Goal: Task Accomplishment & Management: Complete application form

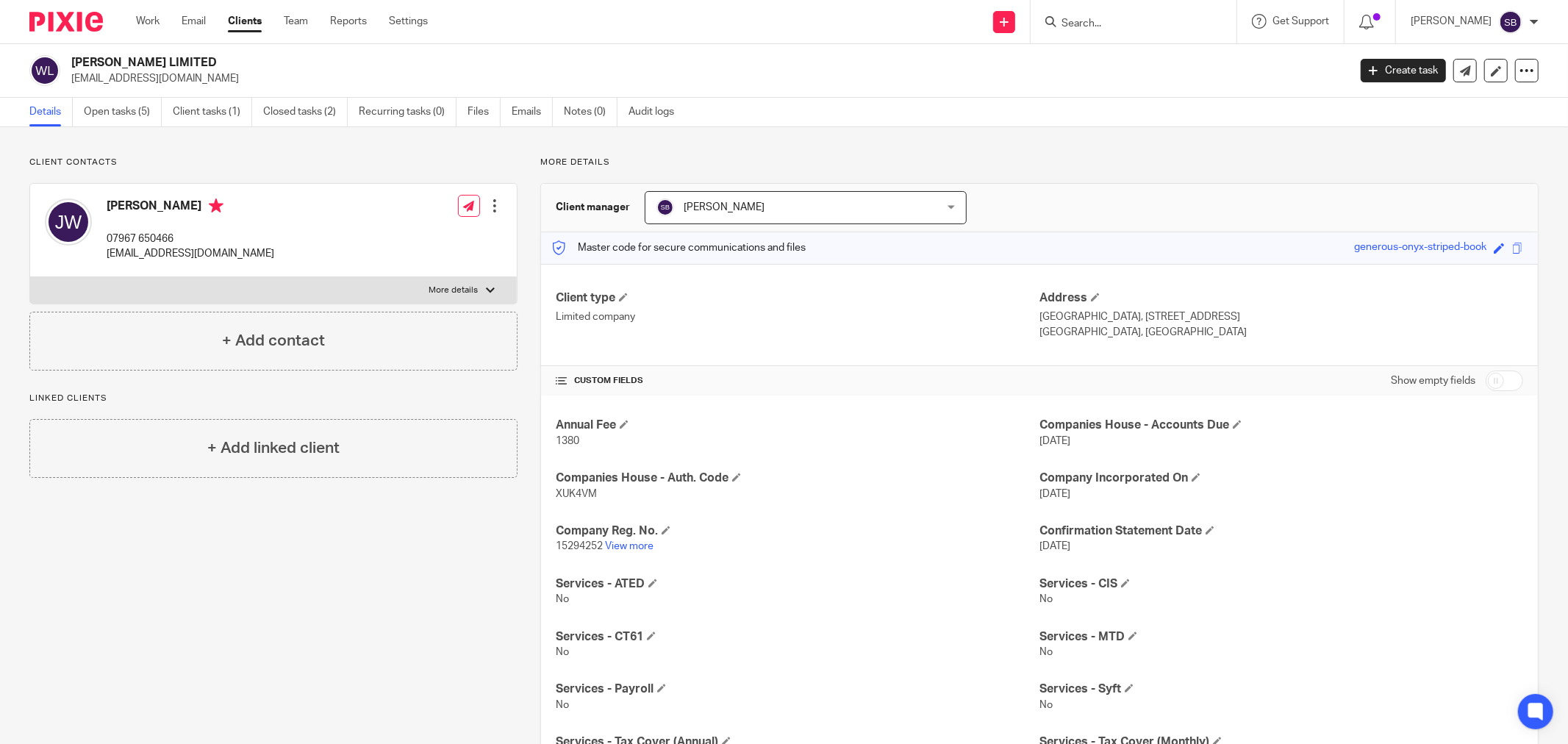
click at [1161, 18] on input "Search" at bounding box center [1126, 24] width 133 height 13
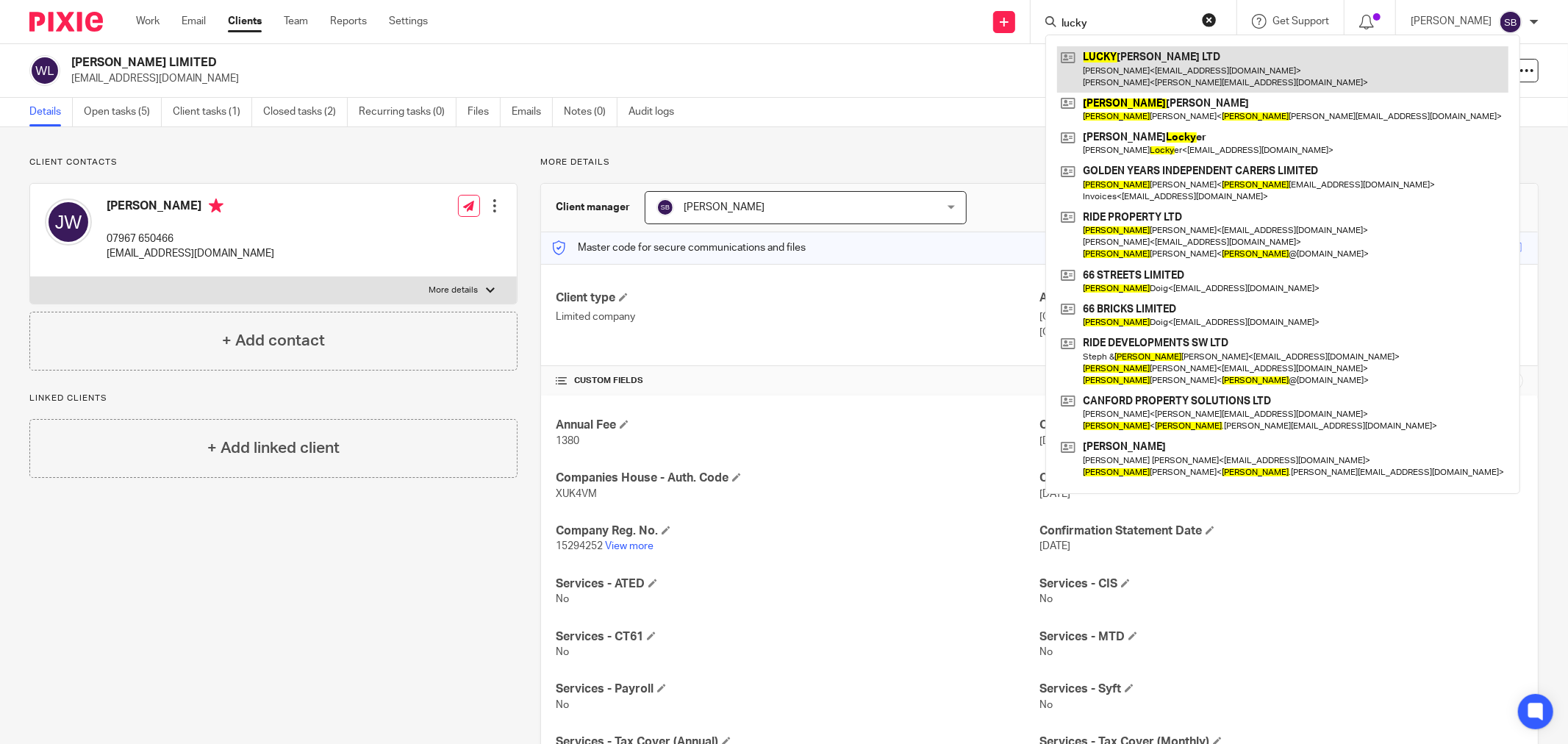
type input "lucky"
click at [1166, 64] on link at bounding box center [1282, 68] width 451 height 45
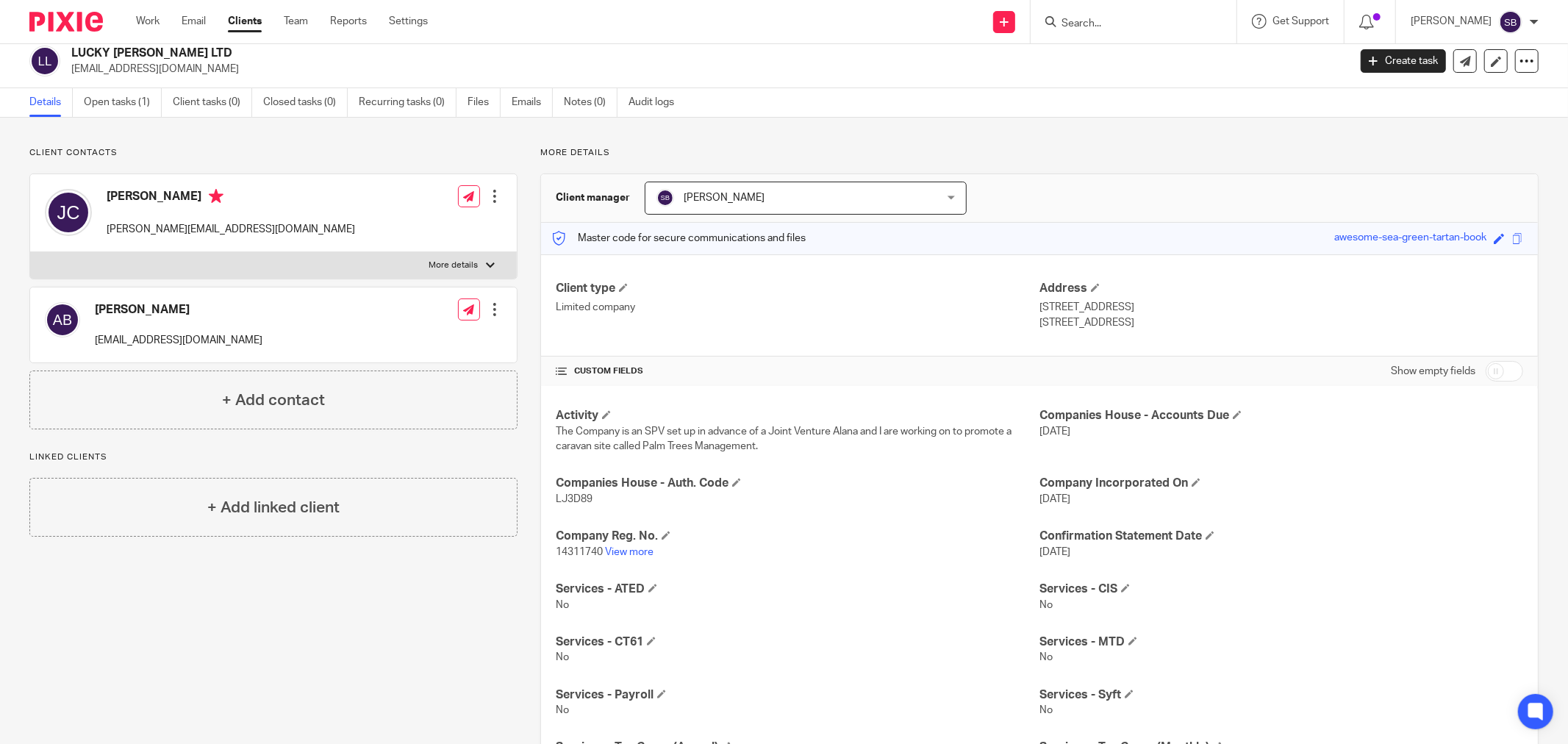
scroll to position [3, 0]
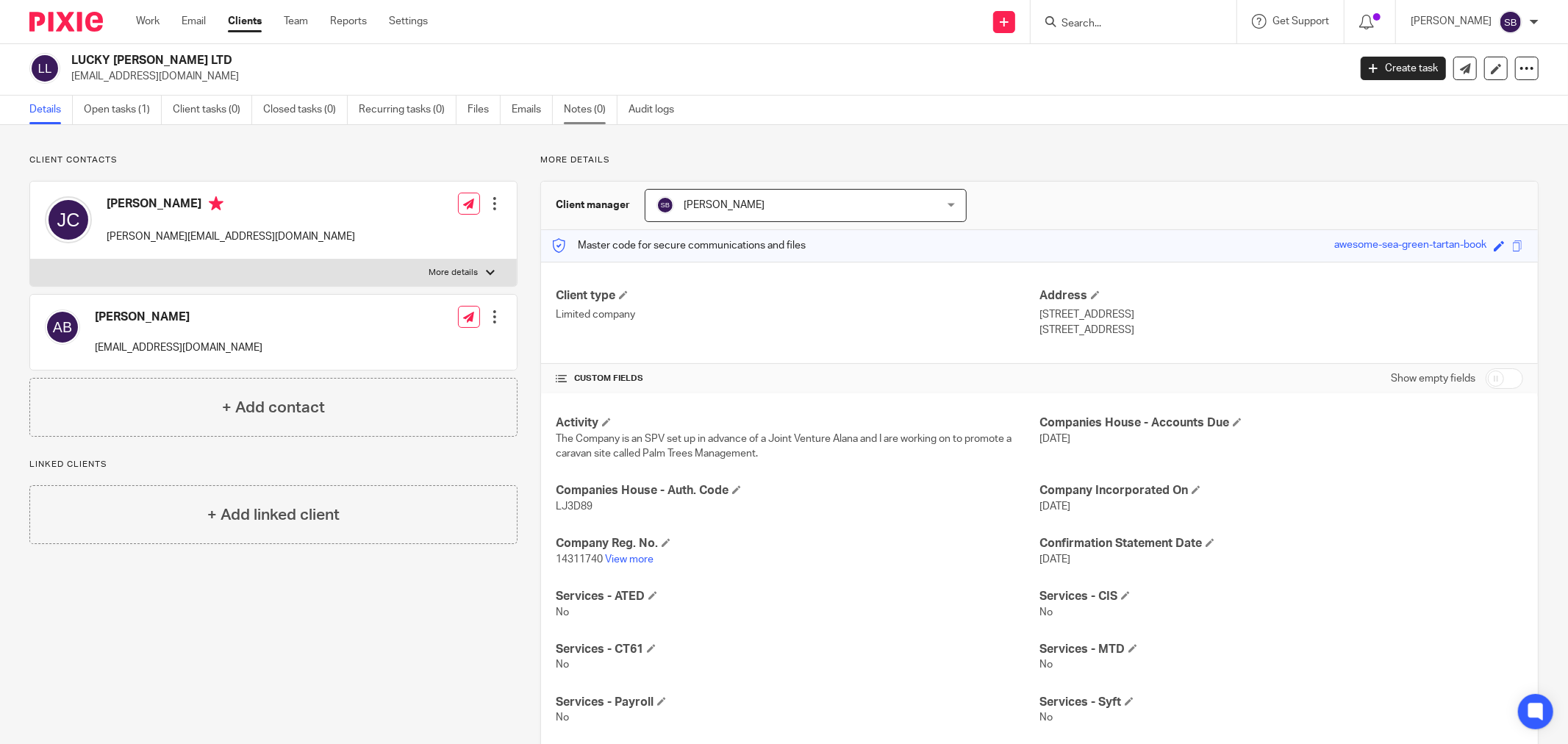
click at [571, 107] on link "Notes (0)" at bounding box center [590, 110] width 54 height 28
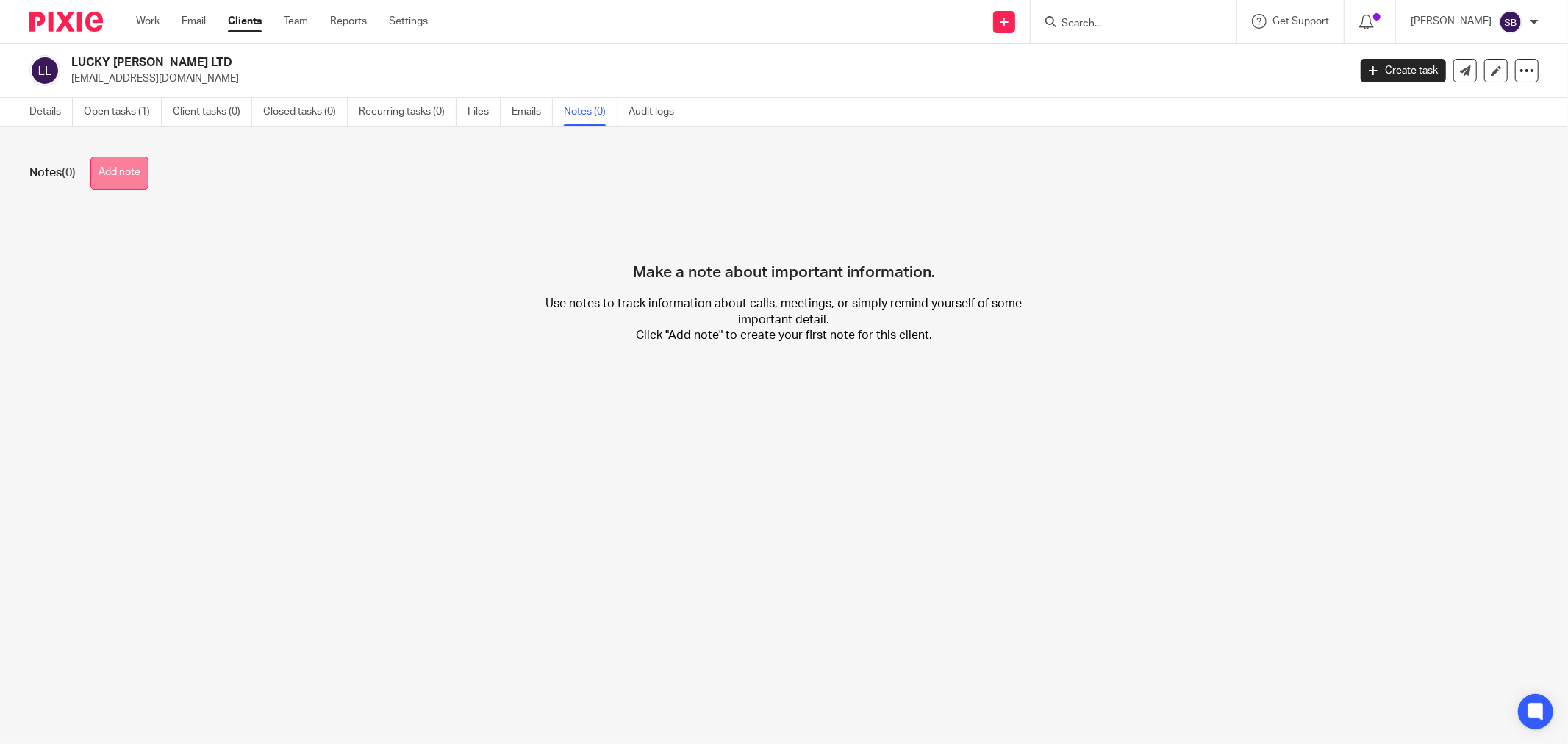
click at [127, 160] on button "Add note" at bounding box center [120, 173] width 58 height 33
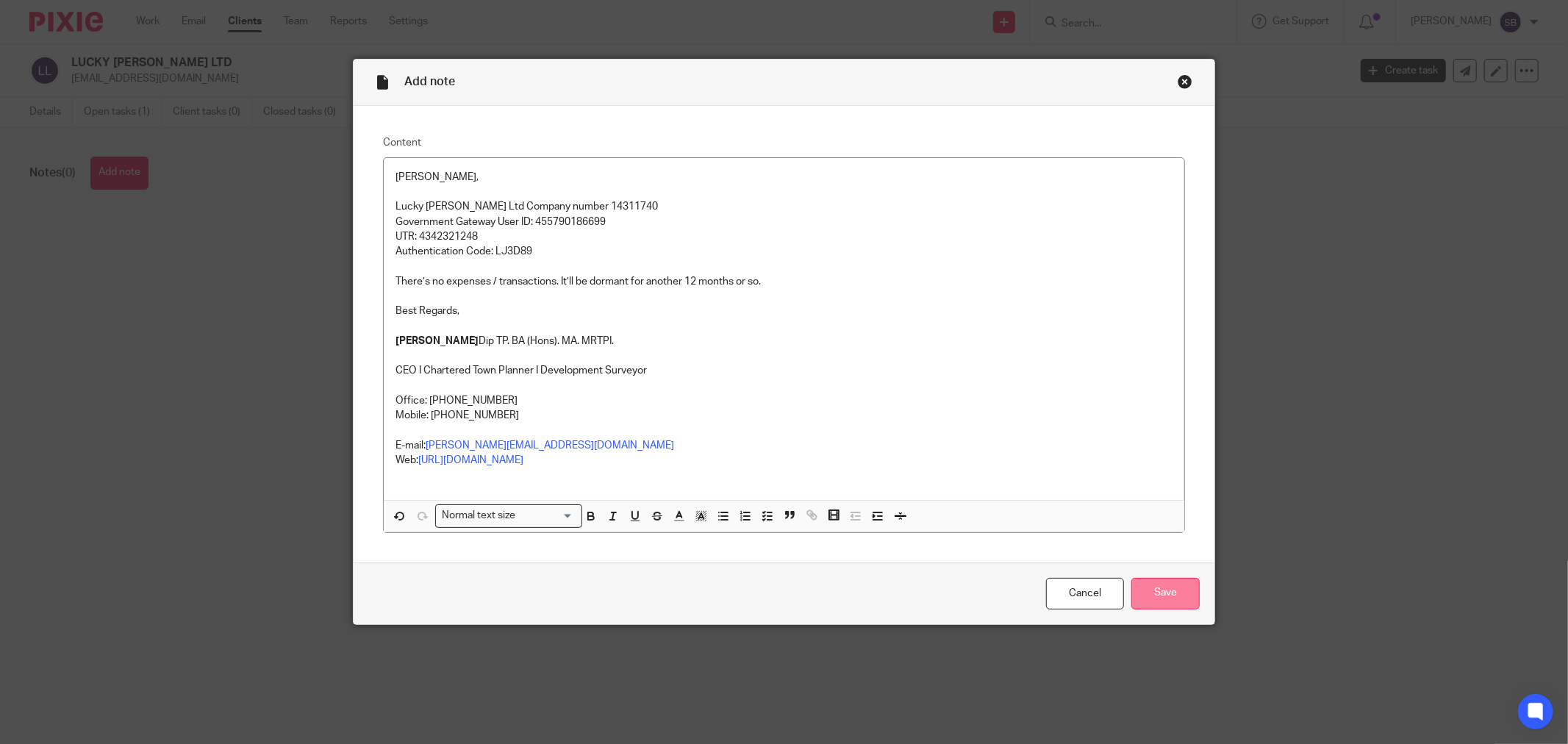
click at [1166, 597] on input "Save" at bounding box center [1166, 593] width 69 height 32
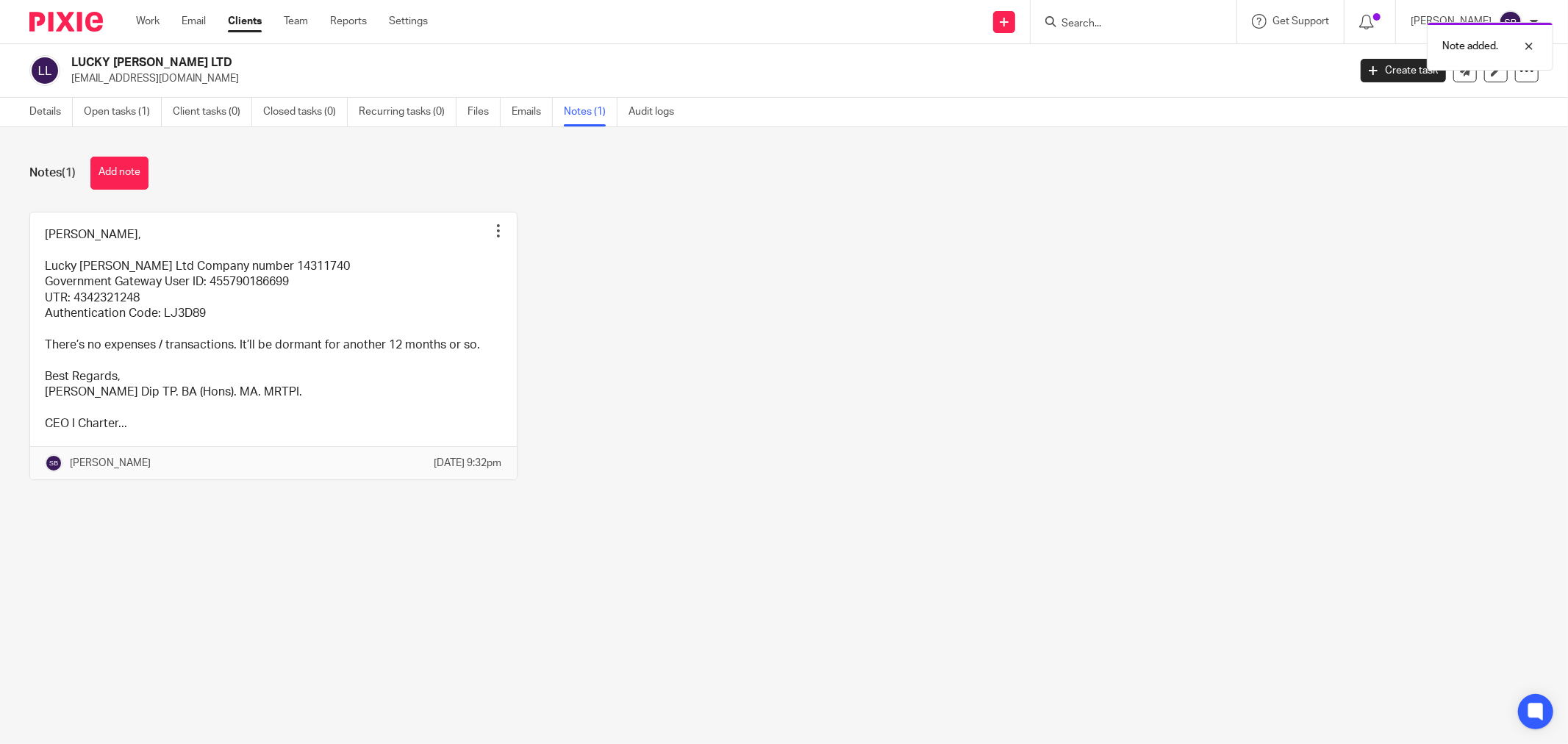
click at [23, 106] on div "Details Open tasks (1) Client tasks (0) Closed tasks (0) Recurring tasks (0) Fi…" at bounding box center [355, 111] width 711 height 28
click at [43, 106] on link "Details" at bounding box center [51, 111] width 44 height 28
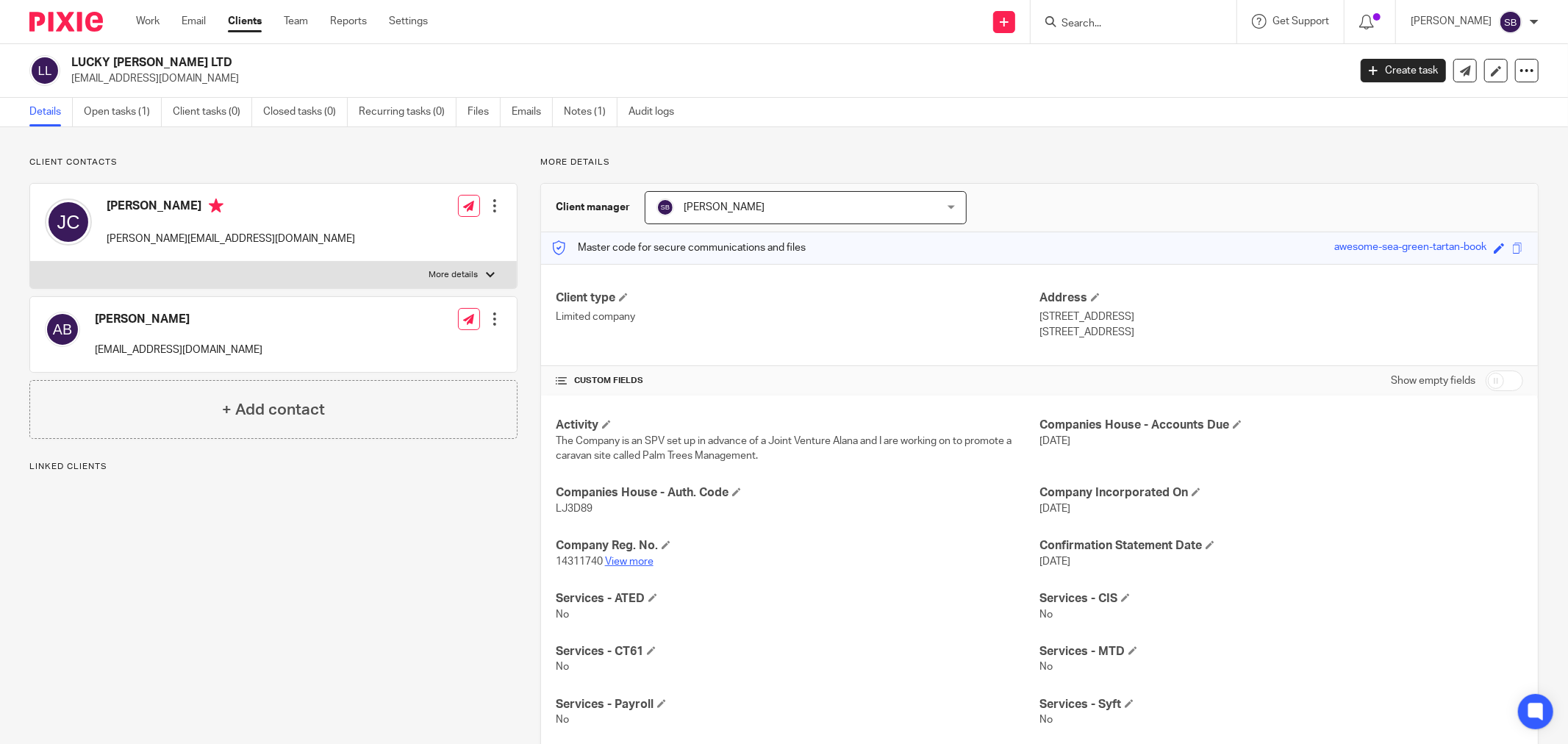
click at [629, 561] on link "View more" at bounding box center [629, 562] width 49 height 10
click at [600, 116] on link "Notes (1)" at bounding box center [590, 111] width 54 height 28
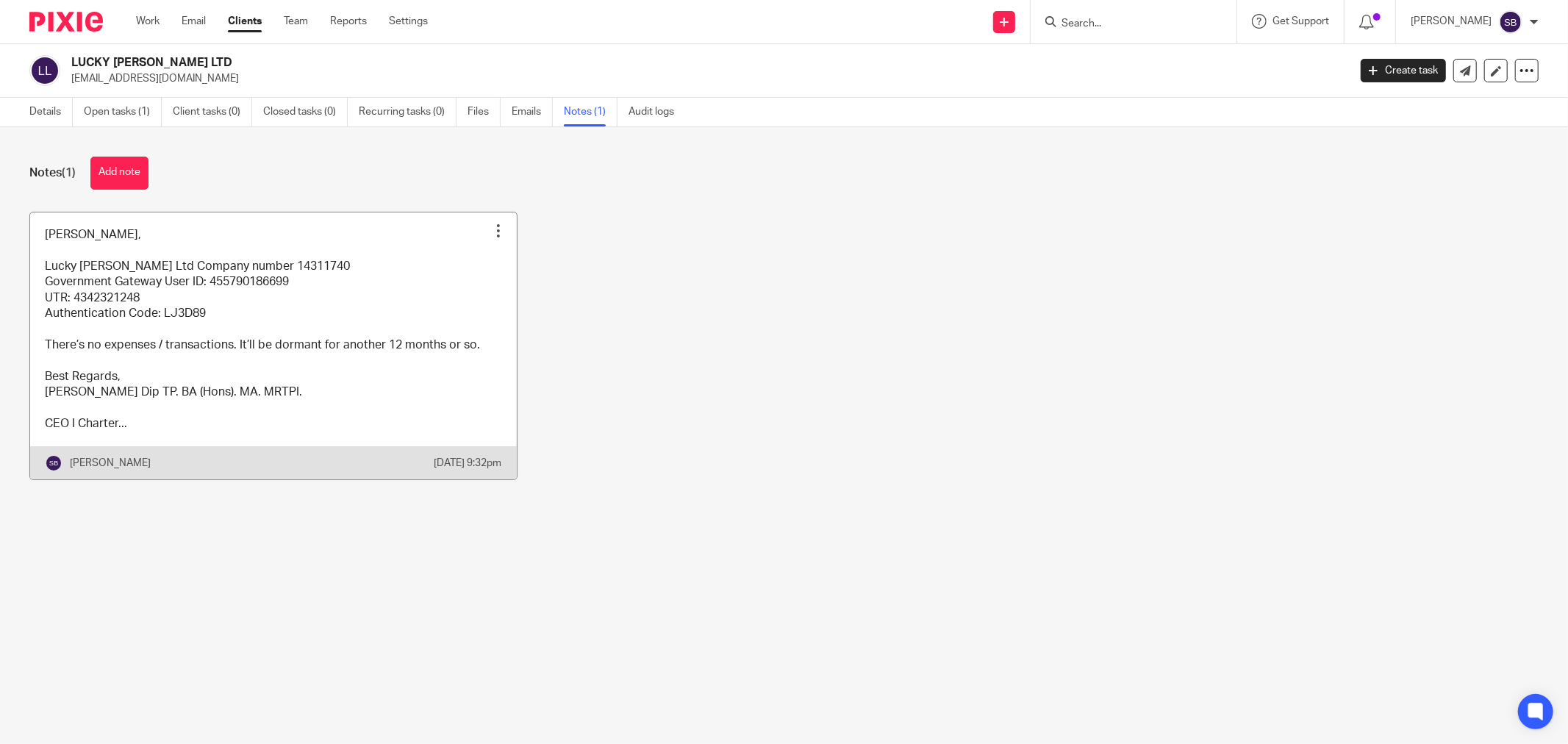
click at [252, 307] on link at bounding box center [273, 346] width 486 height 267
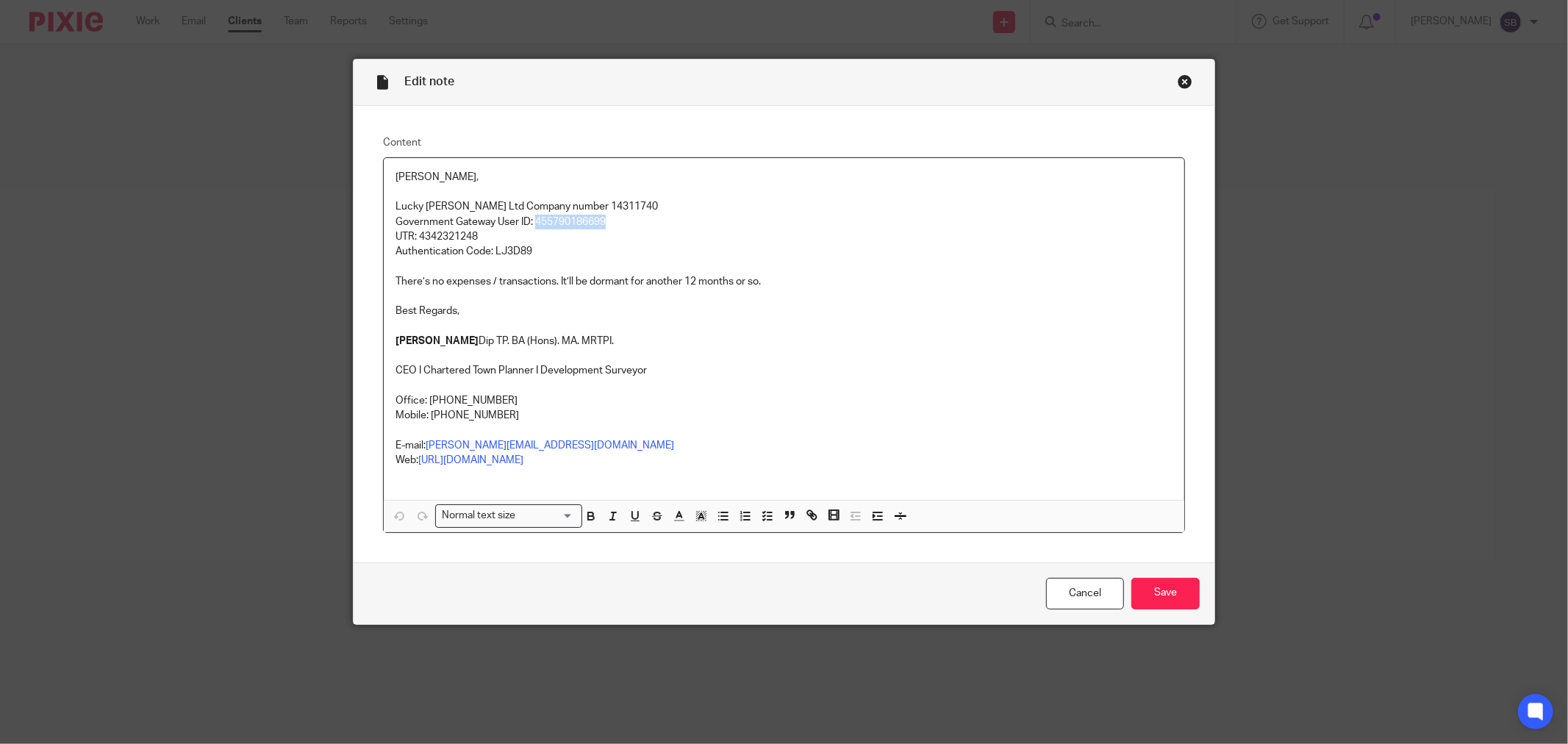
drag, startPoint x: 530, startPoint y: 221, endPoint x: 604, endPoint y: 217, distance: 74.1
click at [604, 217] on p "Government Gateway User ID: 455790186699" at bounding box center [784, 222] width 777 height 15
drag, startPoint x: 599, startPoint y: 218, endPoint x: 524, endPoint y: 247, distance: 80.4
click at [524, 247] on p "Authentication Code: LJ3D89" at bounding box center [784, 251] width 777 height 15
drag, startPoint x: 414, startPoint y: 233, endPoint x: 486, endPoint y: 236, distance: 72.1
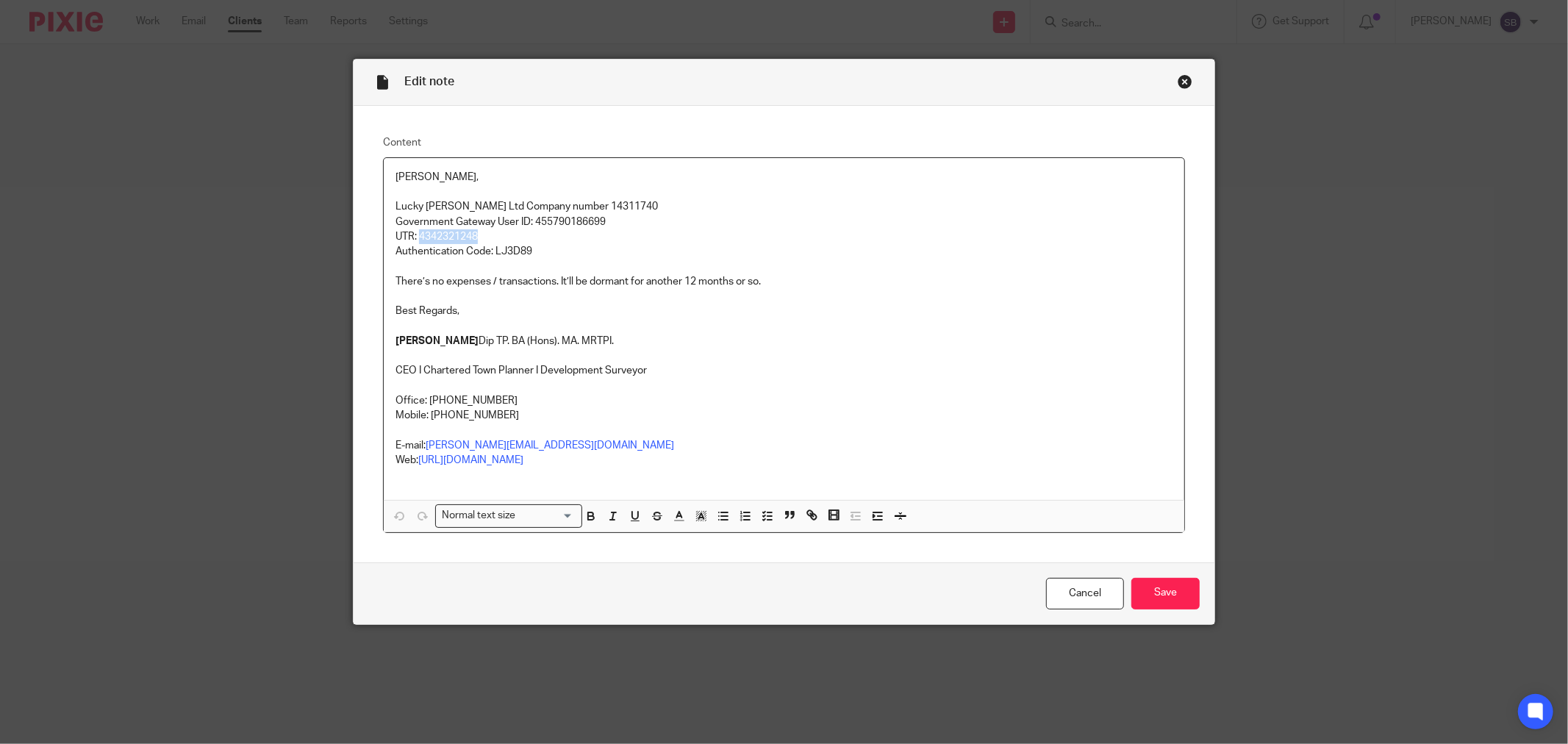
click at [486, 236] on p "UTR: 4342321248" at bounding box center [784, 236] width 777 height 15
copy p "4342321248"
click at [1183, 82] on div "Close this dialog window" at bounding box center [1184, 81] width 15 height 15
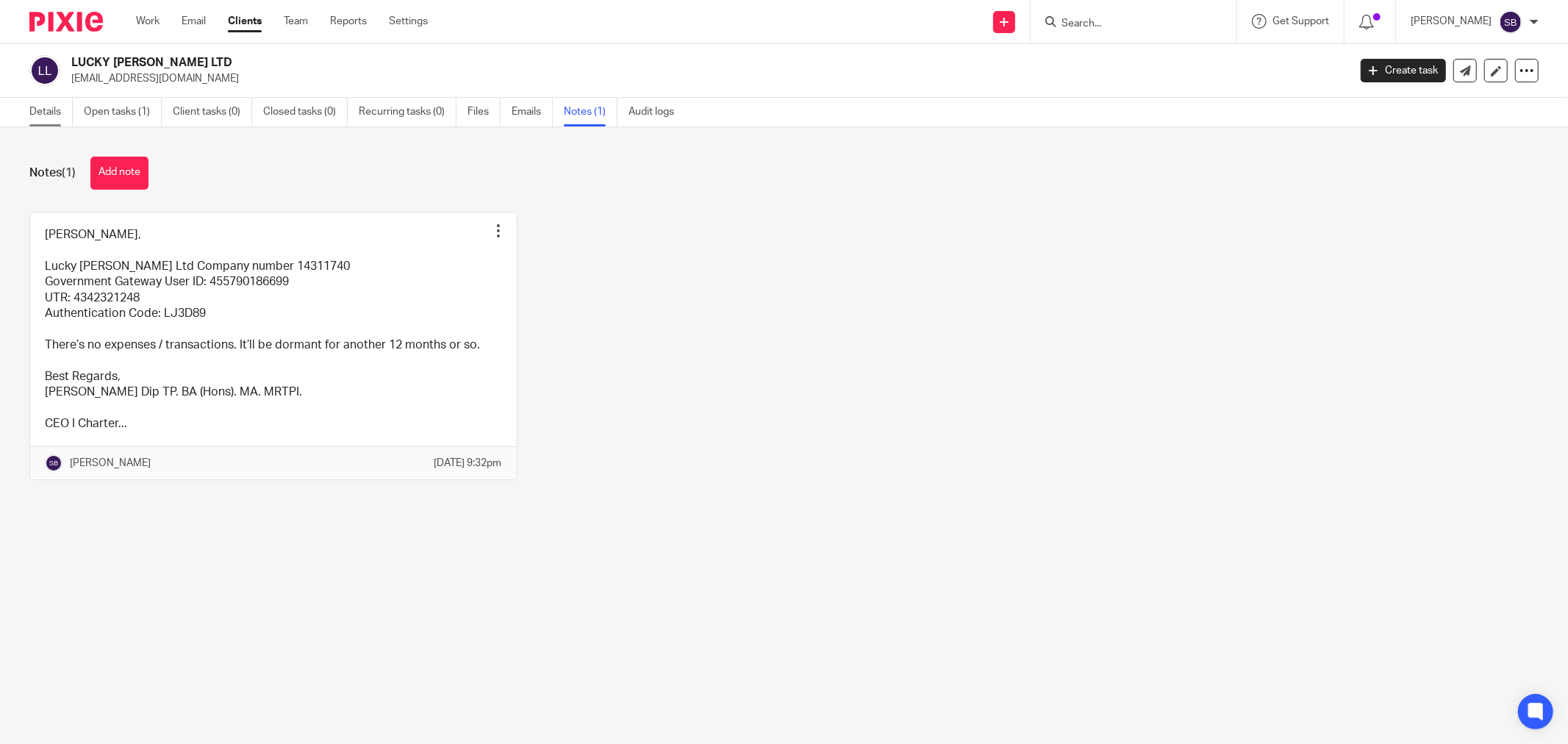
click at [39, 116] on link "Details" at bounding box center [51, 111] width 44 height 28
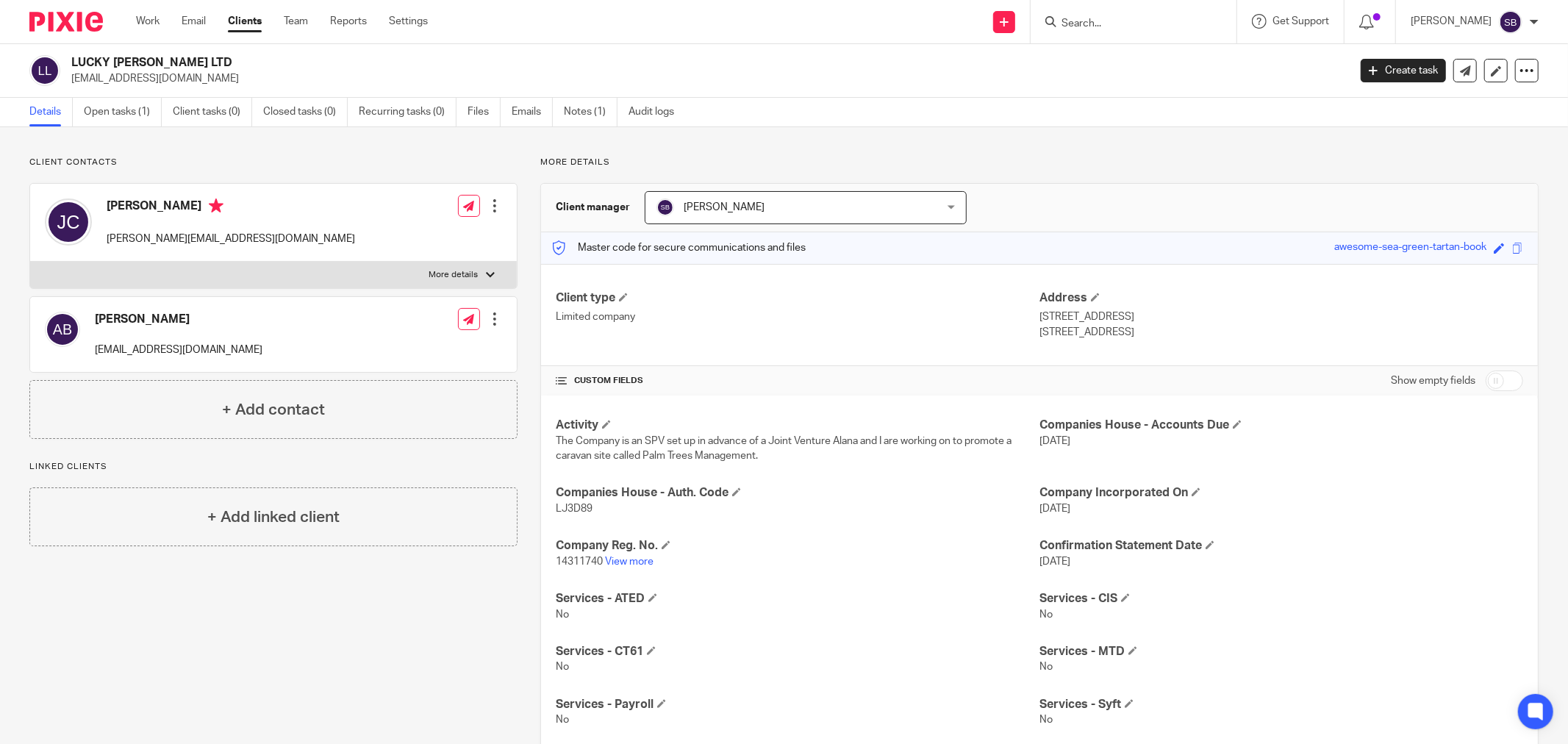
drag, startPoint x: 69, startPoint y: 79, endPoint x: 199, endPoint y: 85, distance: 130.1
click at [199, 85] on div "LUCKY PENNY LTD alanbaker@outlook.com" at bounding box center [683, 70] width 1309 height 31
copy p "alanbaker@outlook.com"
click at [486, 112] on link "Files" at bounding box center [484, 111] width 33 height 28
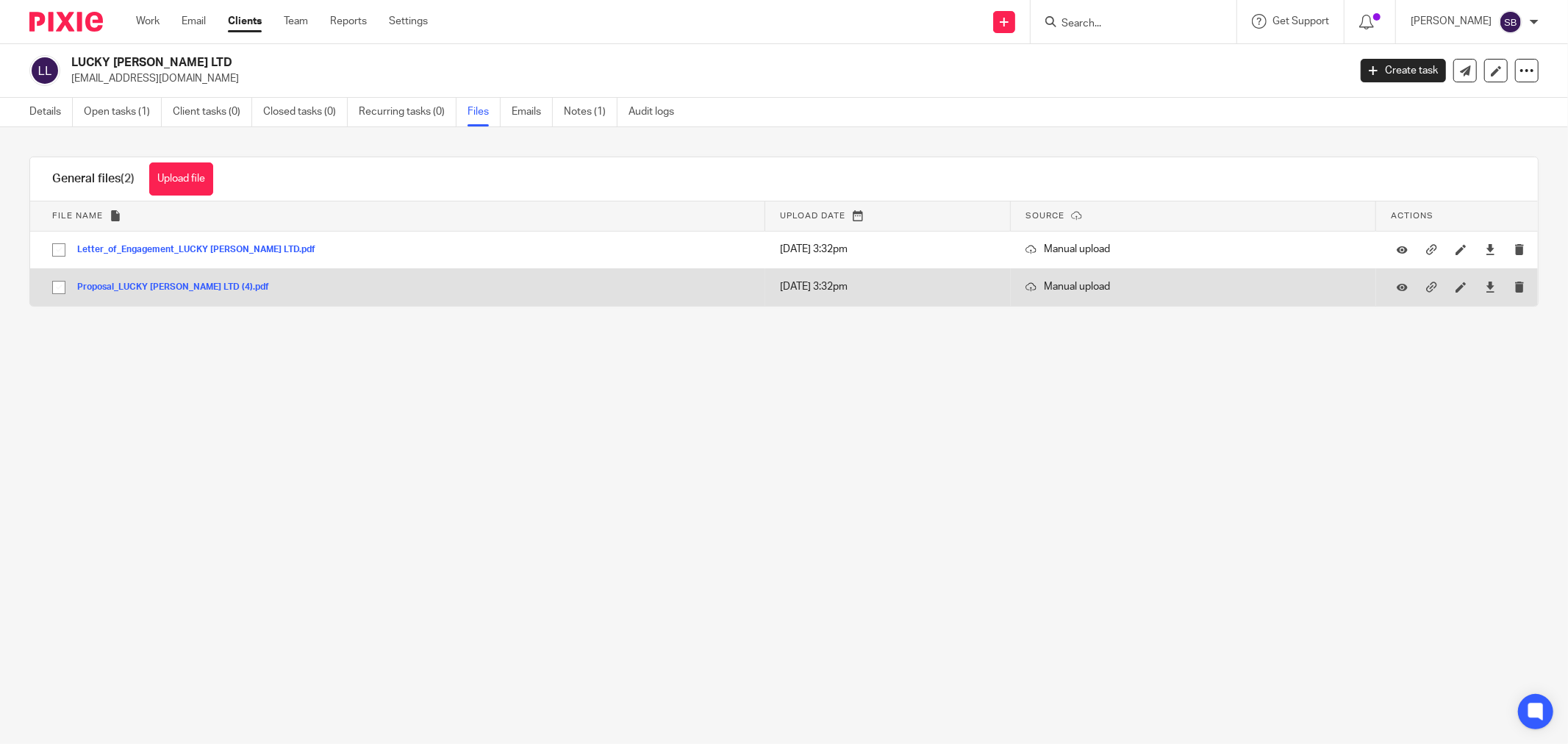
click at [180, 287] on button "Proposal_LUCKY [PERSON_NAME] LTD (4).pdf" at bounding box center [178, 288] width 203 height 10
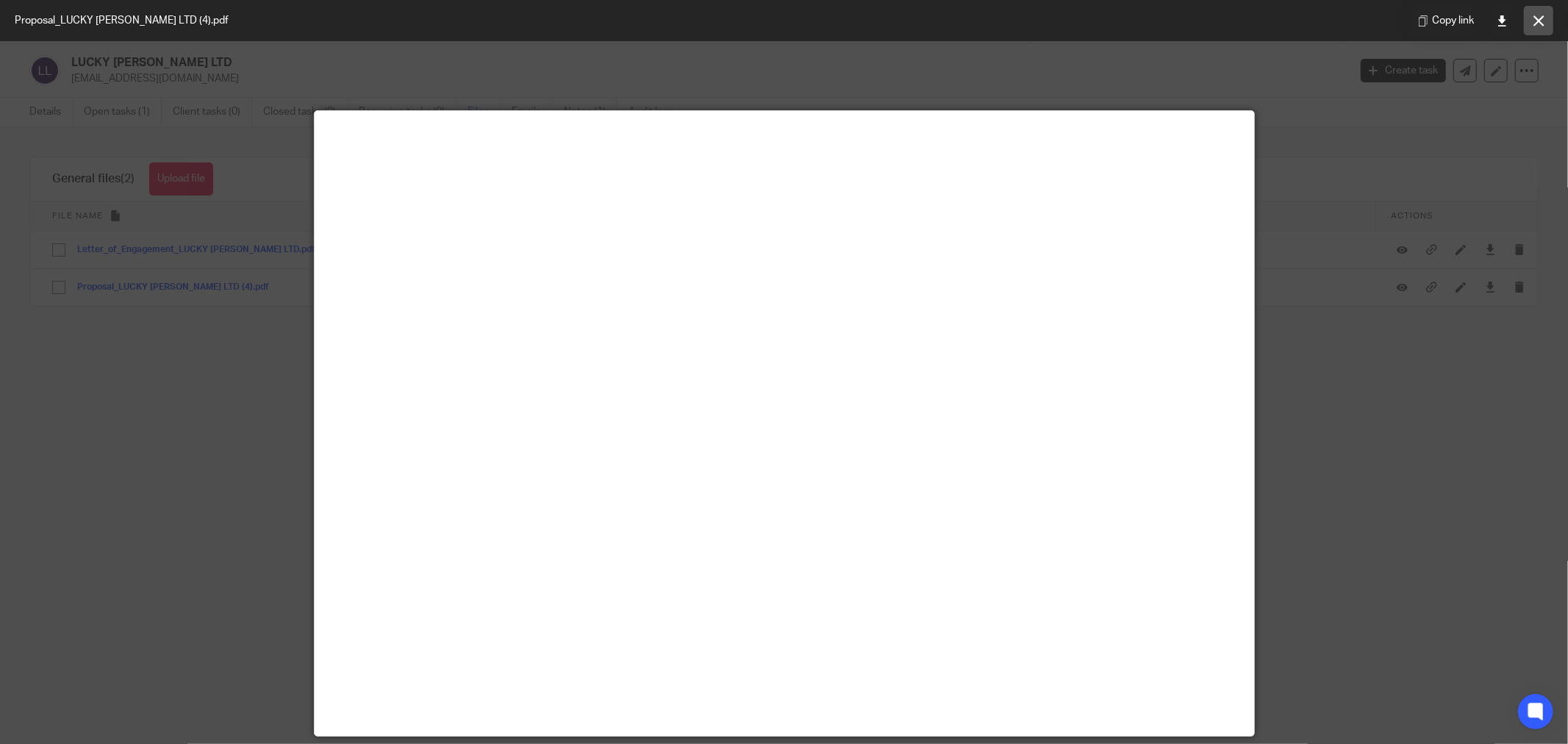
click at [1534, 20] on icon at bounding box center [1539, 21] width 11 height 11
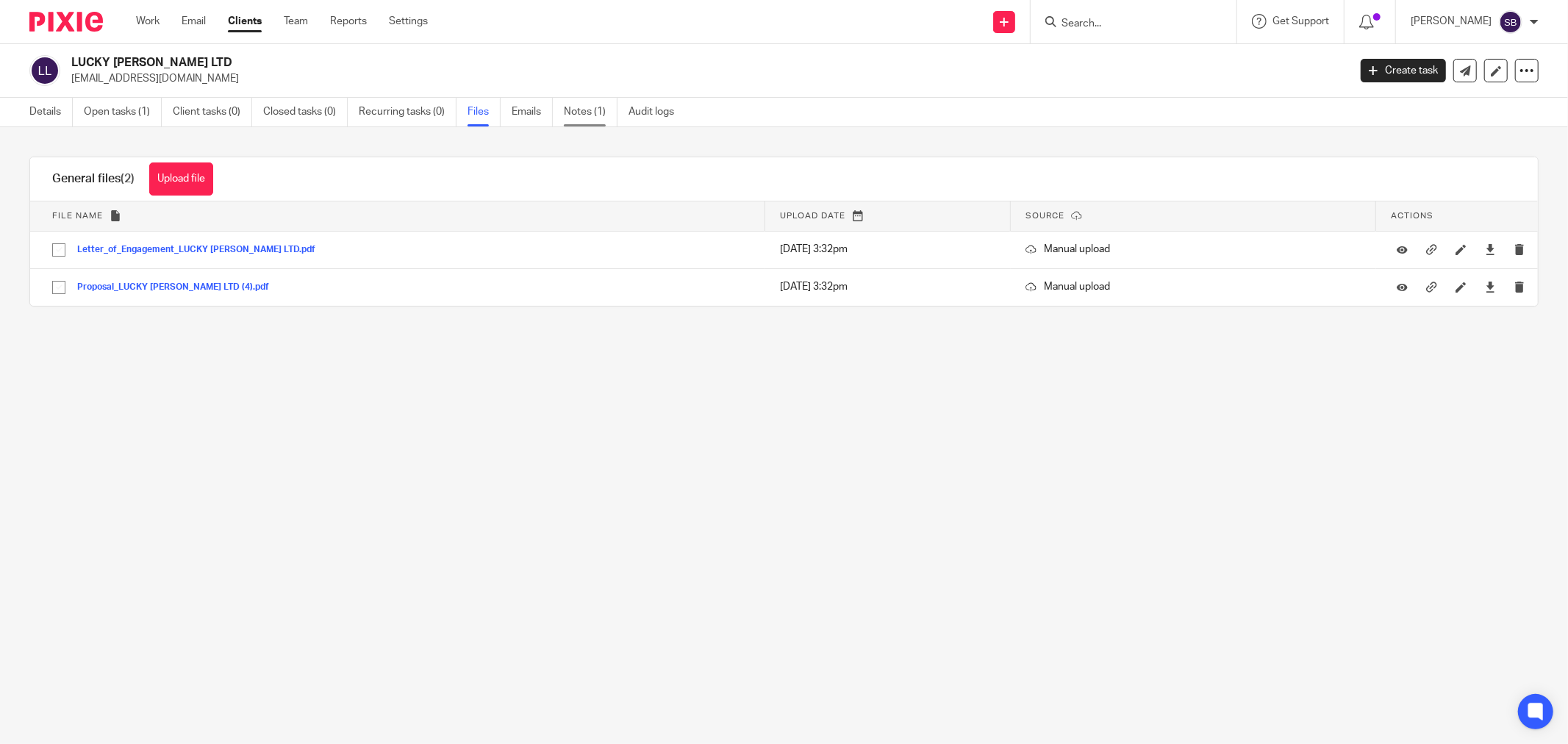
click at [581, 116] on link "Notes (1)" at bounding box center [590, 111] width 54 height 28
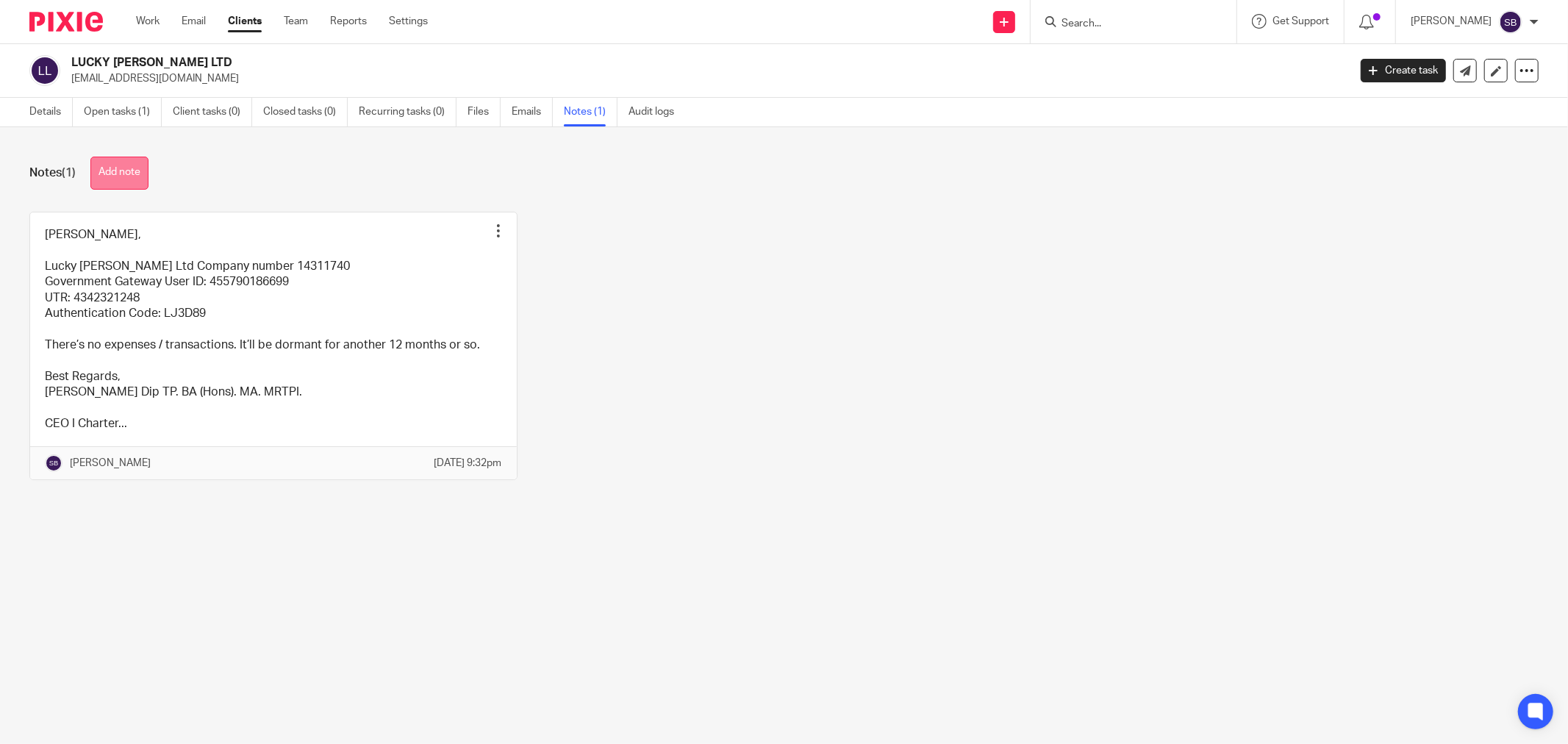
click at [135, 170] on button "Add note" at bounding box center [120, 173] width 58 height 33
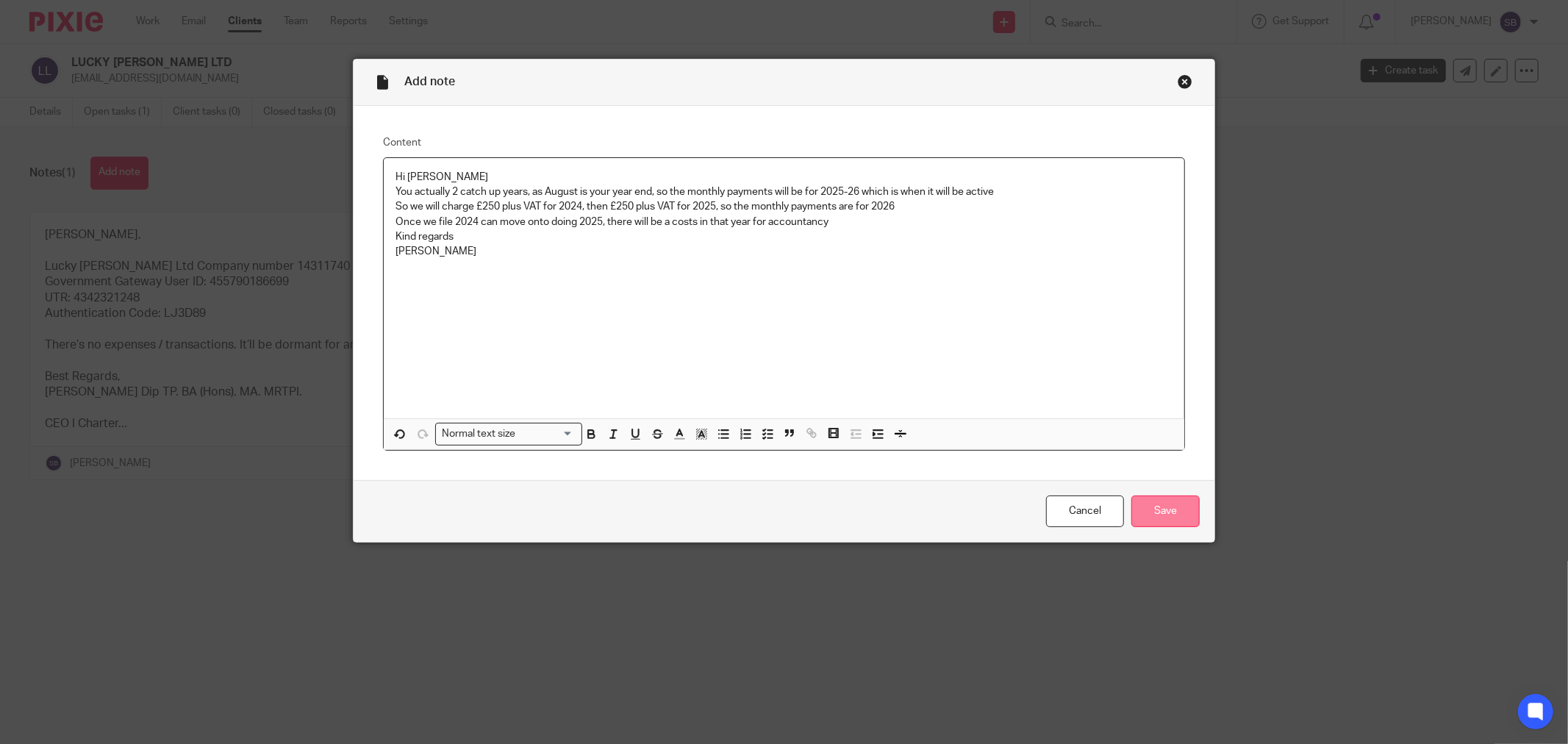
click at [1160, 521] on input "Save" at bounding box center [1166, 511] width 69 height 32
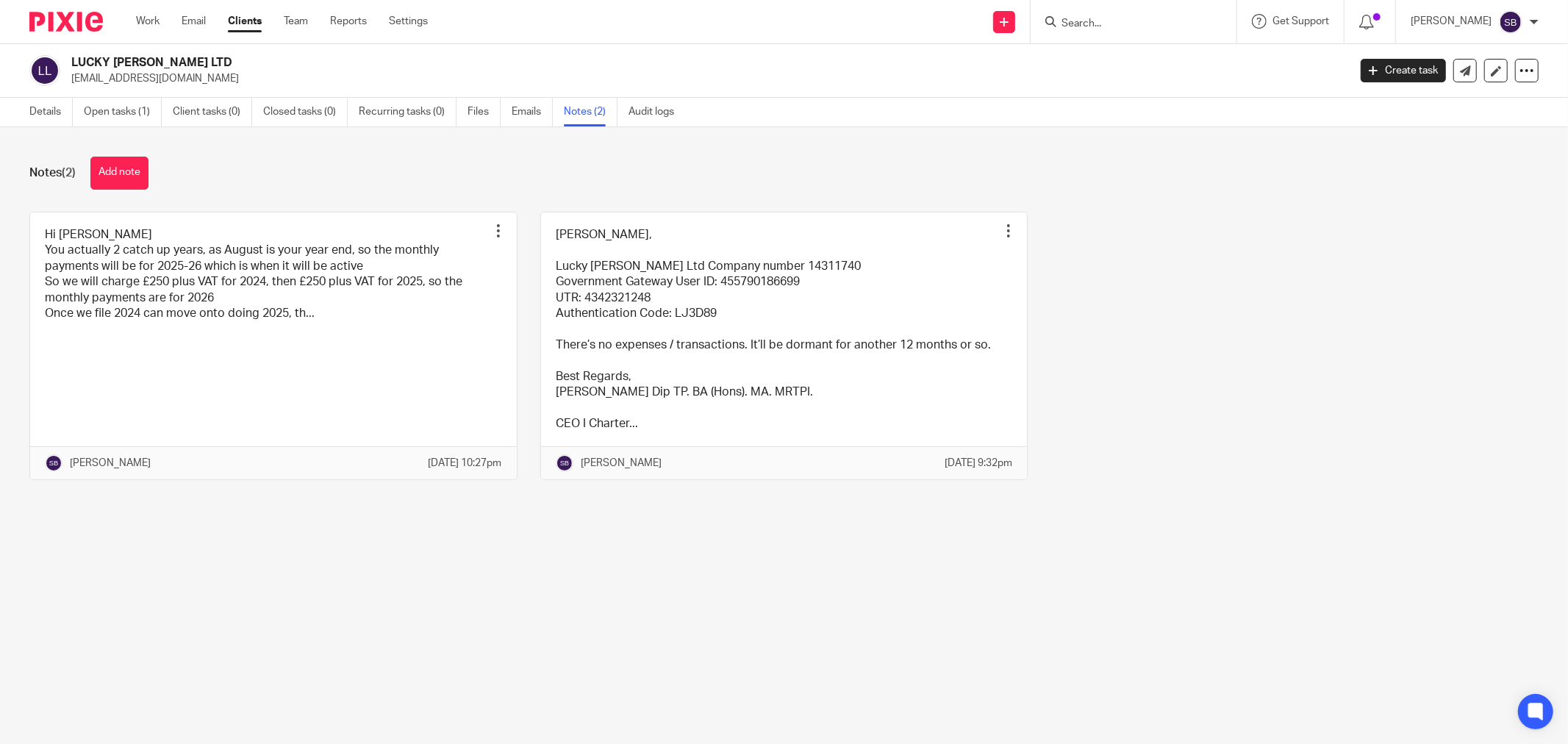
click at [1134, 20] on input "Search" at bounding box center [1126, 24] width 133 height 13
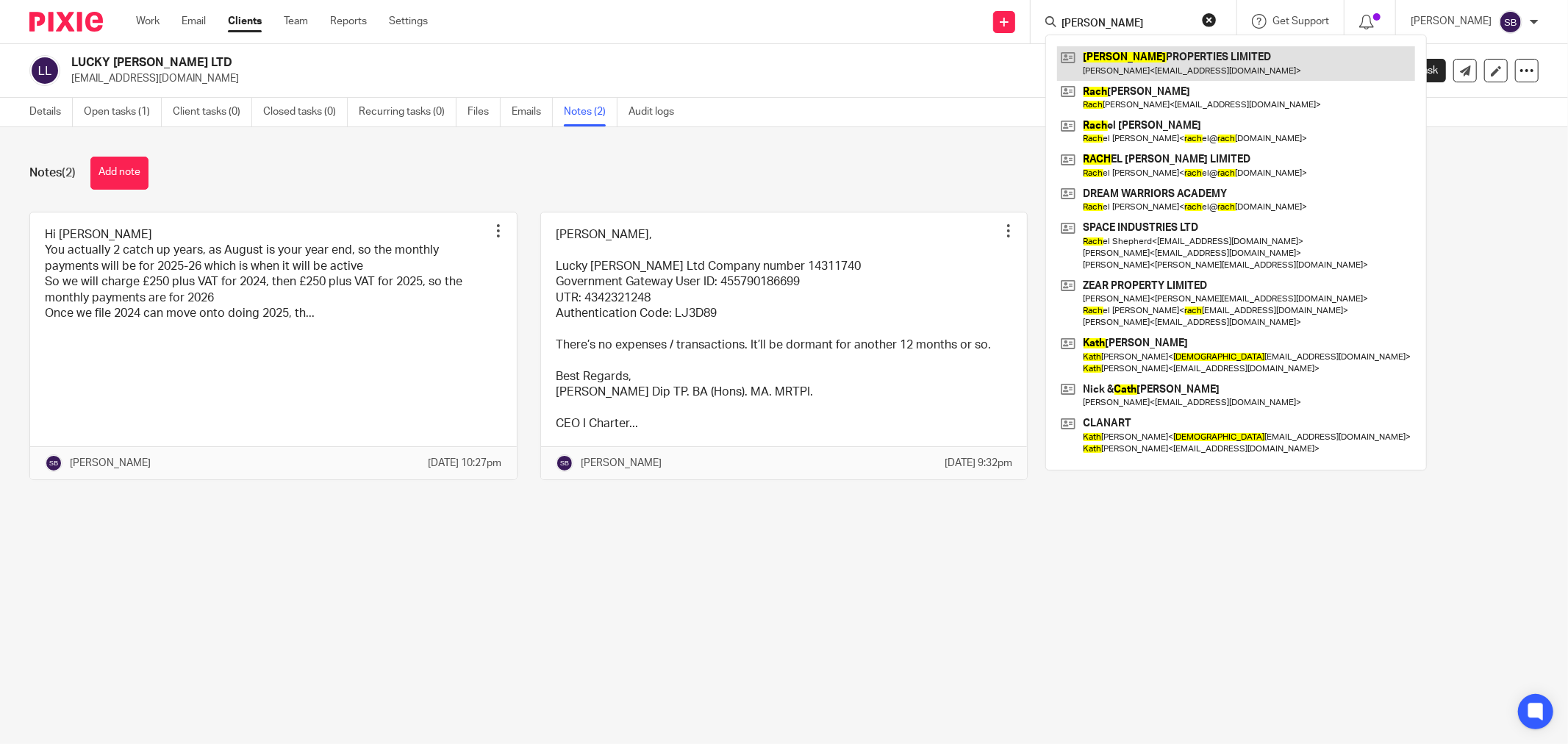
type input "[PERSON_NAME]"
click at [1165, 65] on link at bounding box center [1236, 62] width 358 height 33
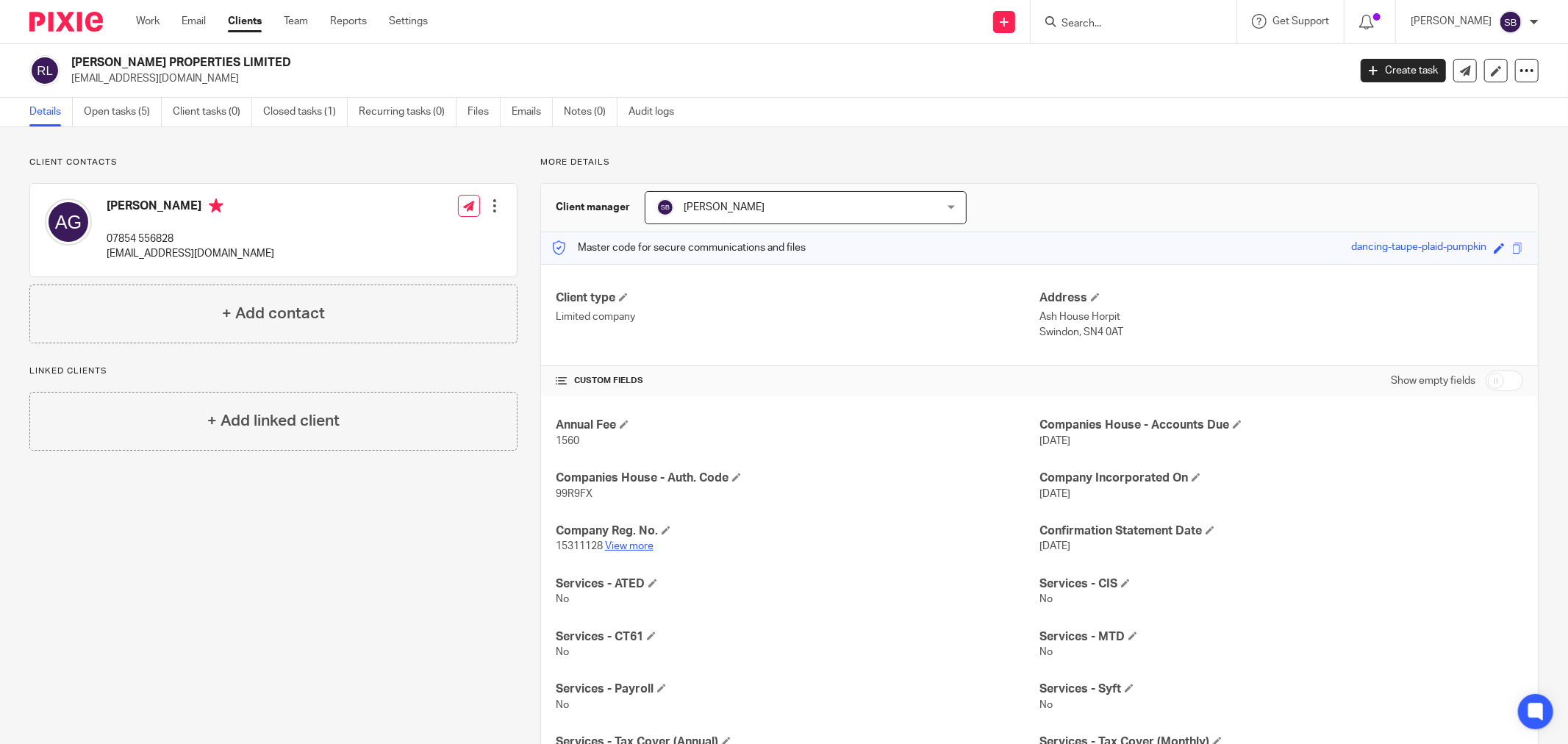
click at [635, 546] on link "View more" at bounding box center [629, 546] width 49 height 10
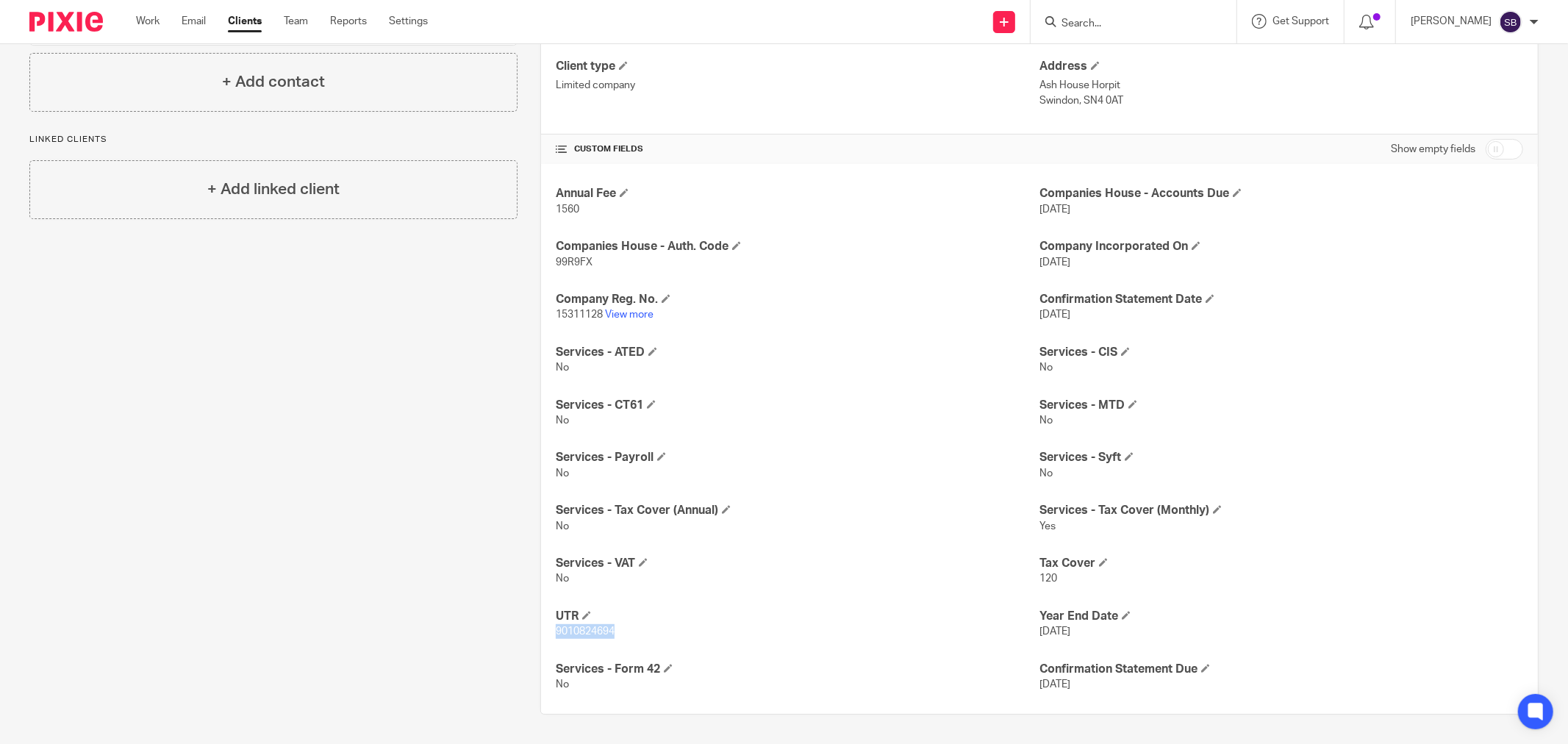
drag, startPoint x: 551, startPoint y: 635, endPoint x: 630, endPoint y: 634, distance: 79.0
click at [630, 634] on p "9010824694" at bounding box center [797, 631] width 484 height 15
copy span "9010824694"
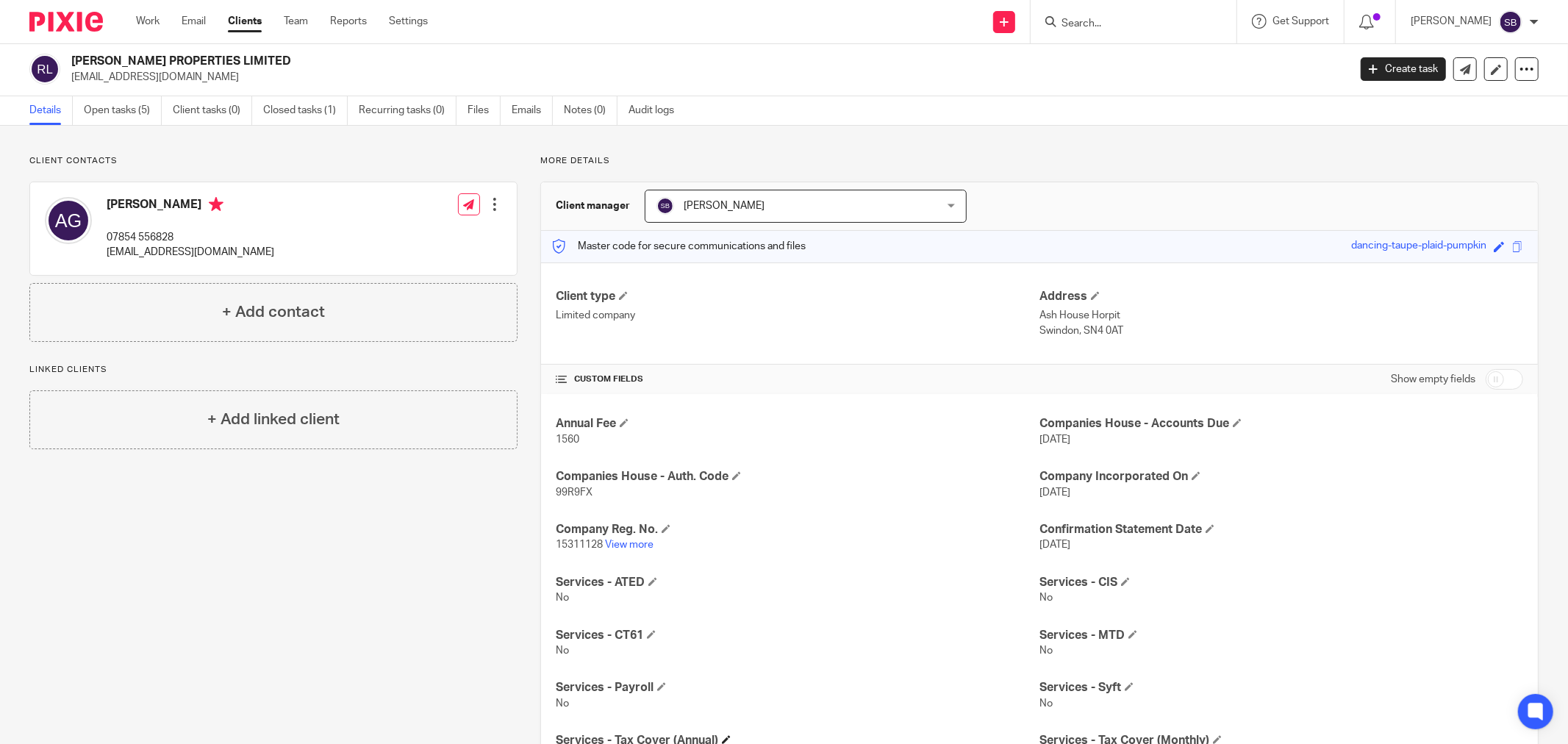
scroll to position [0, 0]
click at [1386, 71] on link "Create task" at bounding box center [1404, 70] width 86 height 23
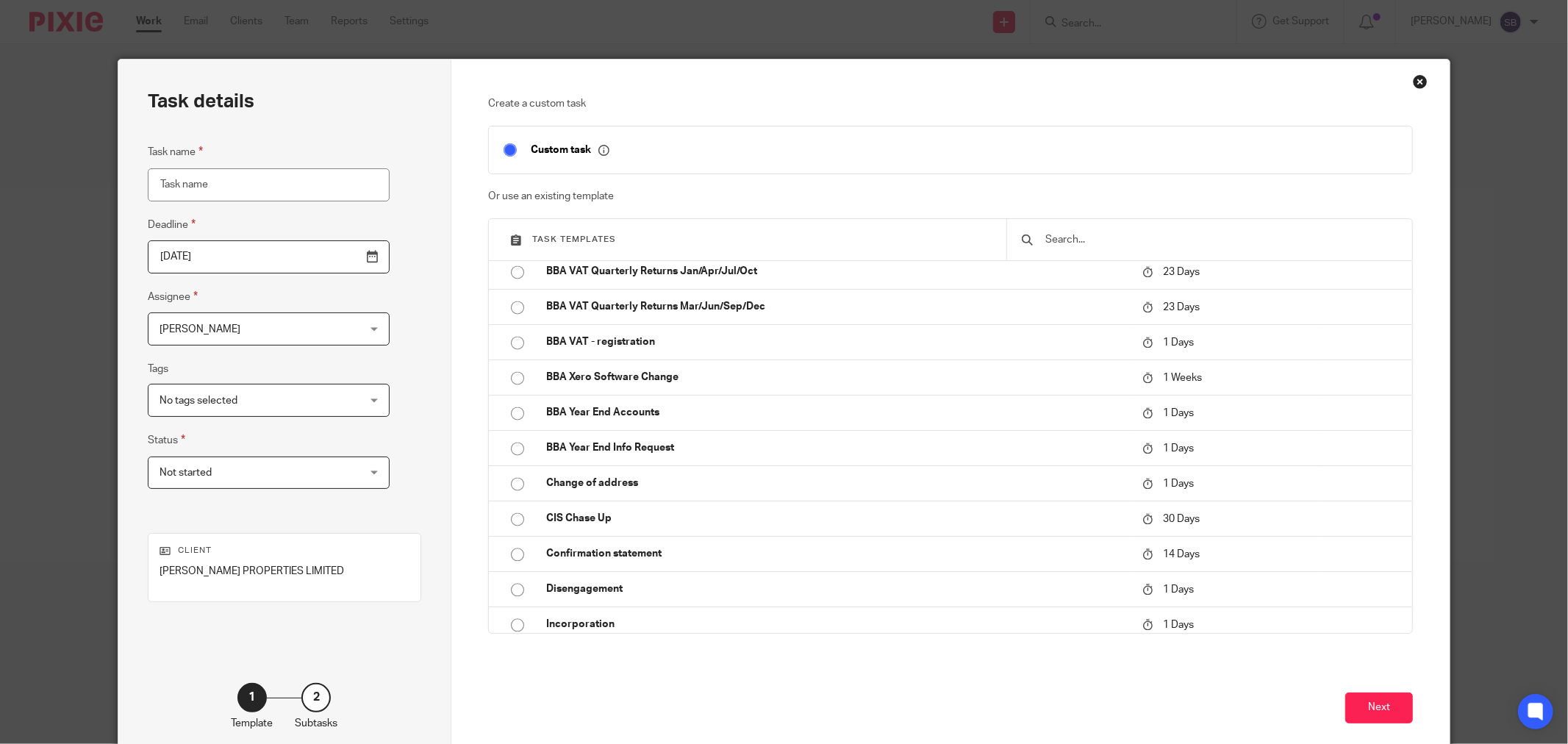
scroll to position [2613, 0]
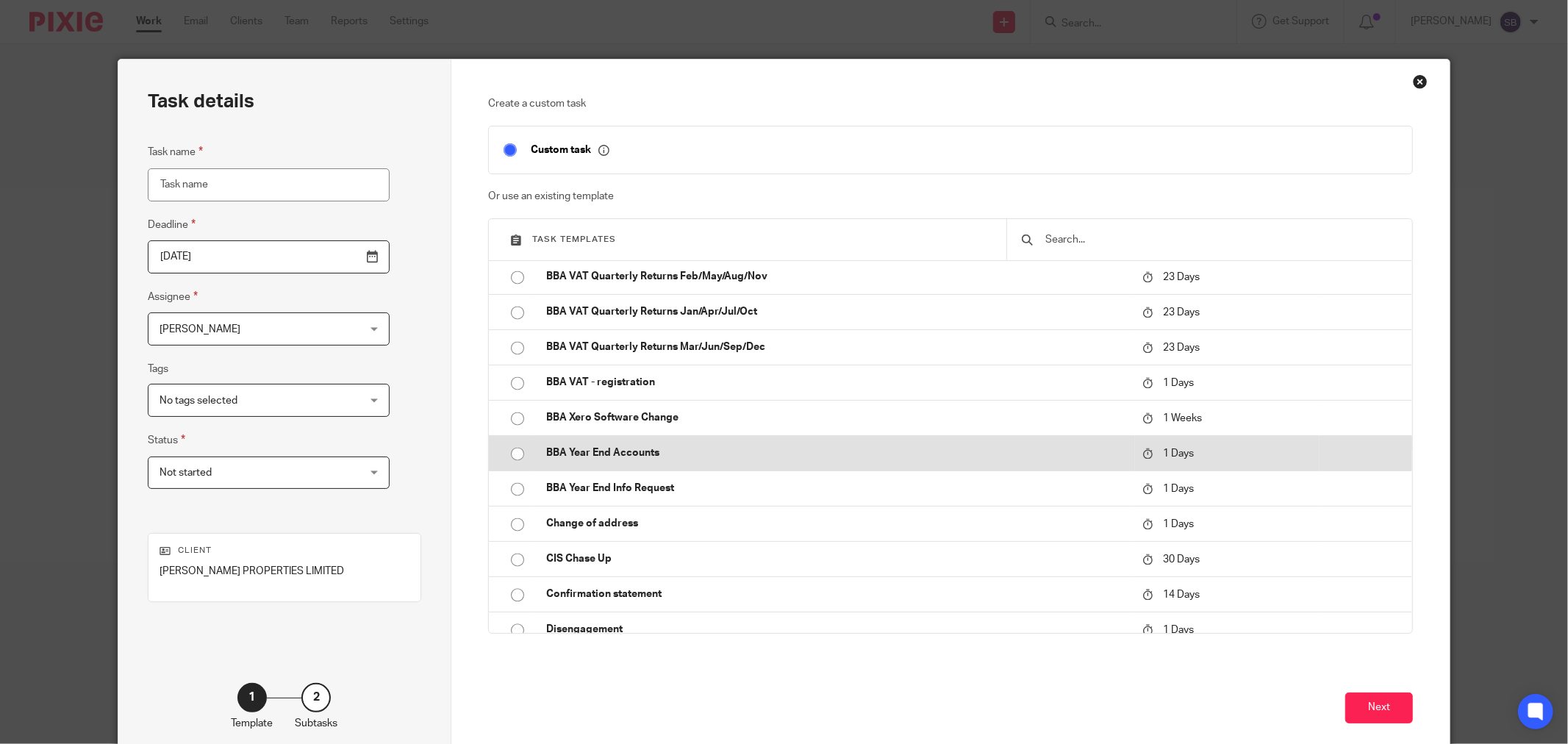
click at [650, 458] on p "BBA Year End Accounts" at bounding box center [837, 452] width 581 height 15
type input "2025-08-16"
type input "BBA Year End Accounts"
checkbox input "false"
radio input "true"
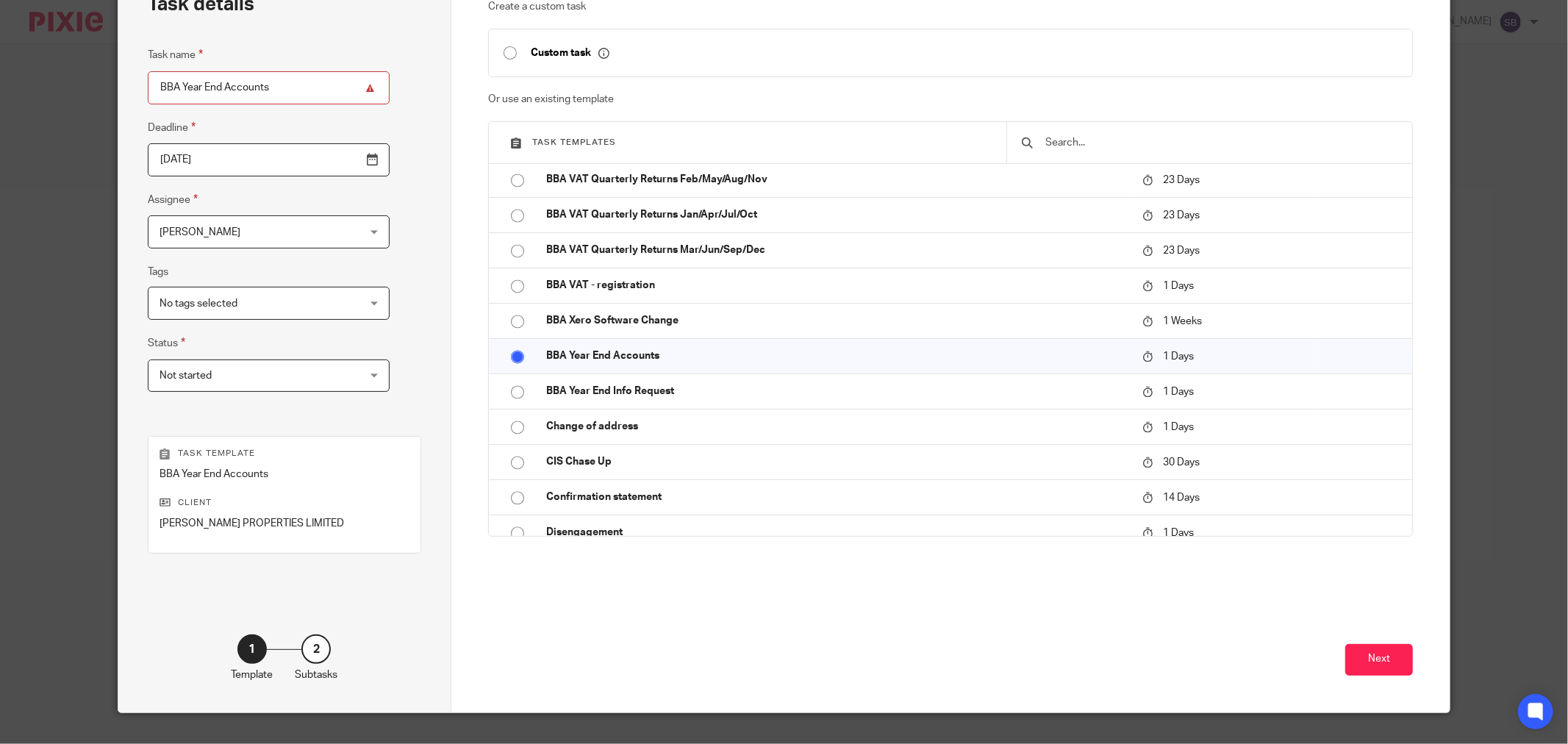
scroll to position [125, 0]
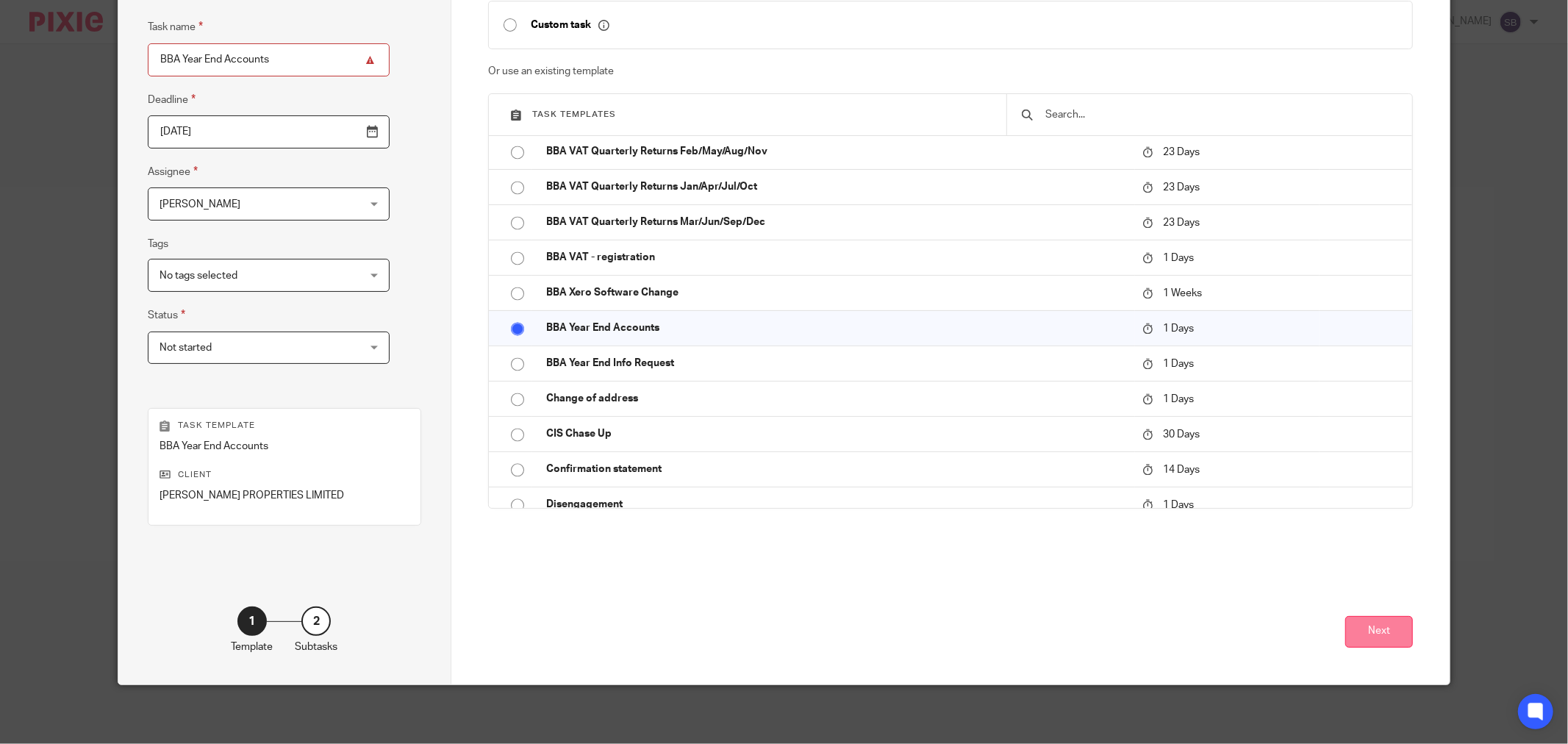
click at [1368, 635] on button "Next" at bounding box center [1379, 631] width 68 height 32
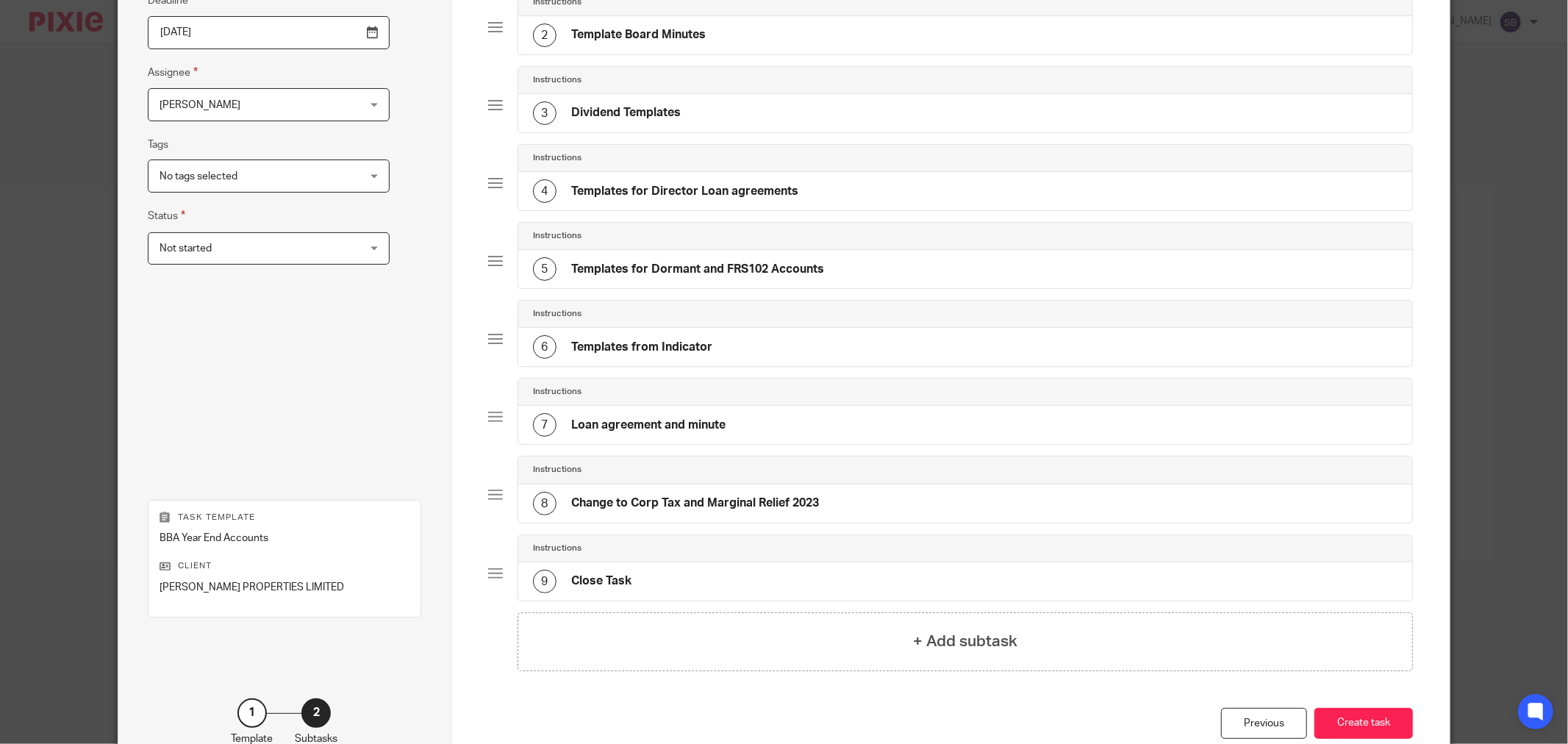
scroll to position [318, 0]
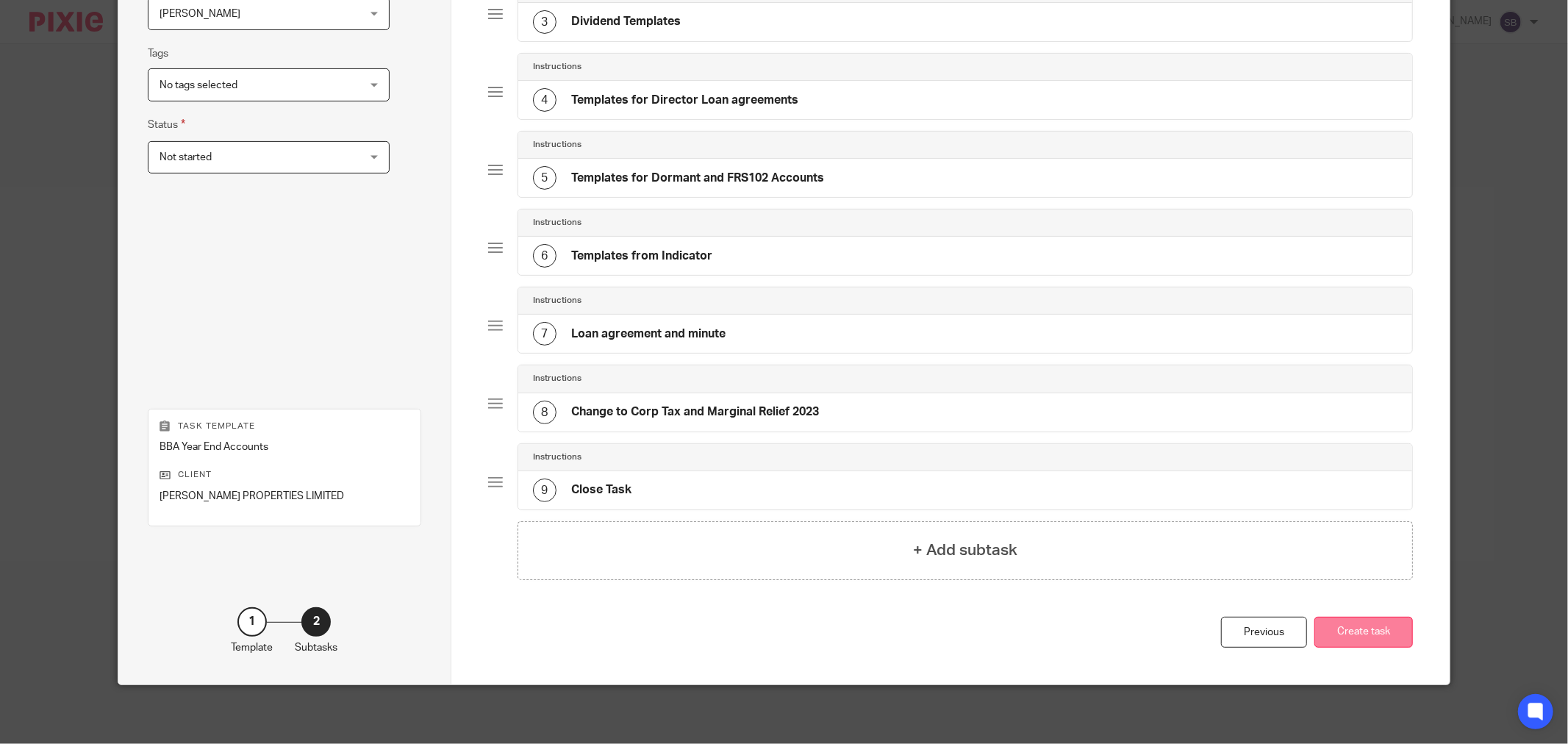
click at [1351, 628] on button "Create task" at bounding box center [1363, 632] width 98 height 32
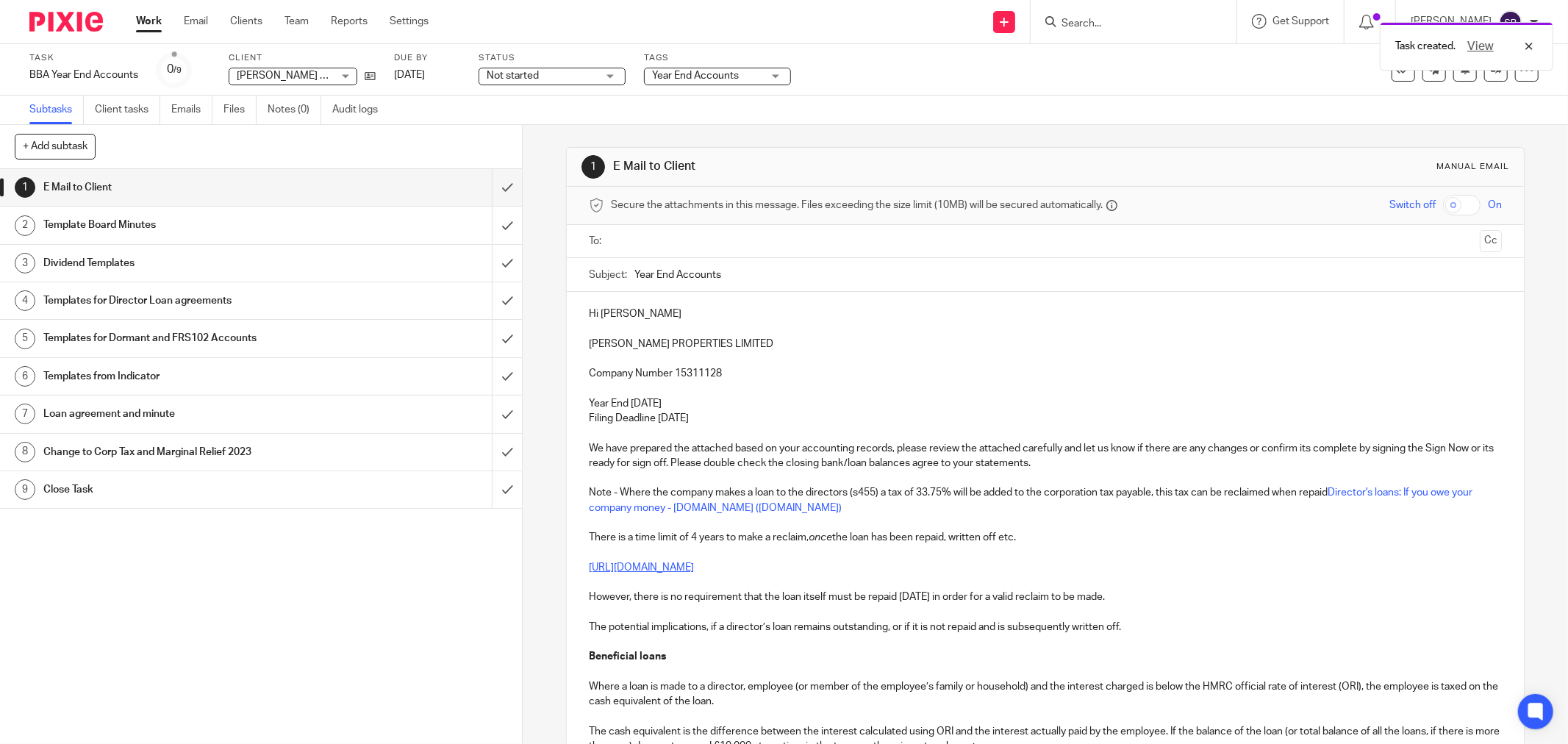
click at [684, 243] on input "text" at bounding box center [1044, 241] width 857 height 17
click at [840, 252] on input "text" at bounding box center [1139, 242] width 670 height 28
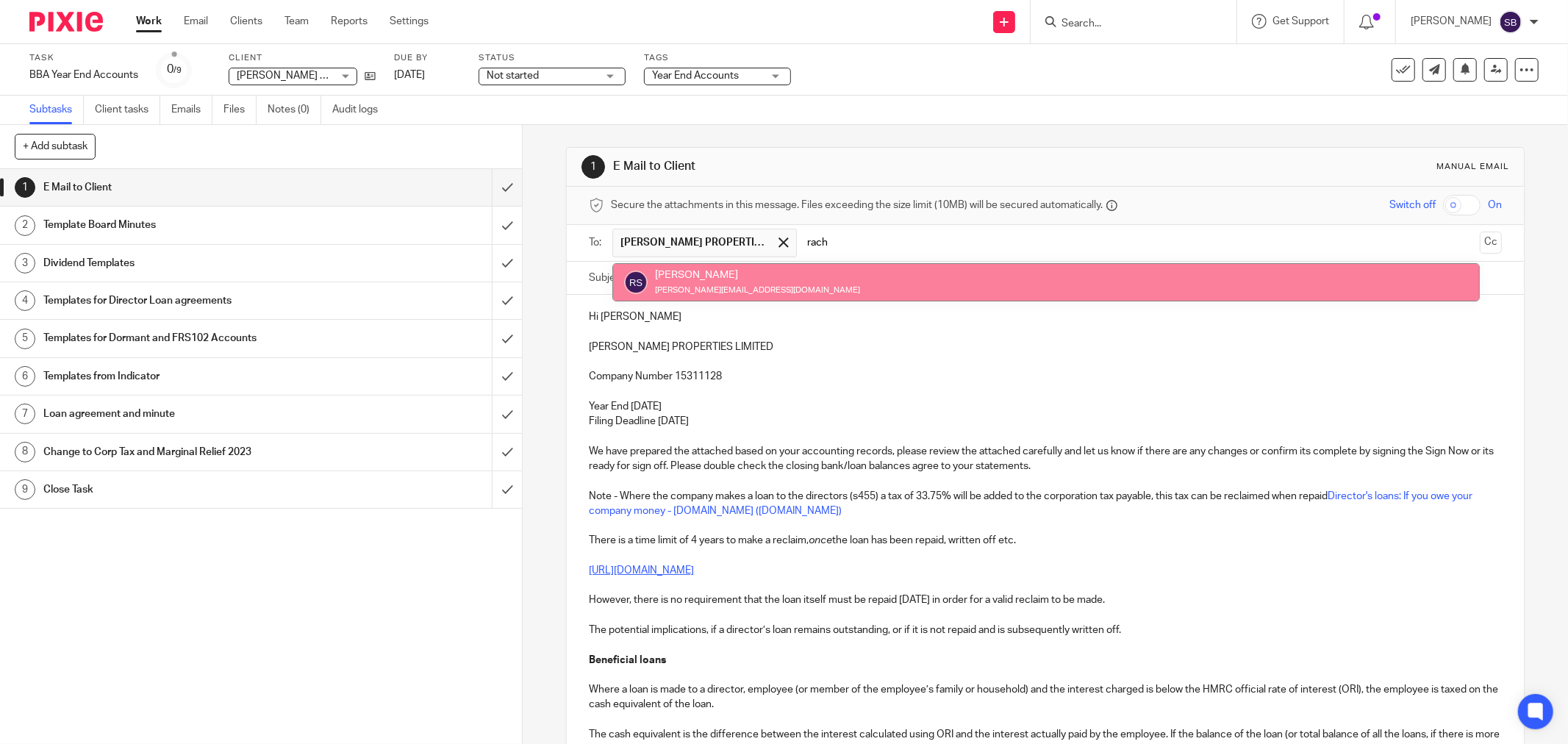
type input "rach"
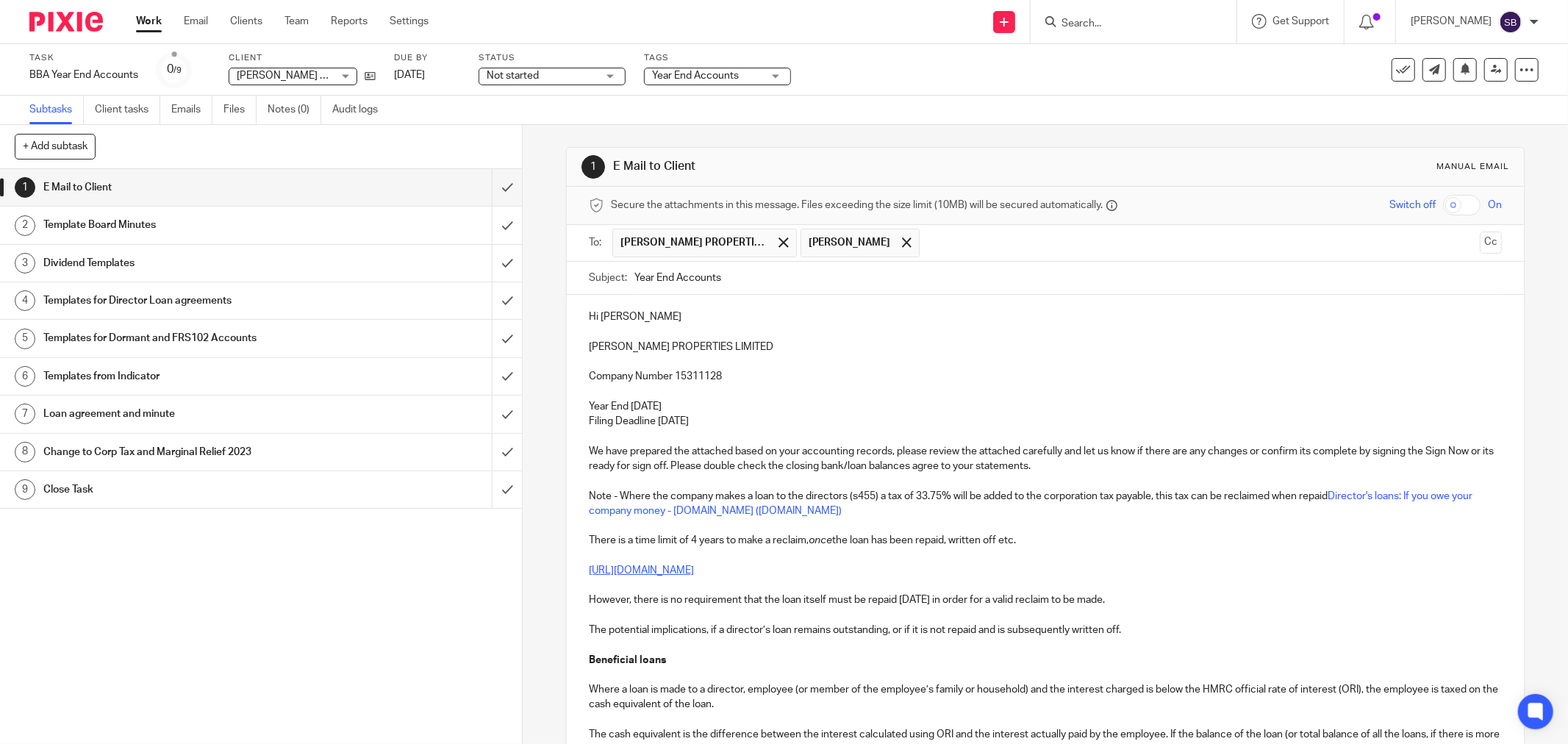
click at [752, 282] on input "Year End Accounts" at bounding box center [1068, 278] width 867 height 33
drag, startPoint x: 582, startPoint y: 345, endPoint x: 730, endPoint y: 344, distance: 148.0
copy p "[PERSON_NAME] PROPERTIES LIMITED"
paste input "[PERSON_NAME] PROPERTIES LIMITED"
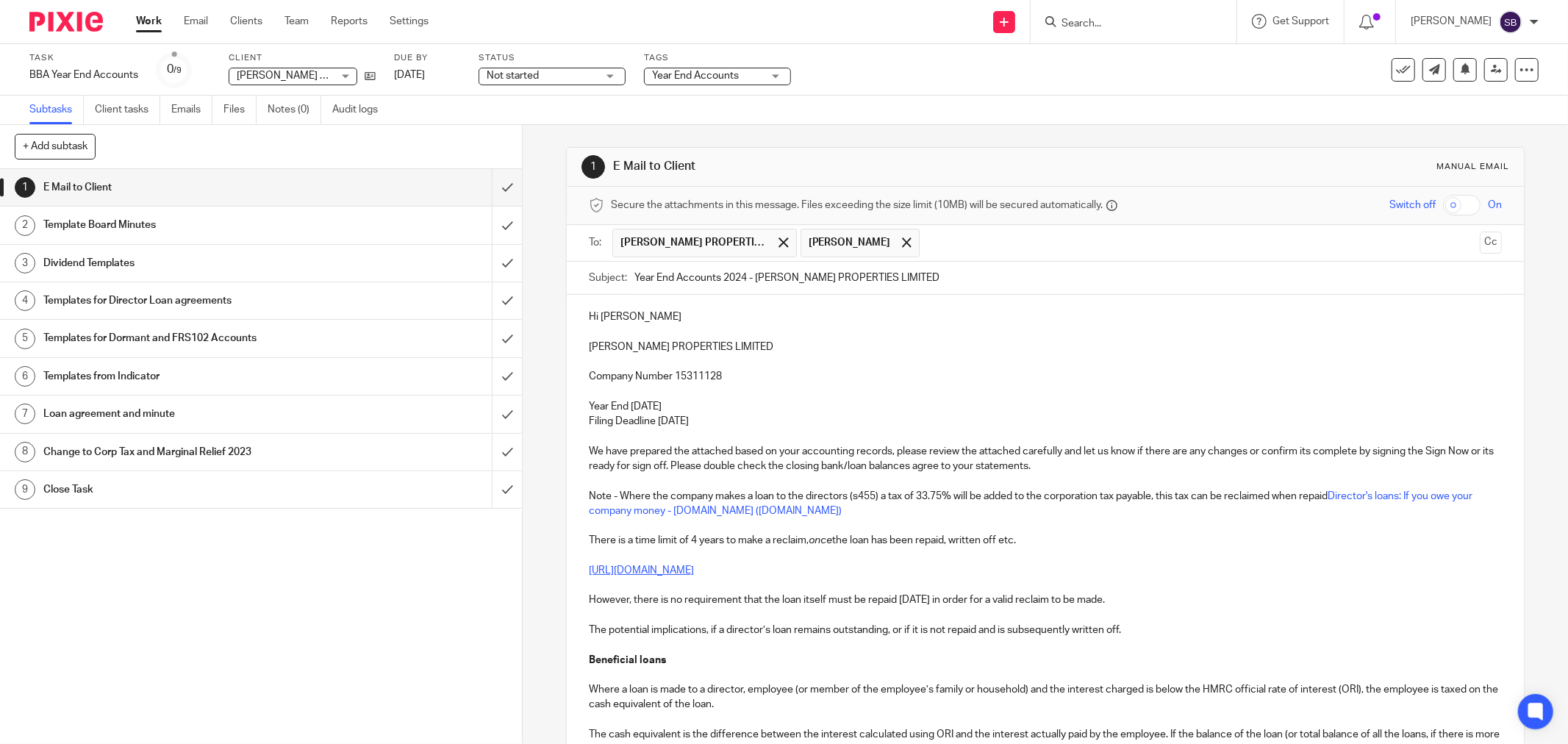
type input "Year End Accounts 2024 - RATH PROPERTIES LIMITED"
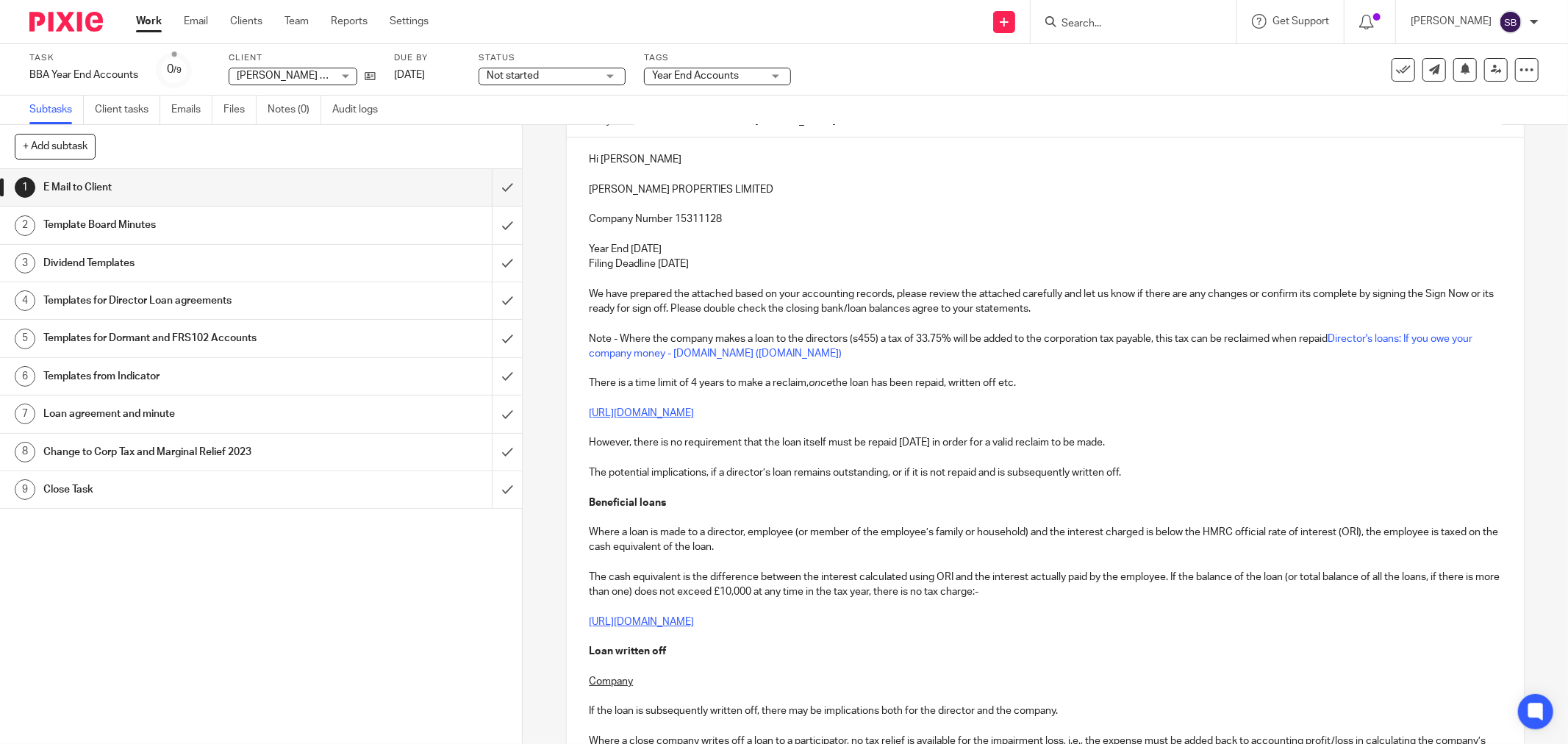
scroll to position [164, 0]
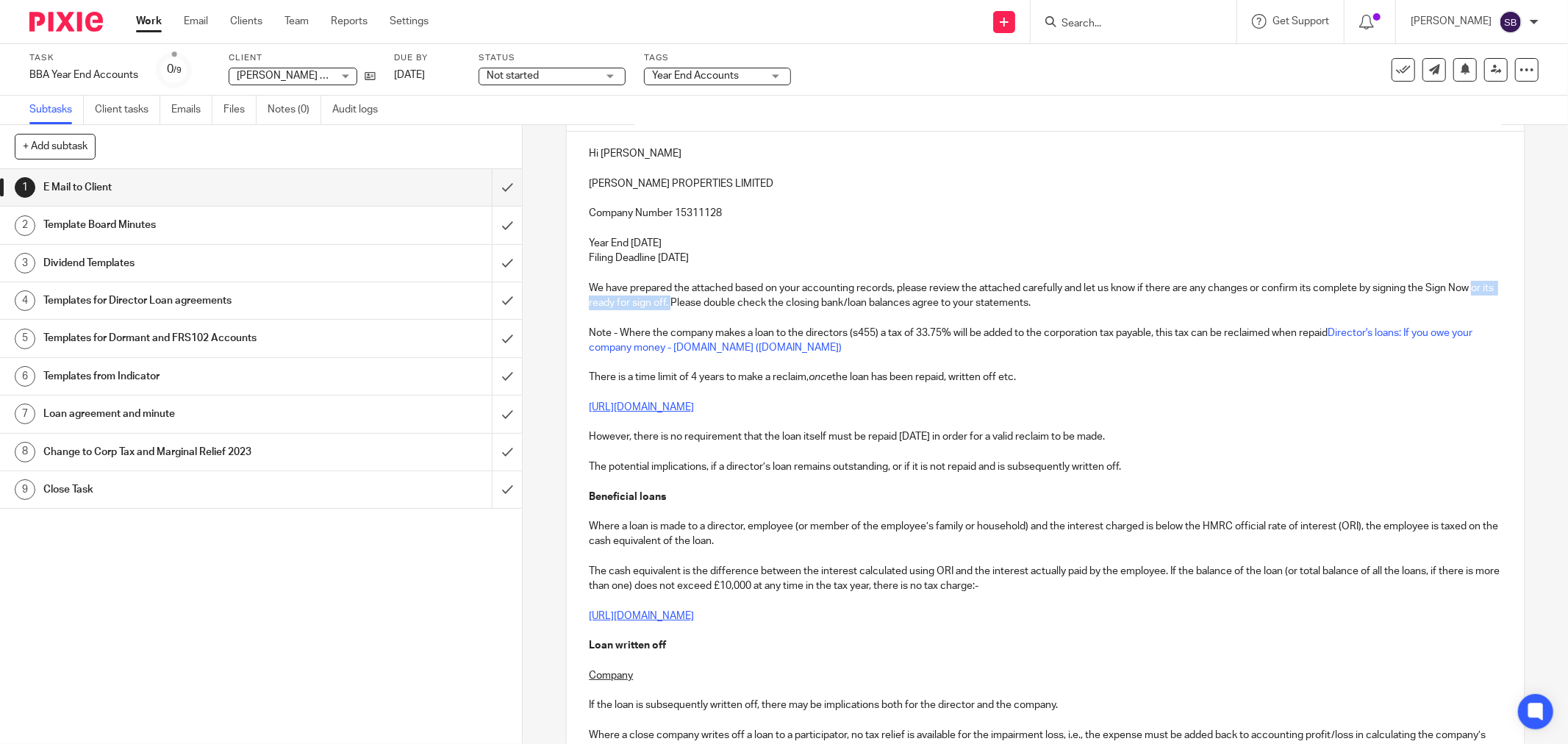
drag, startPoint x: 584, startPoint y: 306, endPoint x: 695, endPoint y: 303, distance: 111.0
click at [695, 303] on p "We have prepared the attached based on your accounting records, please review t…" at bounding box center [1046, 295] width 913 height 30
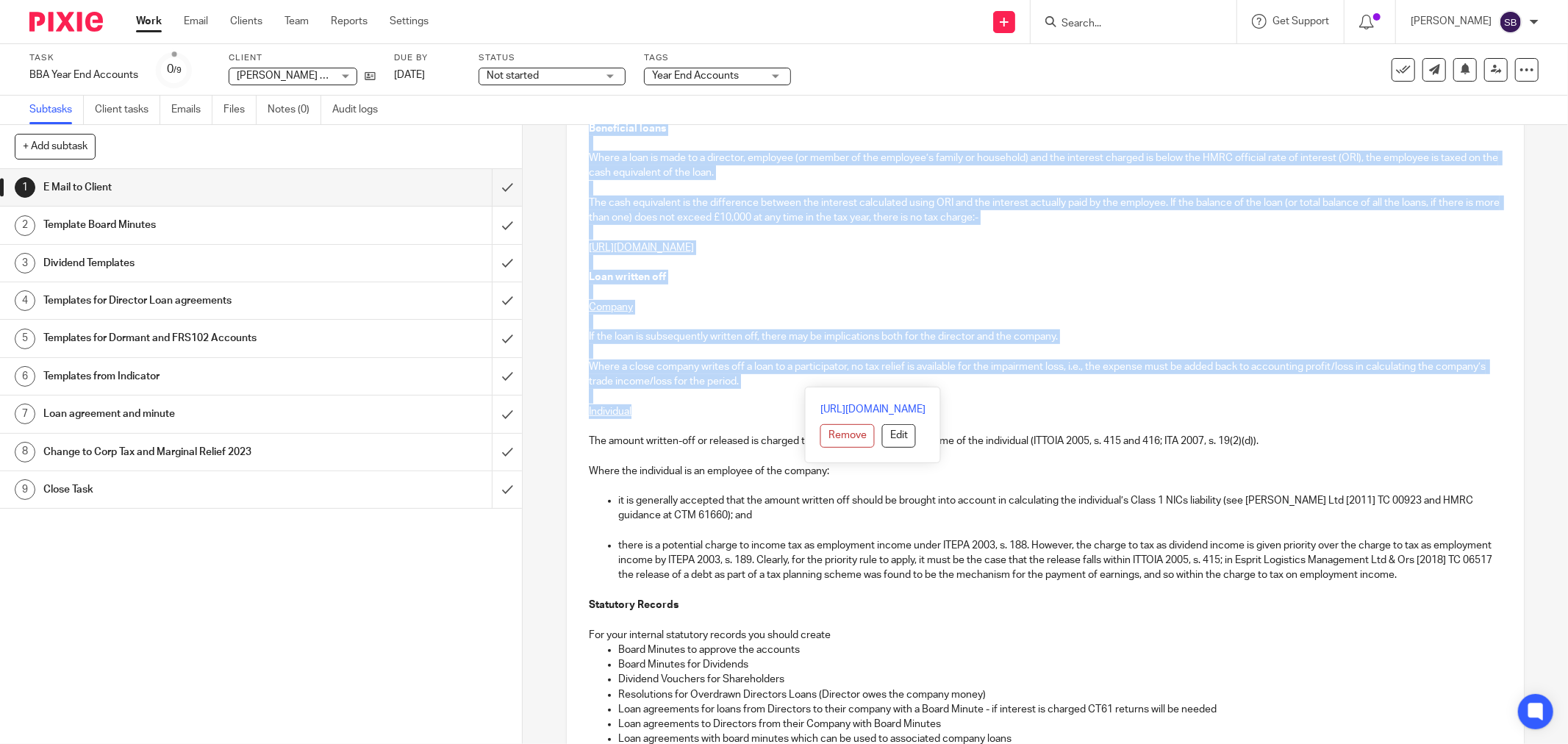
scroll to position [571, 0]
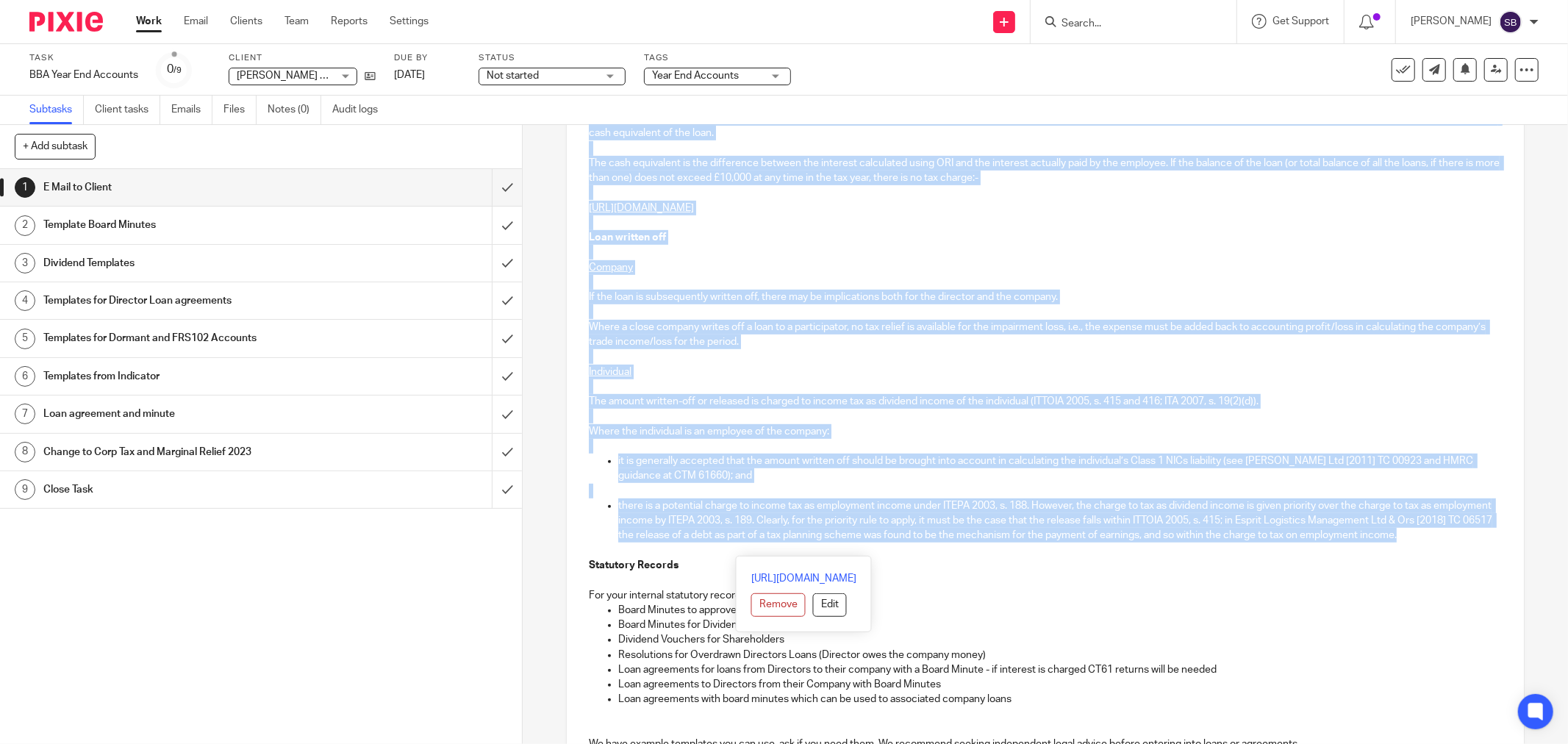
drag, startPoint x: 974, startPoint y: 309, endPoint x: 983, endPoint y: 550, distance: 241.2
click at [983, 550] on div "Hi Andrew RATH PROPERTIES LIMITED Company Number 15311128 Year End 30 Nov 2024 …" at bounding box center [1046, 503] width 957 height 1559
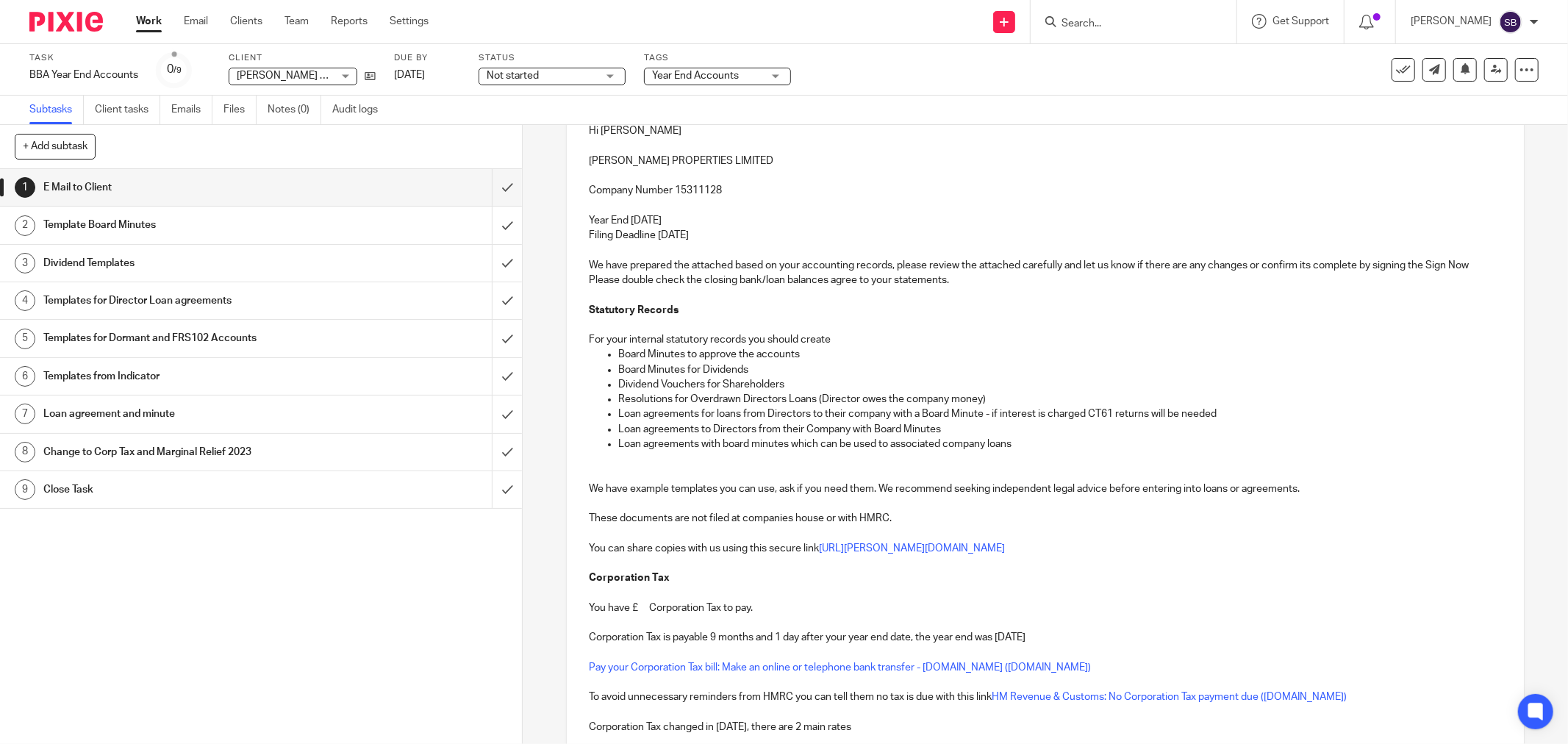
scroll to position [88, 0]
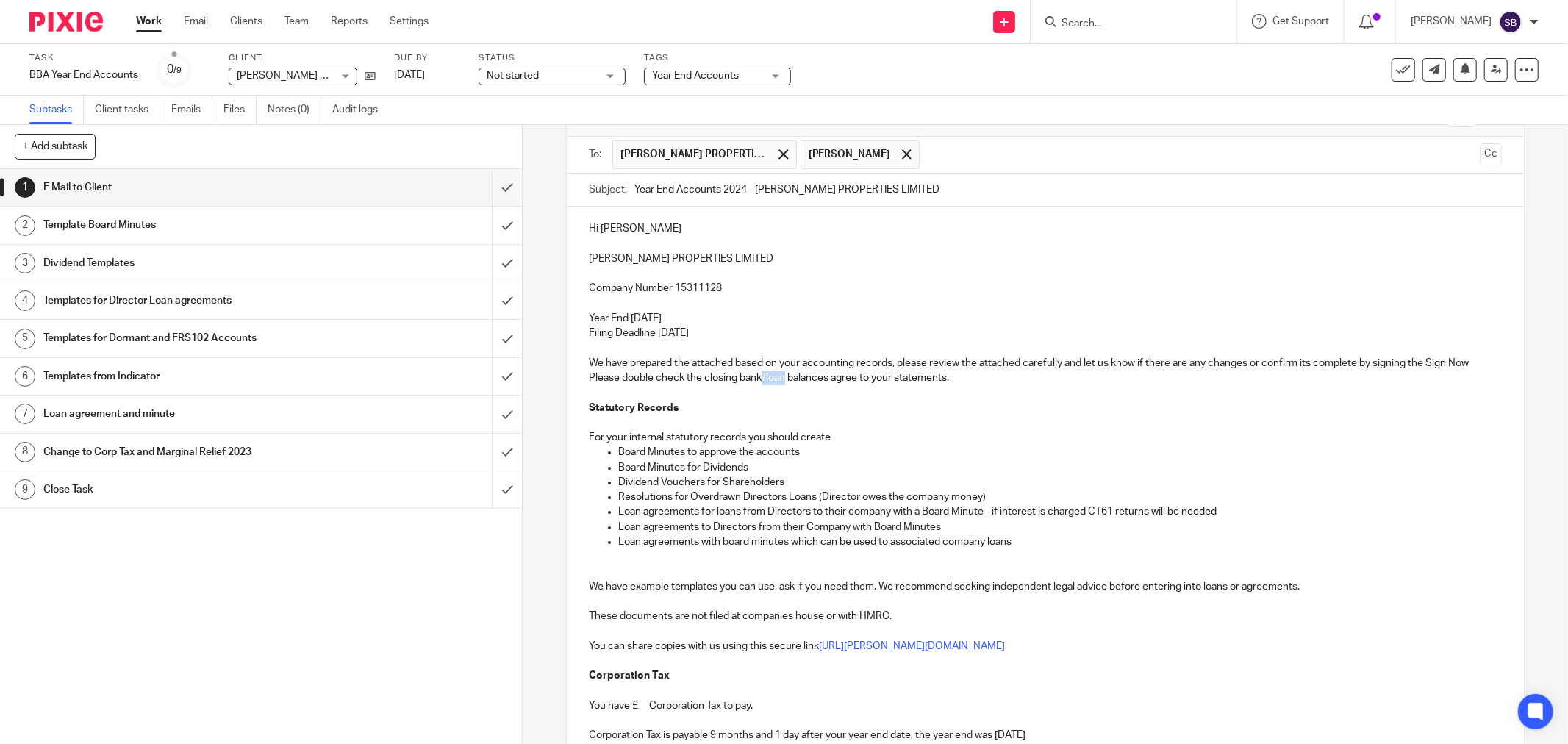
drag, startPoint x: 758, startPoint y: 380, endPoint x: 781, endPoint y: 381, distance: 23.0
click at [781, 381] on p "We have prepared the attached based on your accounting records, please review t…" at bounding box center [1046, 370] width 913 height 30
click at [799, 381] on p "We have prepared the attached based on your accounting records, please review t…" at bounding box center [1046, 370] width 913 height 30
click at [826, 383] on p "We have prepared the attached based on your accounting records, please review t…" at bounding box center [1046, 370] width 913 height 30
click at [953, 376] on p "We have prepared the attached based on your accounting records, please review t…" at bounding box center [1046, 370] width 913 height 30
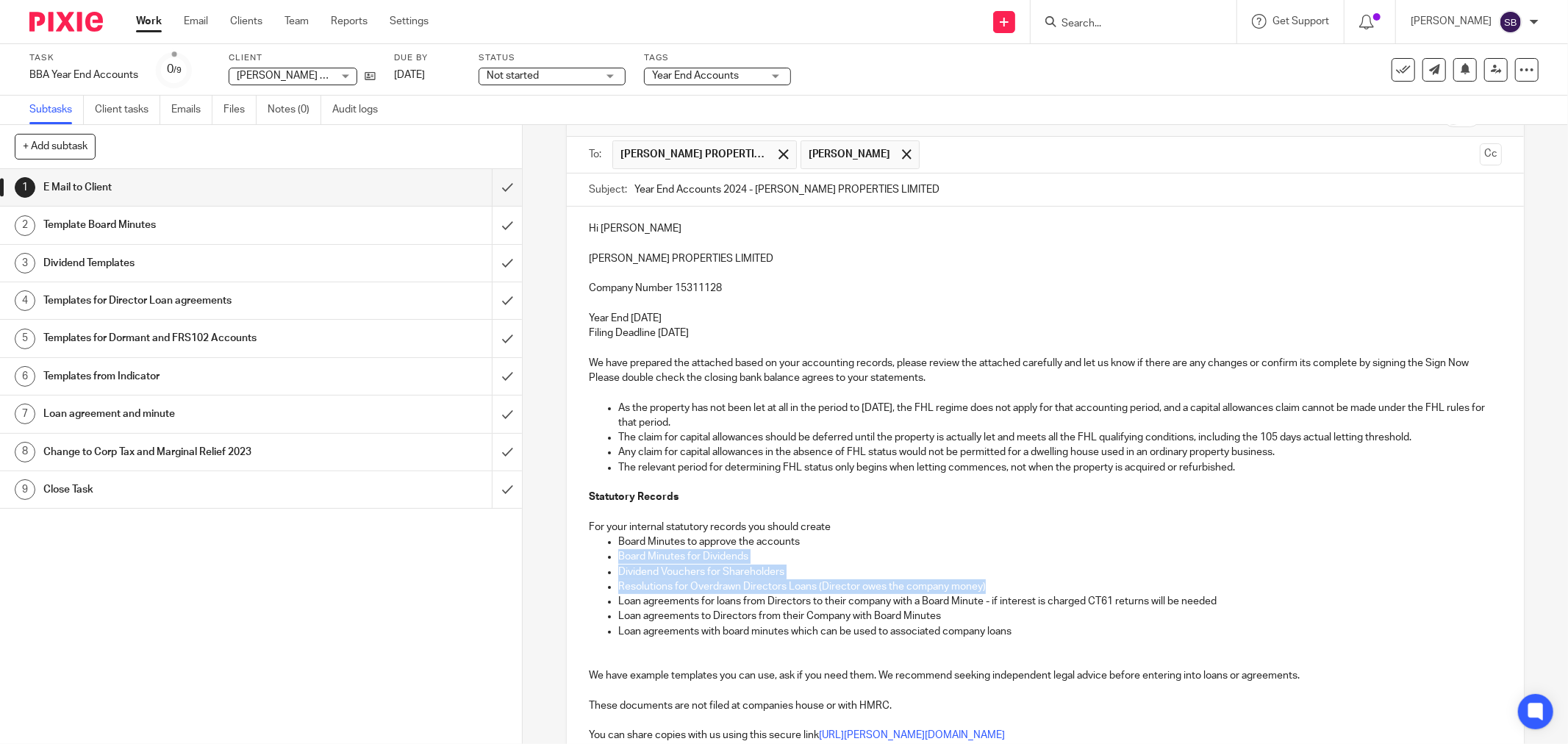
drag, startPoint x: 615, startPoint y: 557, endPoint x: 1033, endPoint y: 589, distance: 419.2
click at [1033, 589] on ul "Board Minutes to approve the accounts Board Minutes for Dividends Dividend Vouc…" at bounding box center [1046, 586] width 913 height 104
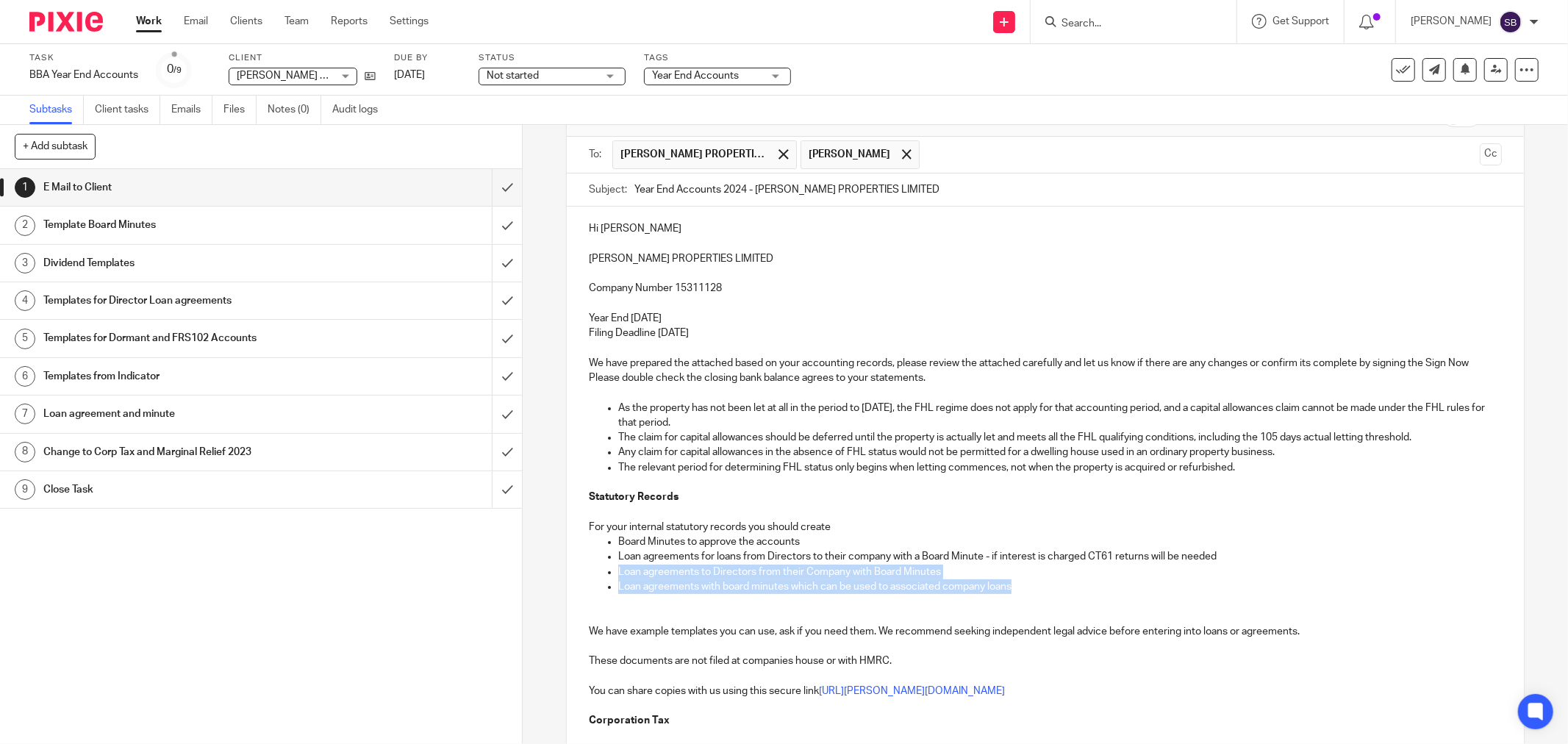
drag, startPoint x: 609, startPoint y: 568, endPoint x: 1087, endPoint y: 585, distance: 478.3
click at [1087, 585] on ul "Board Minutes to approve the accounts Loan agreements for loans from Directors …" at bounding box center [1046, 564] width 913 height 60
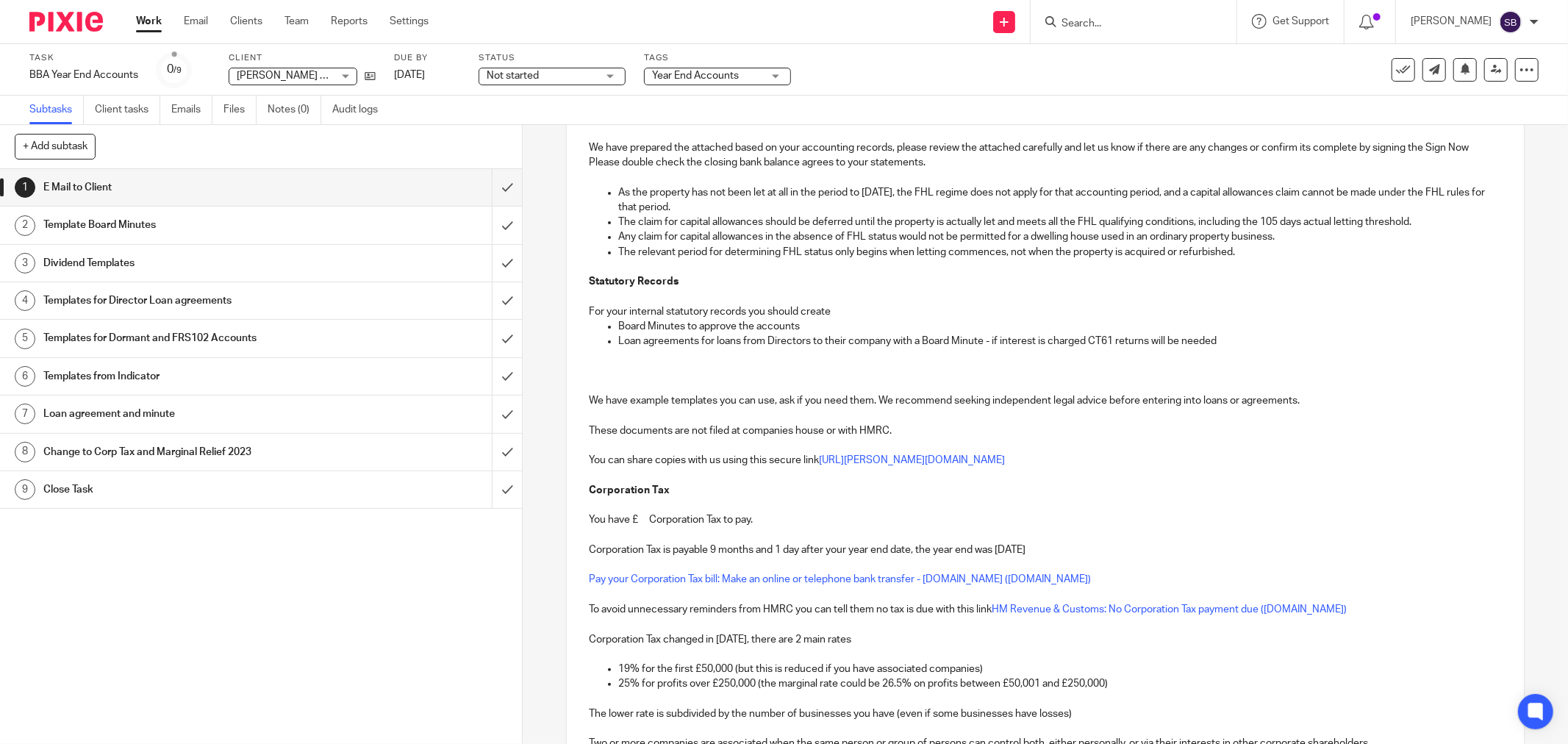
scroll to position [333, 0]
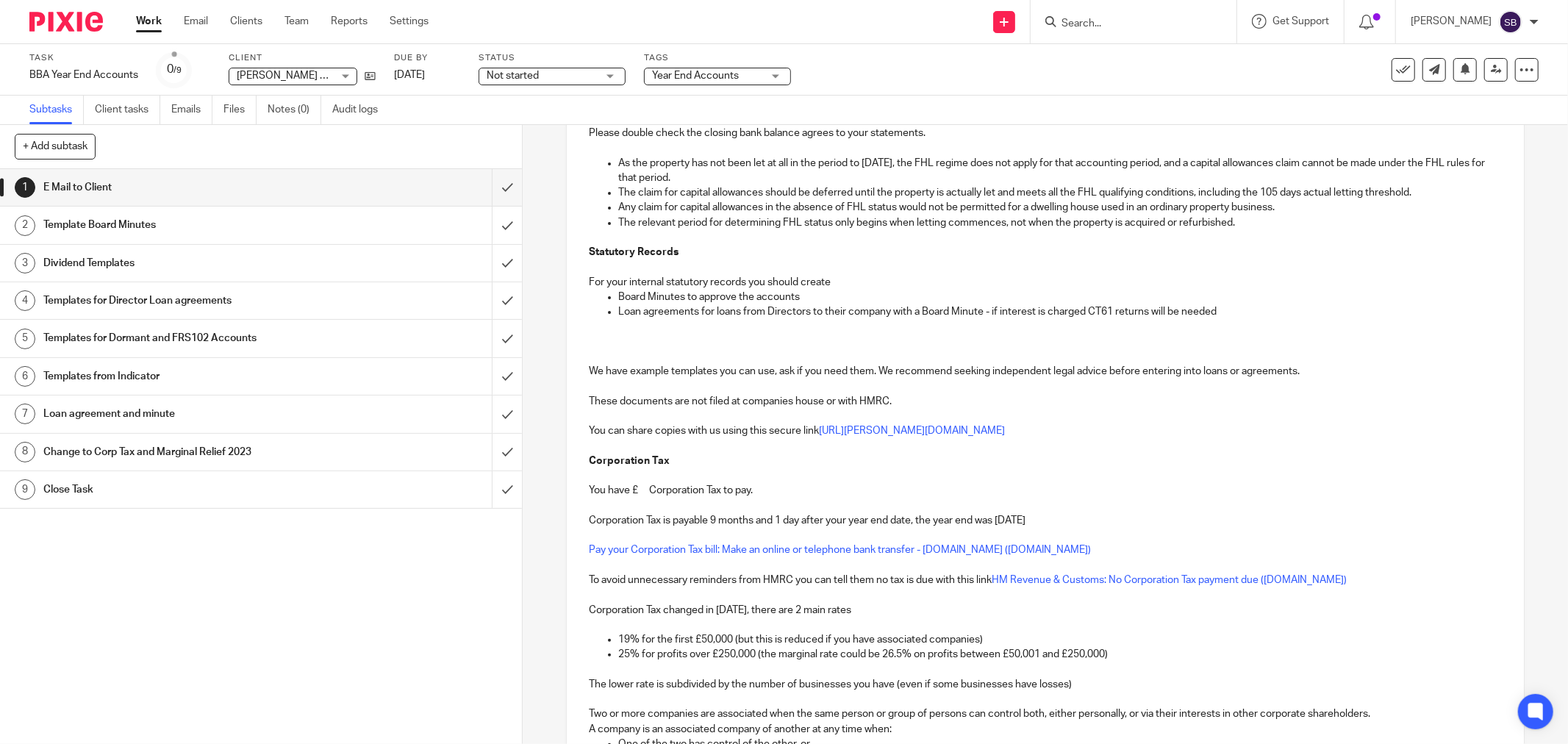
click at [641, 495] on p "You have £ Corporation Tax to pay." at bounding box center [1046, 490] width 913 height 15
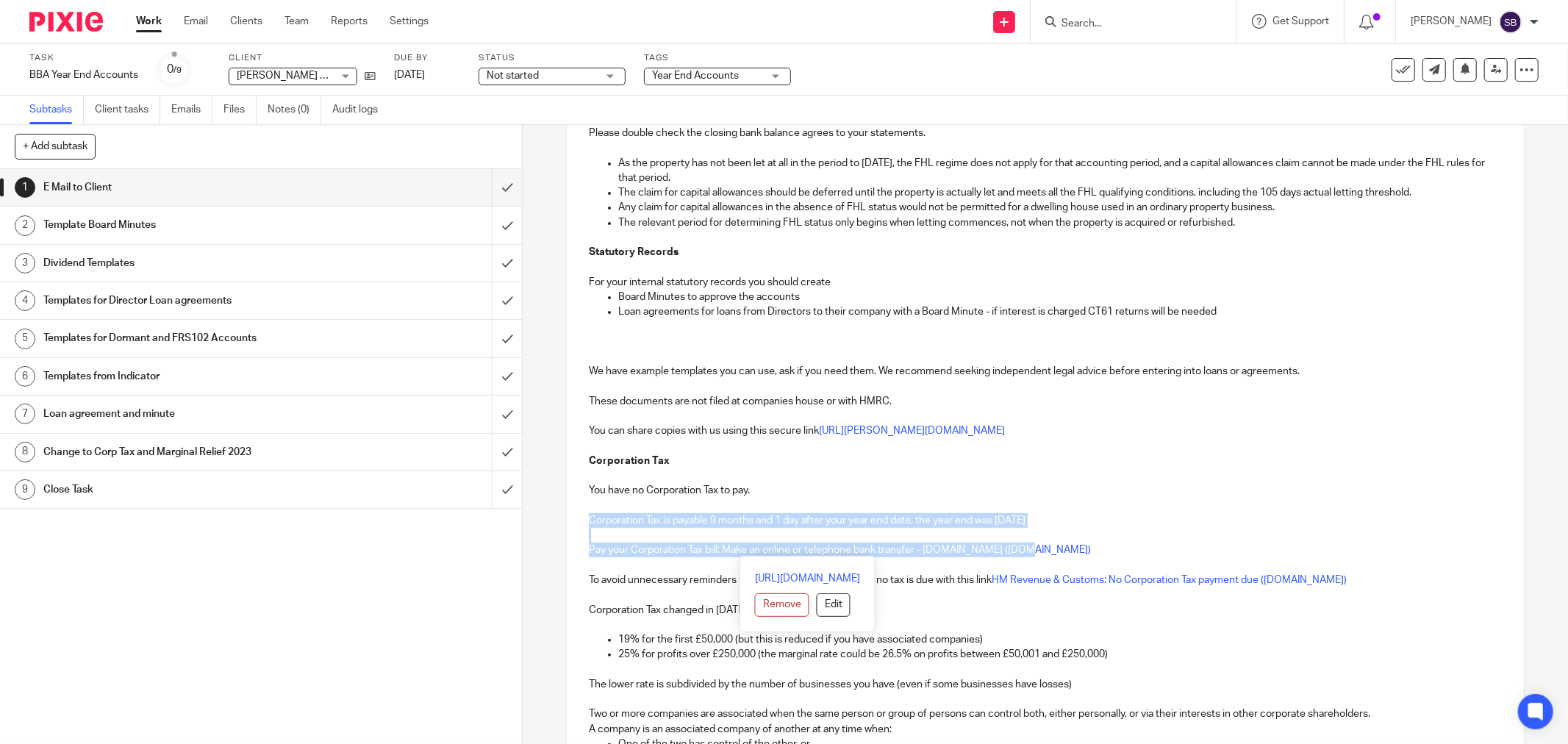
drag, startPoint x: 584, startPoint y: 517, endPoint x: 1076, endPoint y: 549, distance: 493.0
click at [1076, 549] on div "Hi Andrew RATH PROPERTIES LIMITED Company Number 15311128 Year End 30 Nov 2024 …" at bounding box center [1046, 436] width 957 height 949
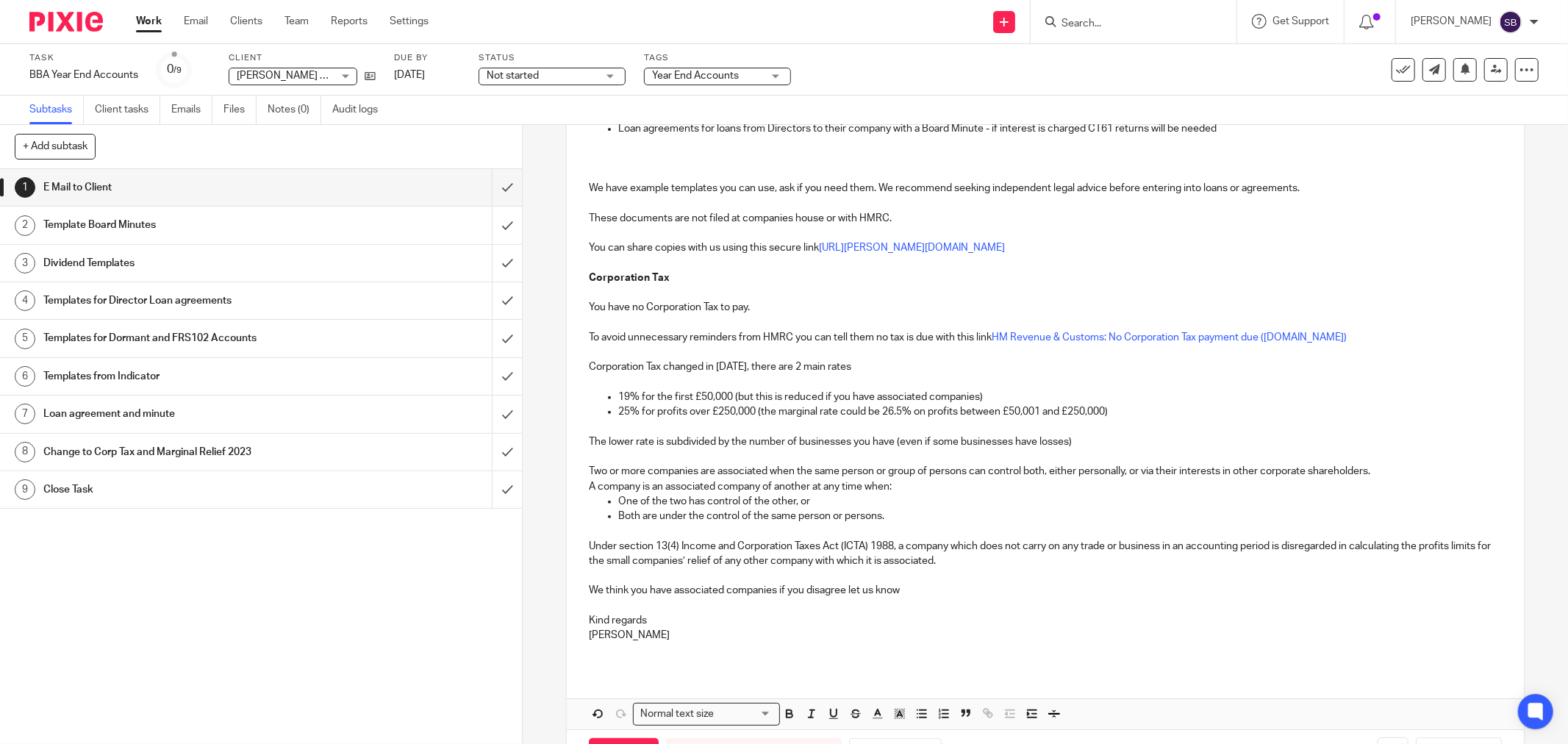
scroll to position [574, 0]
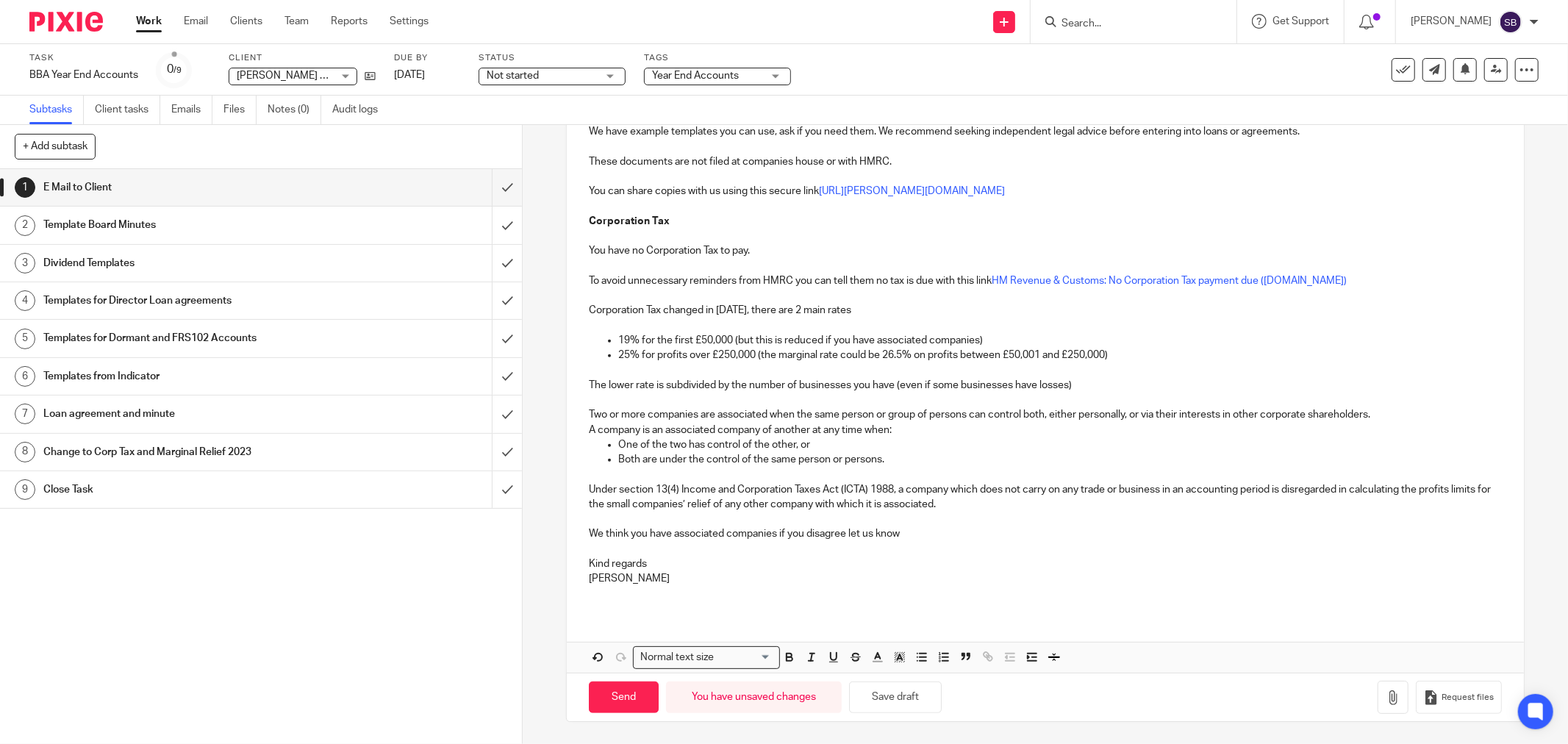
click at [666, 539] on p "We think you have associated companies if you disagree let us know" at bounding box center [1046, 533] width 913 height 15
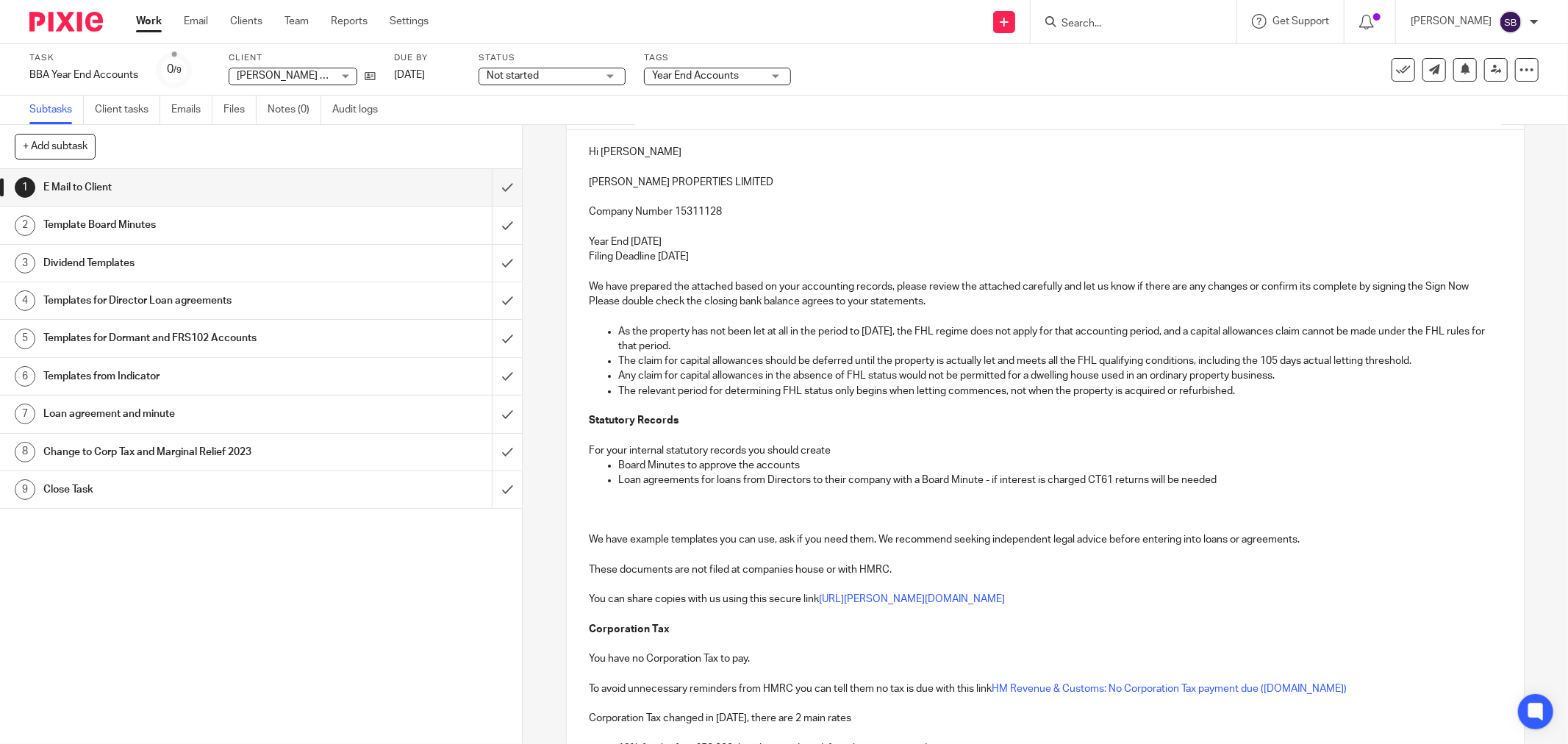
scroll to position [83, 0]
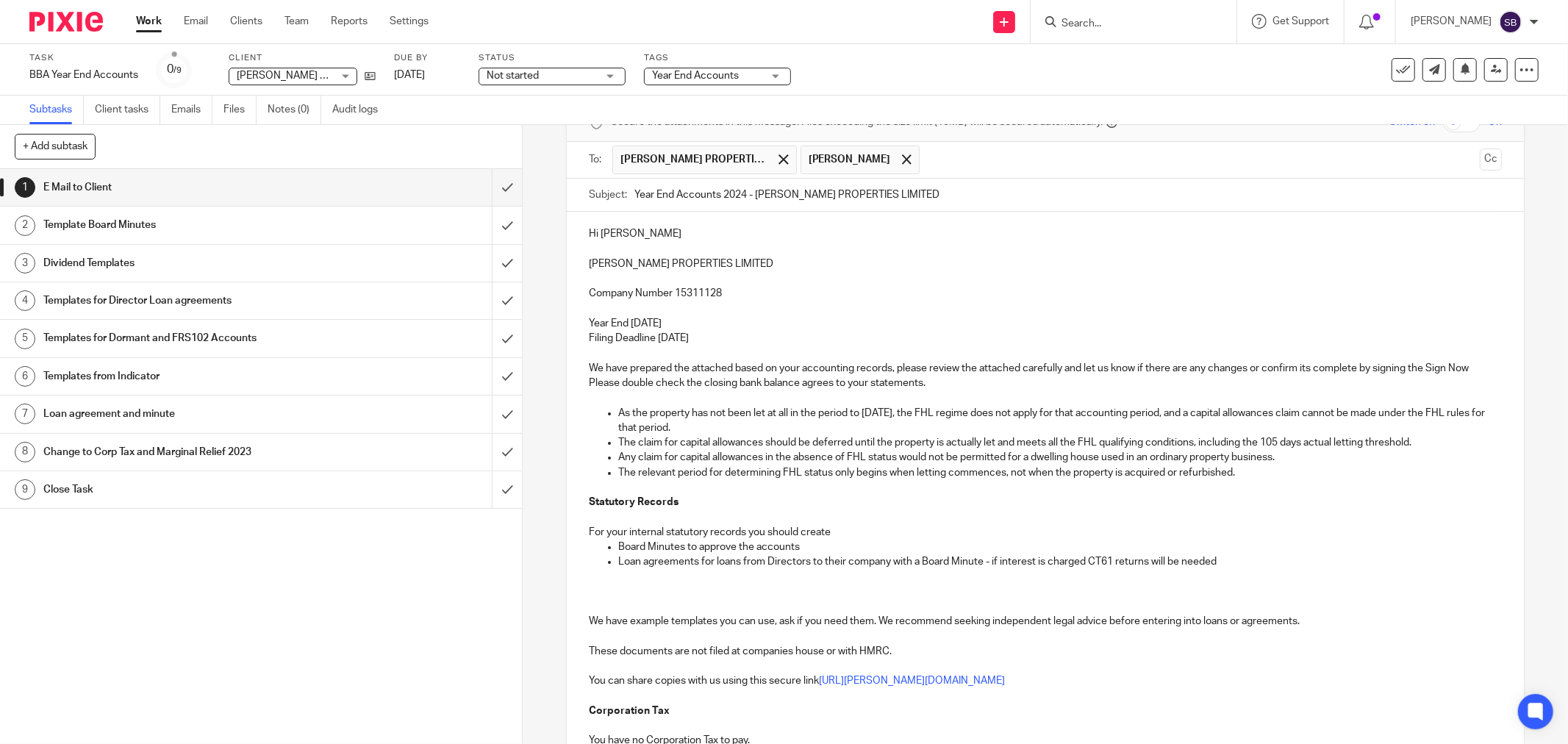
click at [758, 341] on p "Filing Deadline 27 Aug 2025" at bounding box center [1046, 337] width 913 height 15
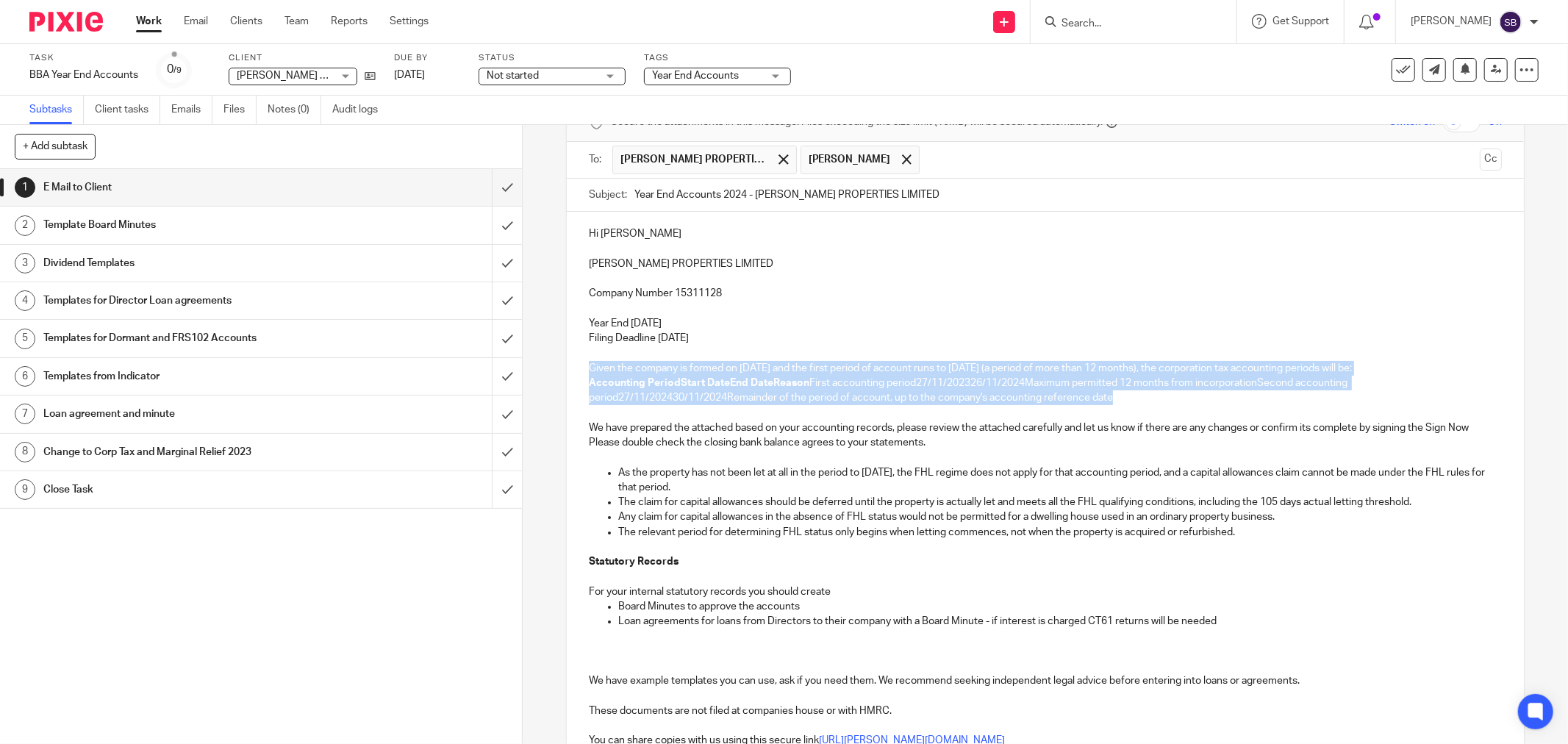
drag, startPoint x: 584, startPoint y: 365, endPoint x: 1243, endPoint y: 396, distance: 659.7
click at [1243, 396] on div "Hi Andrew RATH PROPERTIES LIMITED Company Number 15311128 Year End 30 Nov 2024 …" at bounding box center [1046, 686] width 957 height 949
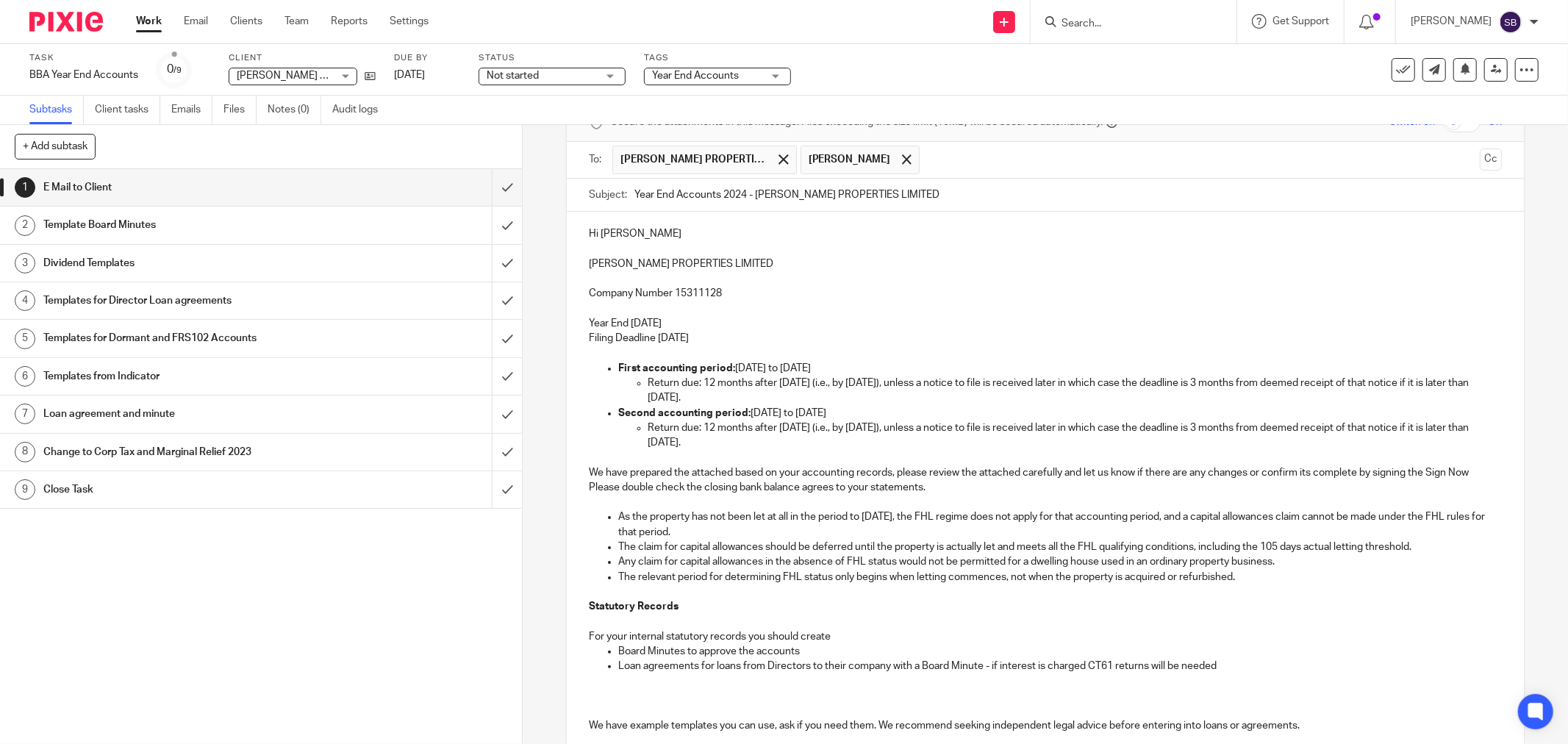
click at [763, 340] on p "Filing Deadline 27 Aug 2025" at bounding box center [1046, 337] width 913 height 15
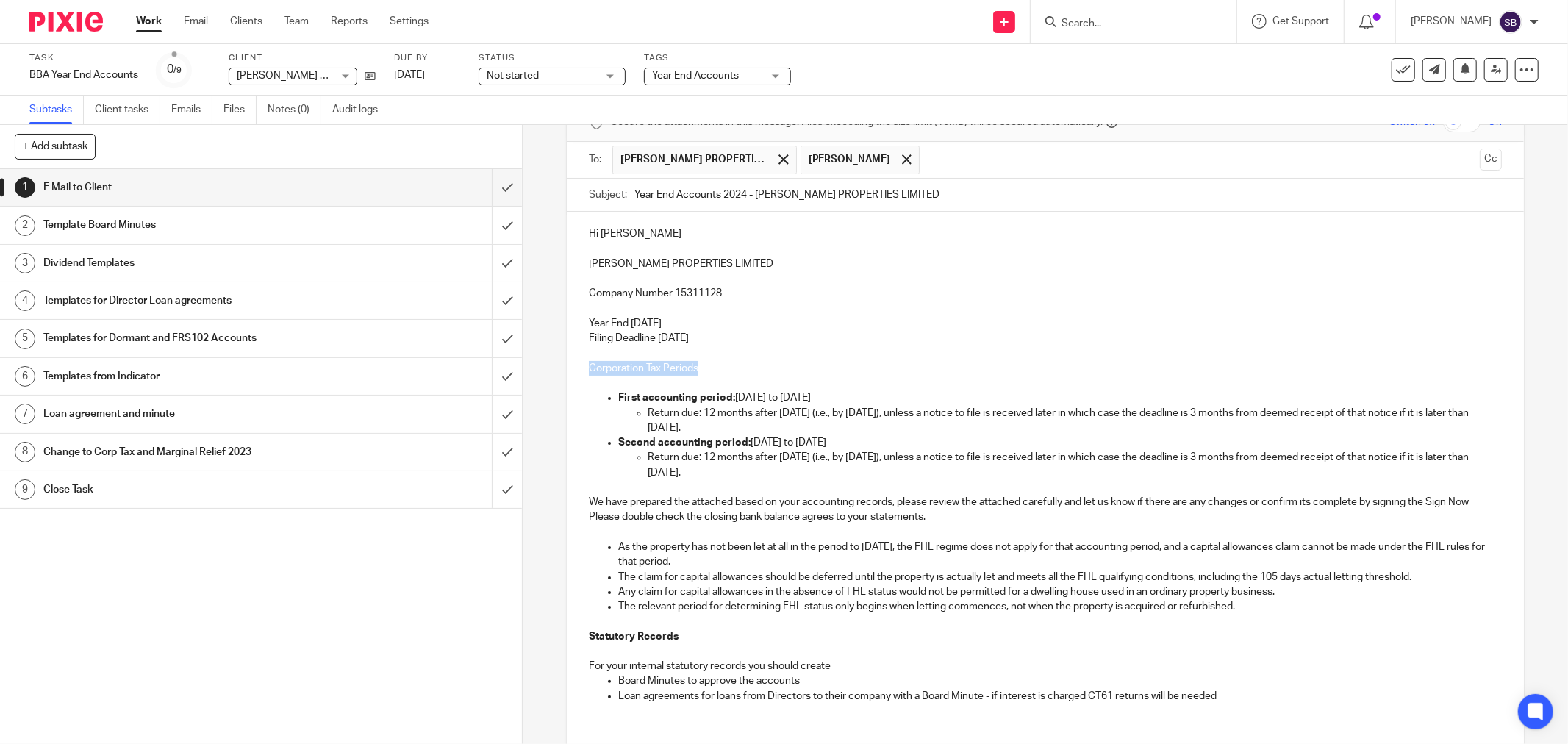
drag, startPoint x: 581, startPoint y: 365, endPoint x: 739, endPoint y: 365, distance: 158.0
click at [739, 365] on div "Hi Andrew RATH PROPERTIES LIMITED Company Number 15311128 Year End 30 Nov 2024 …" at bounding box center [1046, 723] width 957 height 1024
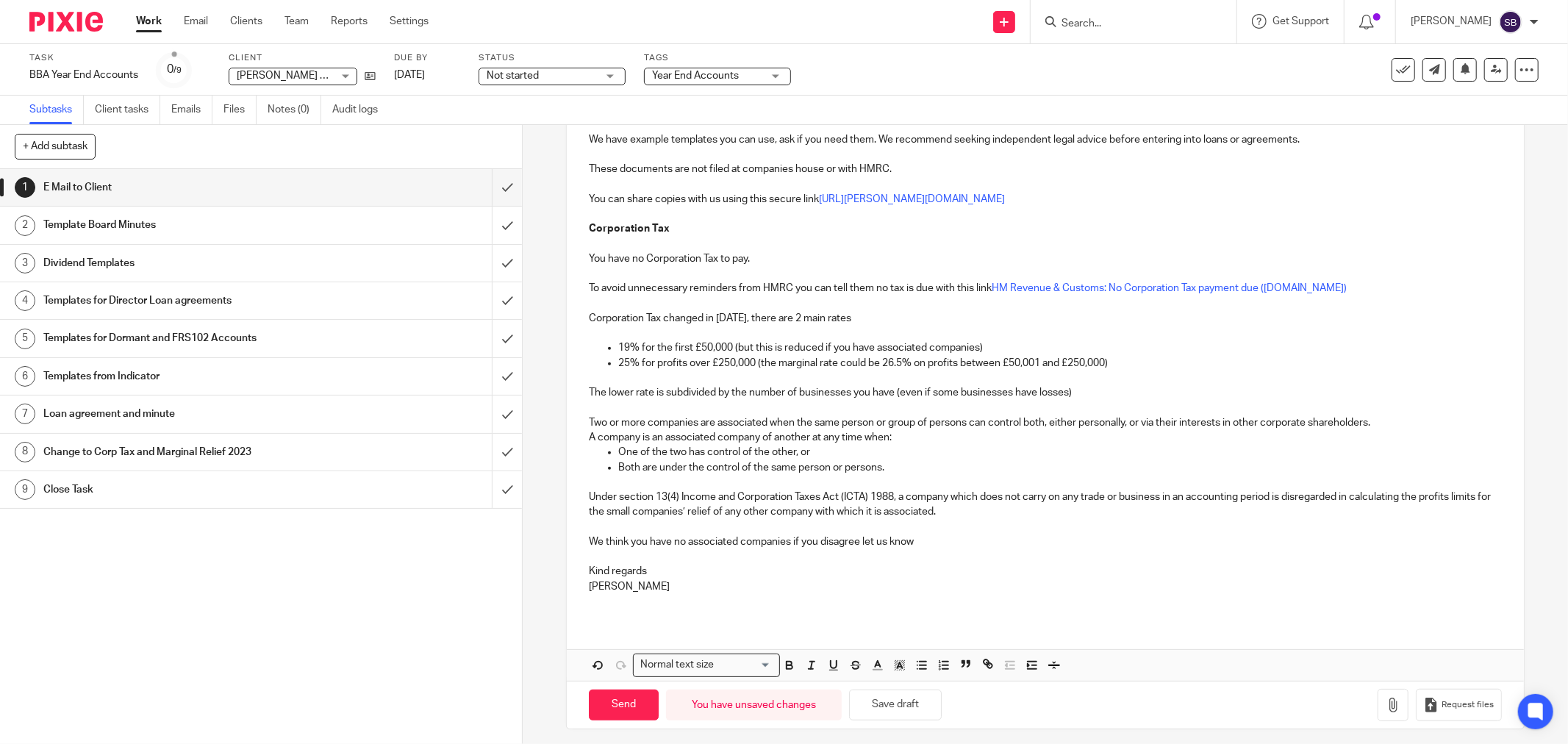
scroll to position [707, 0]
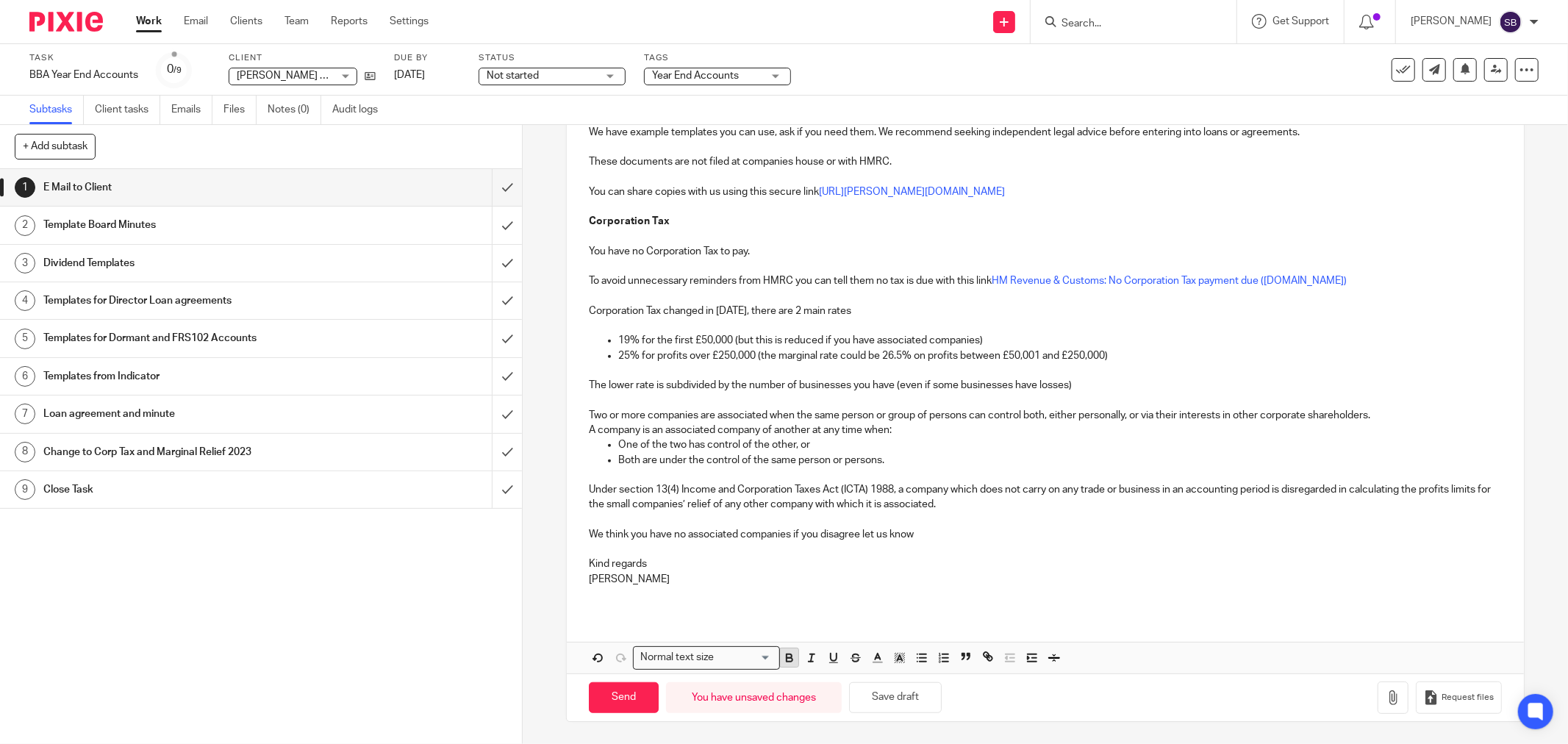
click at [783, 662] on icon "button" at bounding box center [789, 658] width 13 height 13
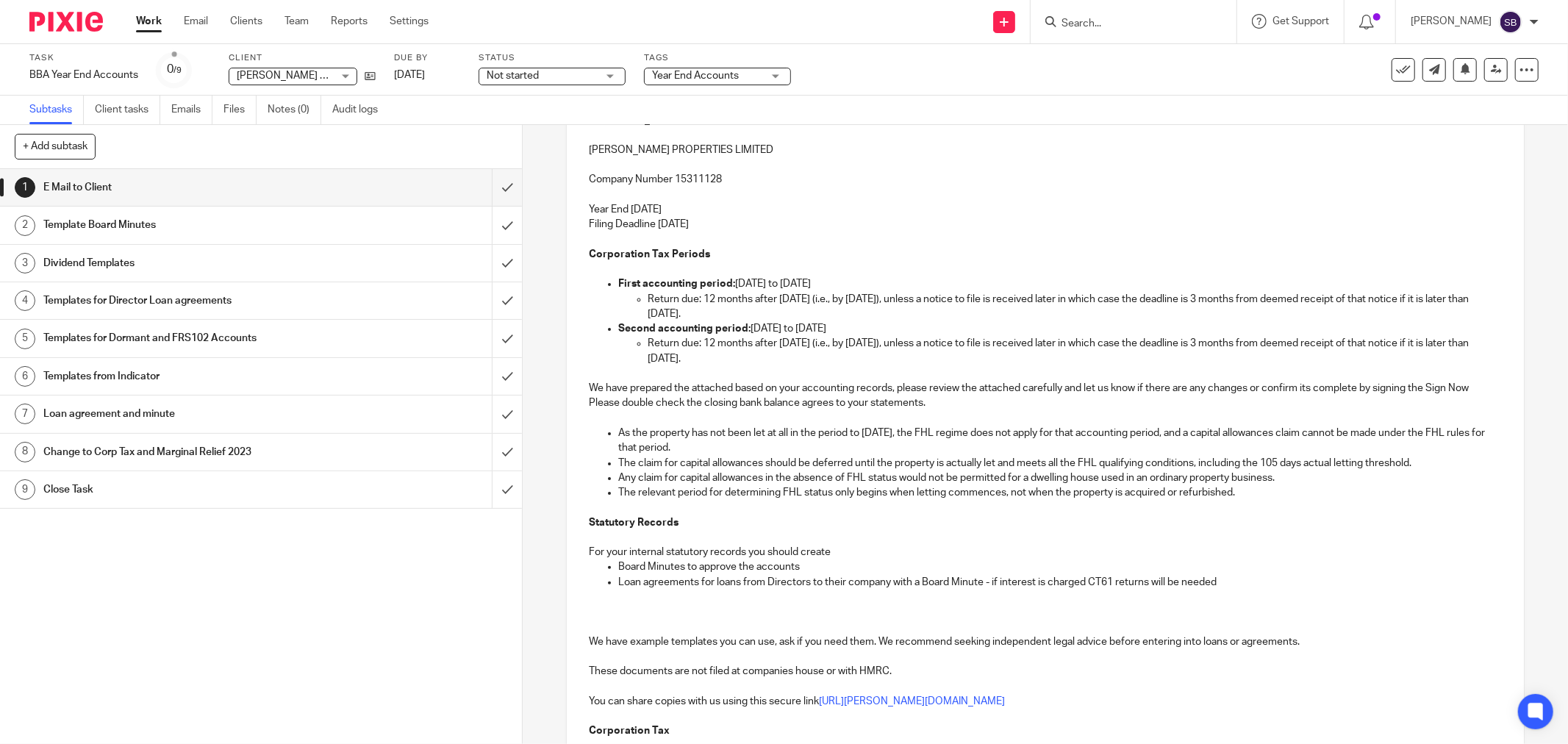
scroll to position [0, 0]
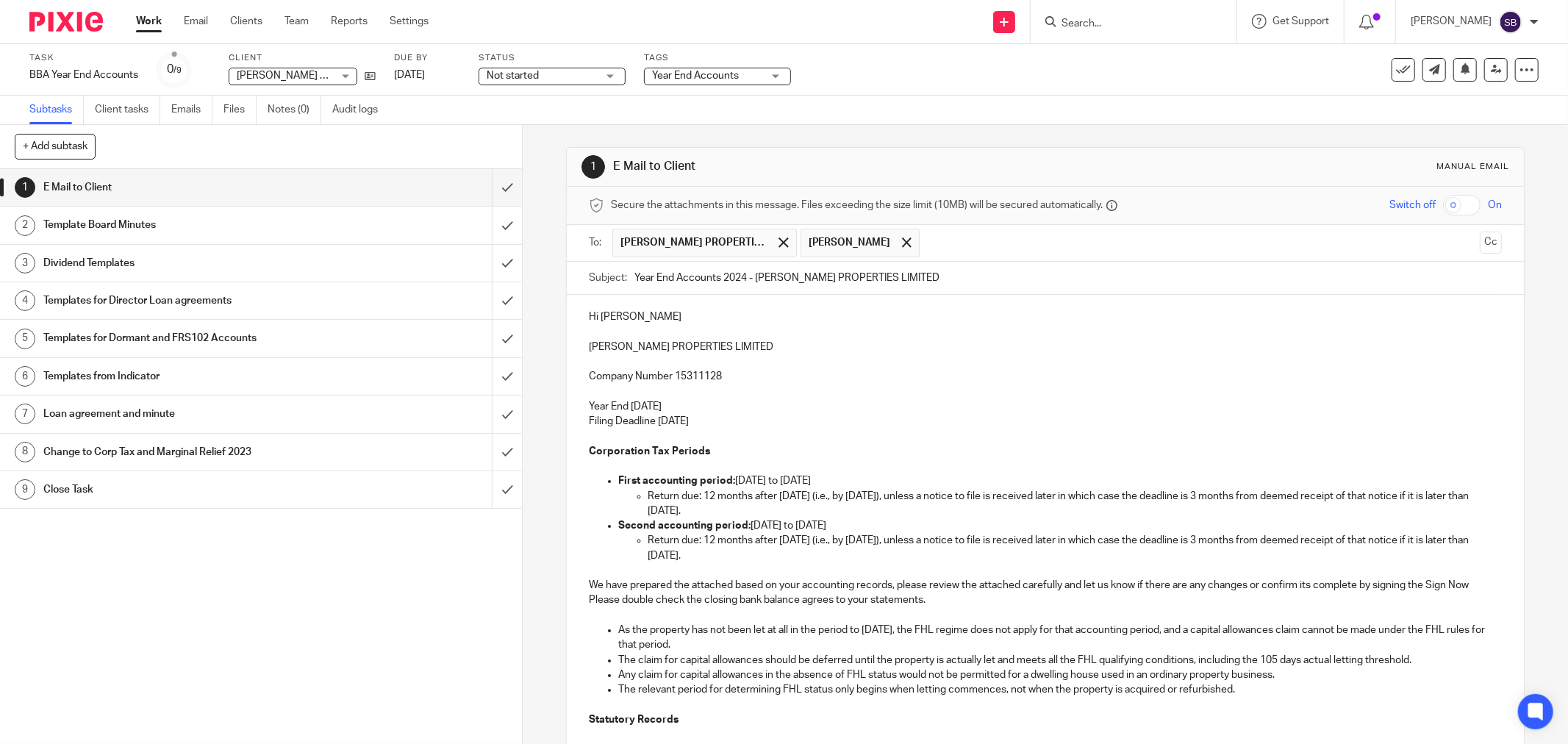
click at [757, 558] on p "Return due: 12 months after 30/11/2024 (i.e., by 30/11/2025), unless a notice t…" at bounding box center [1074, 547] width 854 height 30
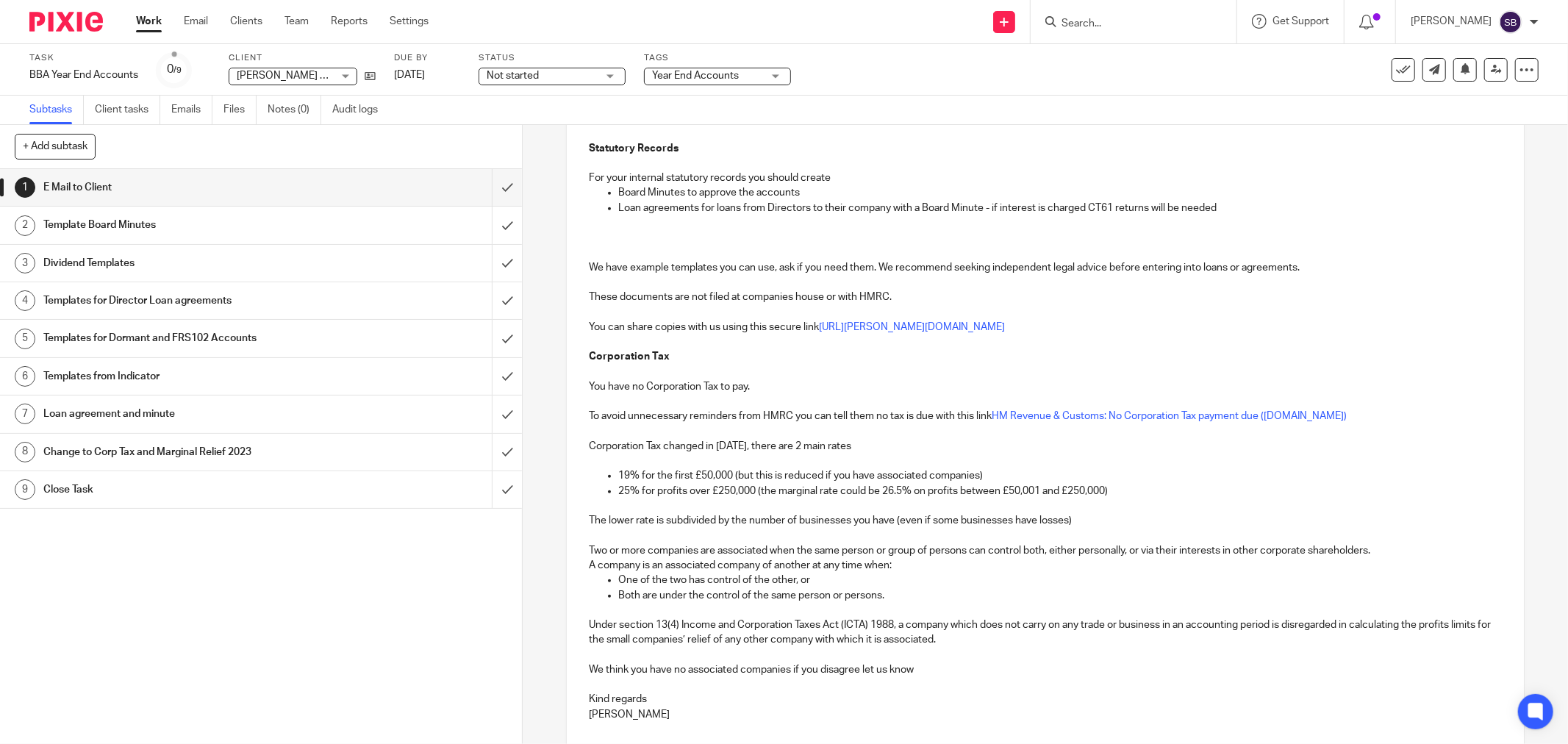
scroll to position [707, 0]
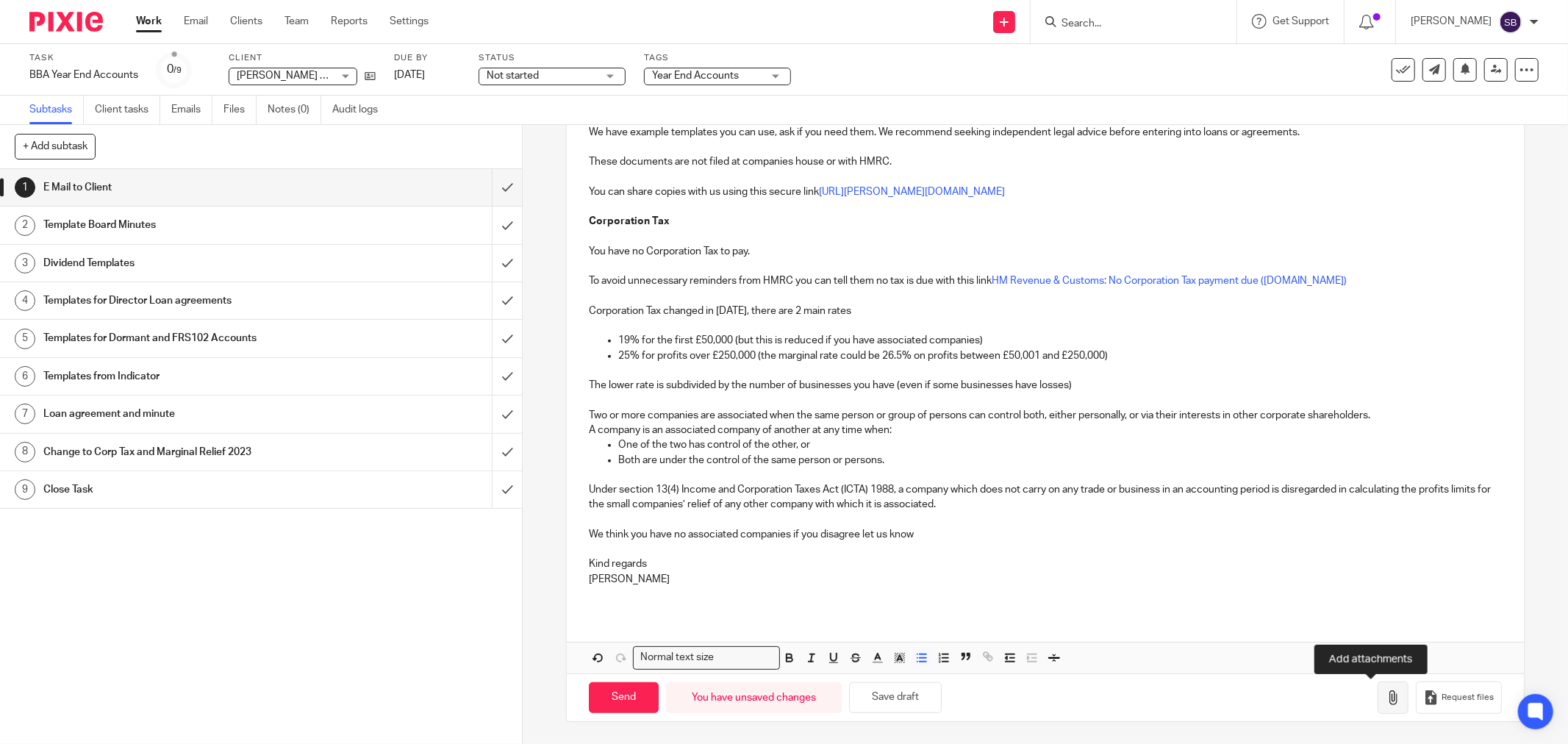
click at [1386, 695] on icon "button" at bounding box center [1392, 697] width 15 height 15
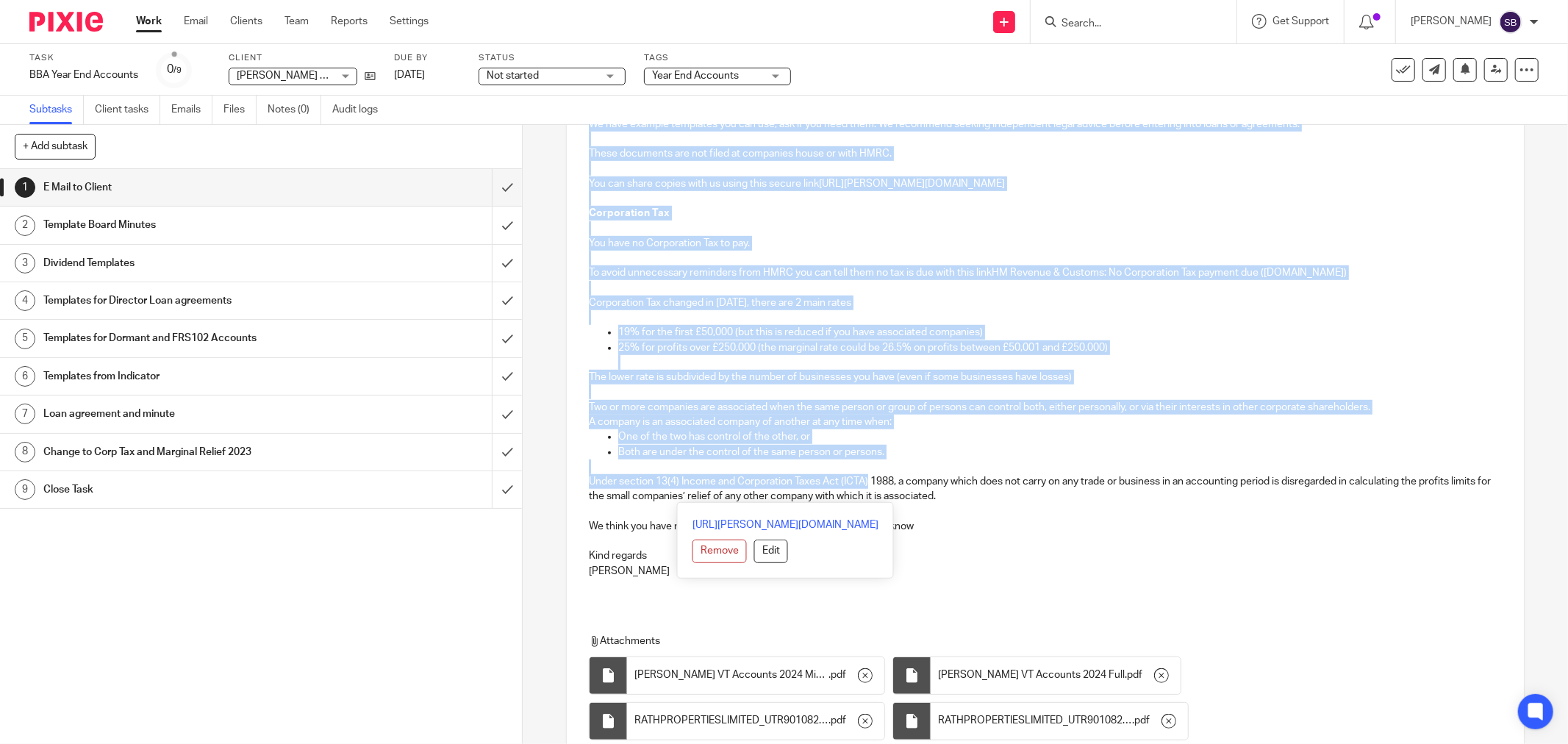
scroll to position [817, 0]
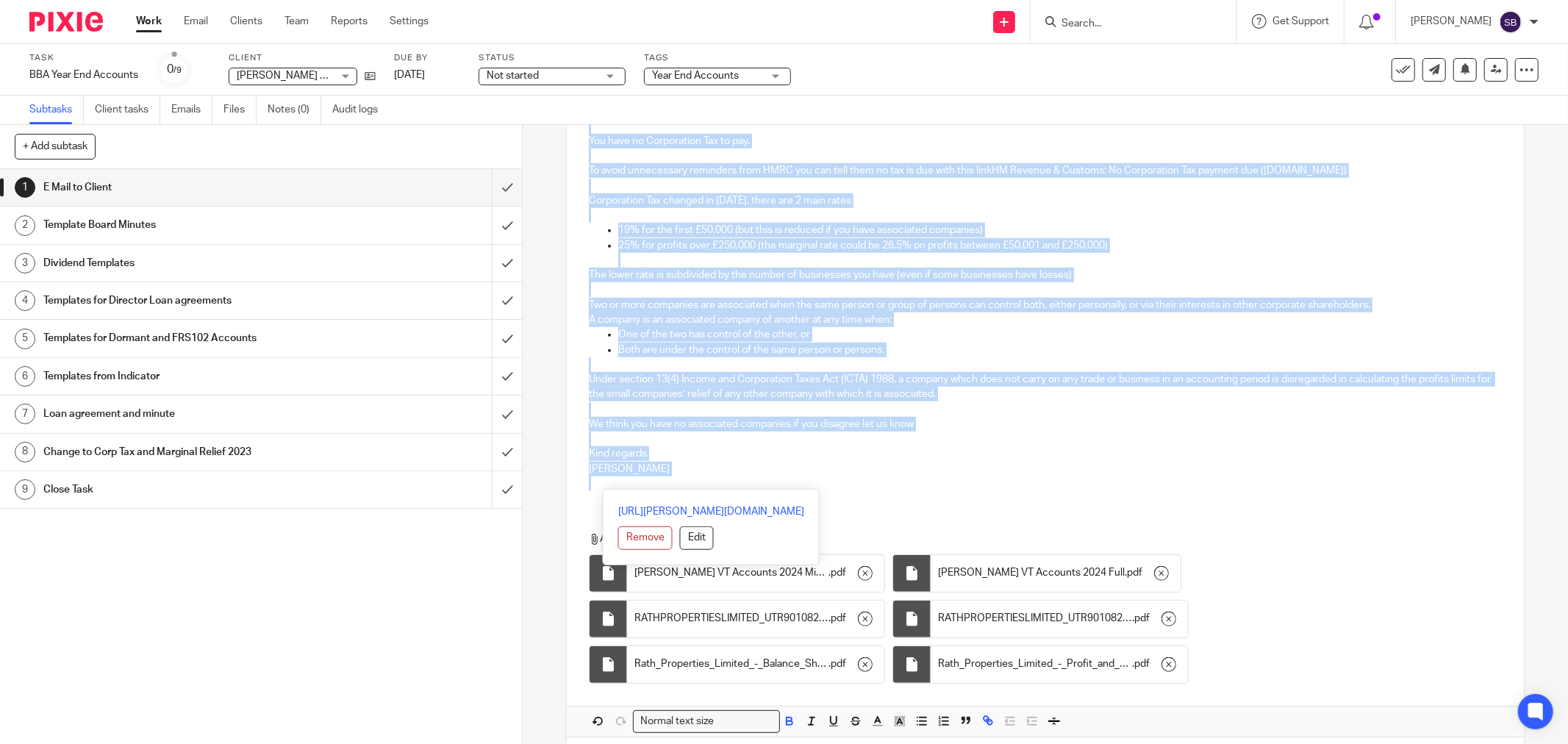
drag, startPoint x: 584, startPoint y: 314, endPoint x: 869, endPoint y: 478, distance: 328.8
copy div "Hi Andrew RATH PROPERTIES LIMITED Company Number 15311128 Year End 30 Nov 2024 …"
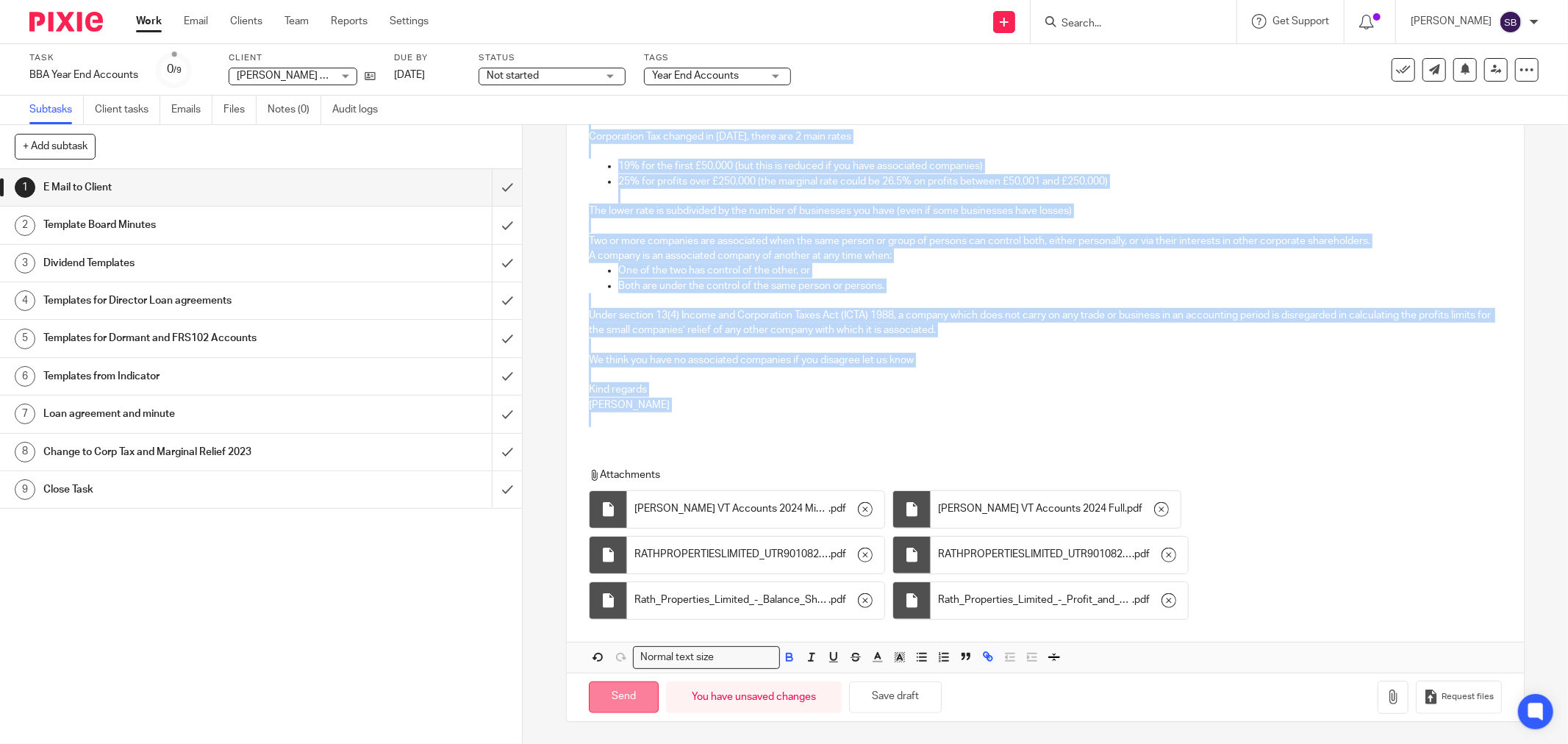
click at [615, 697] on input "Send" at bounding box center [624, 697] width 70 height 32
type input "Sent"
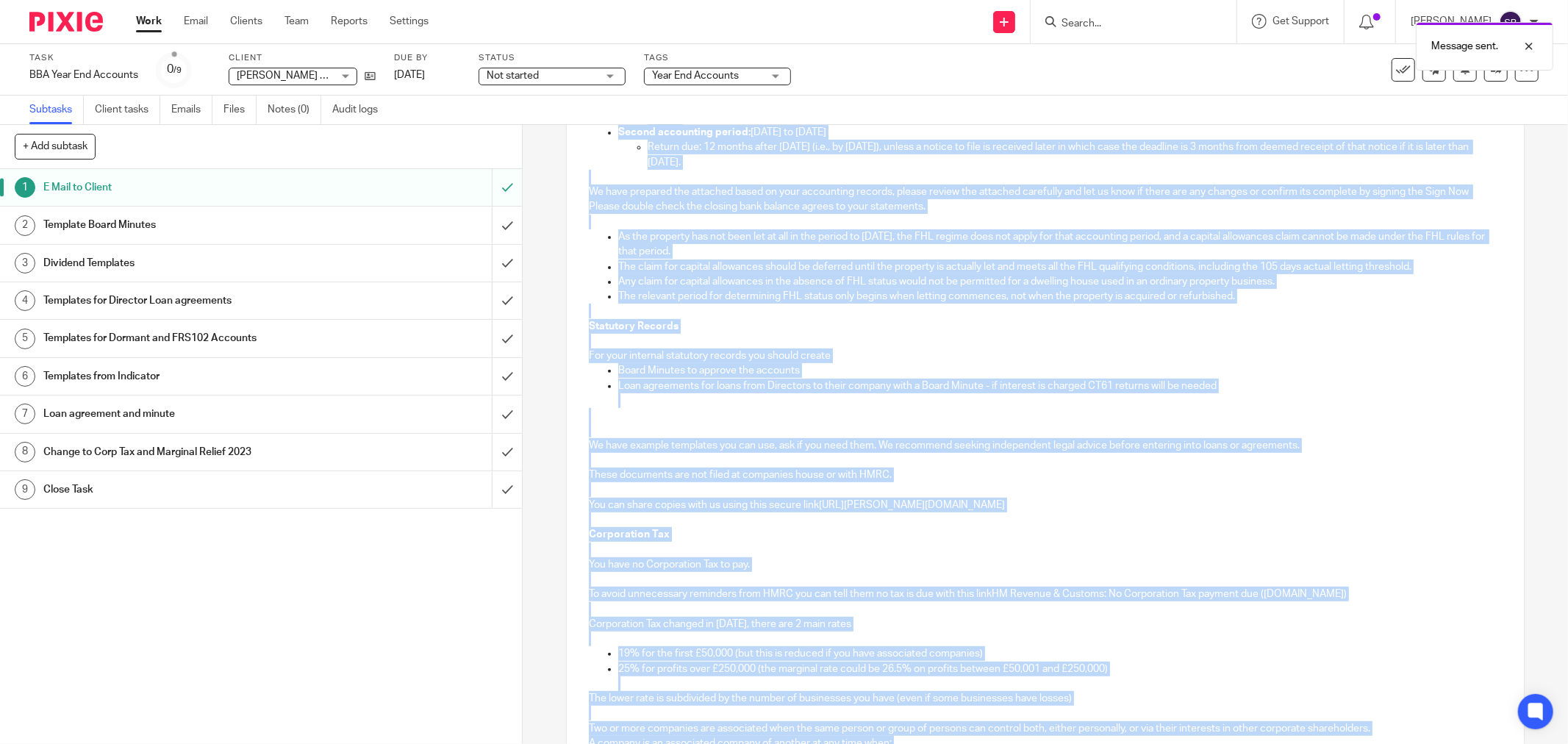
scroll to position [0, 0]
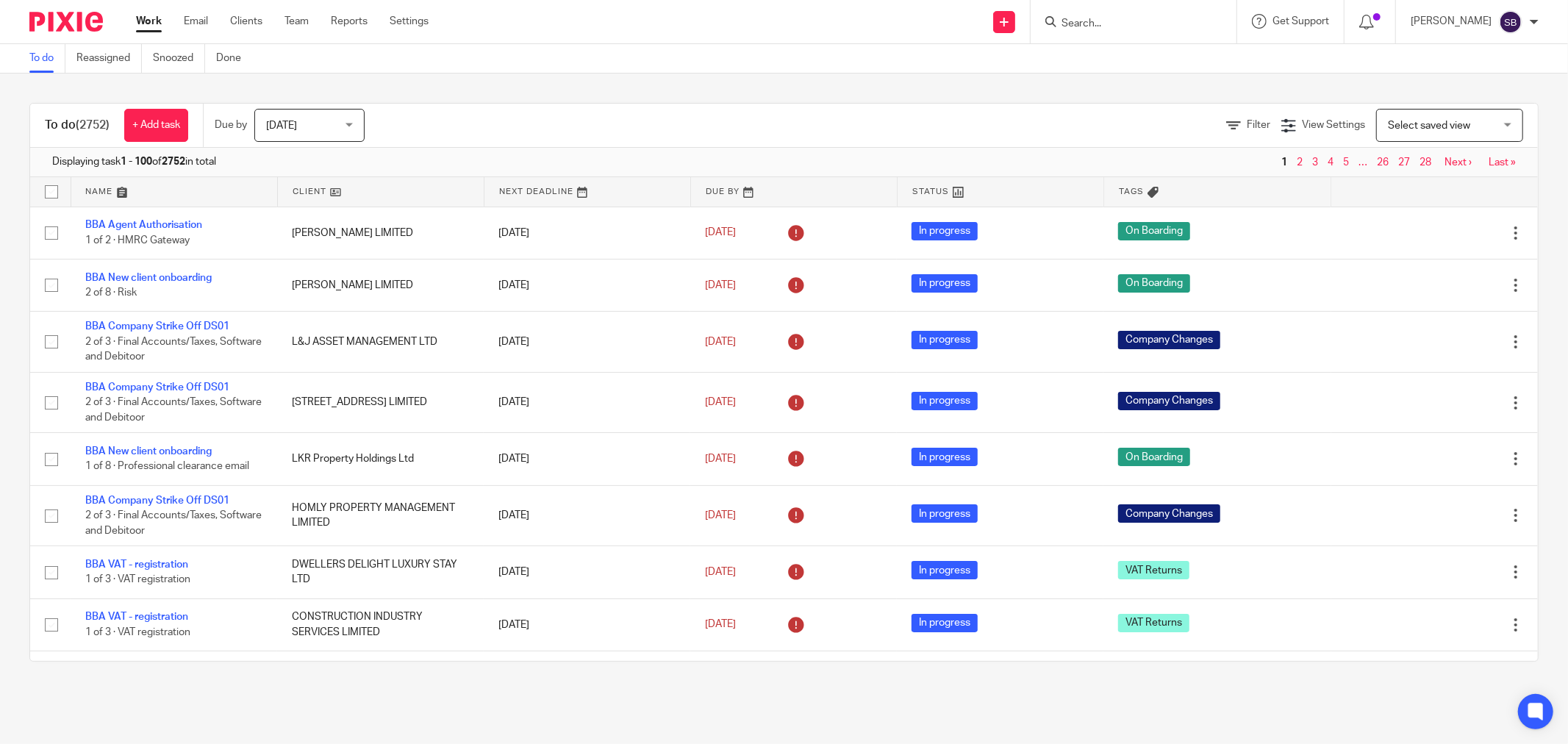
click at [1123, 27] on input "Search" at bounding box center [1126, 24] width 133 height 13
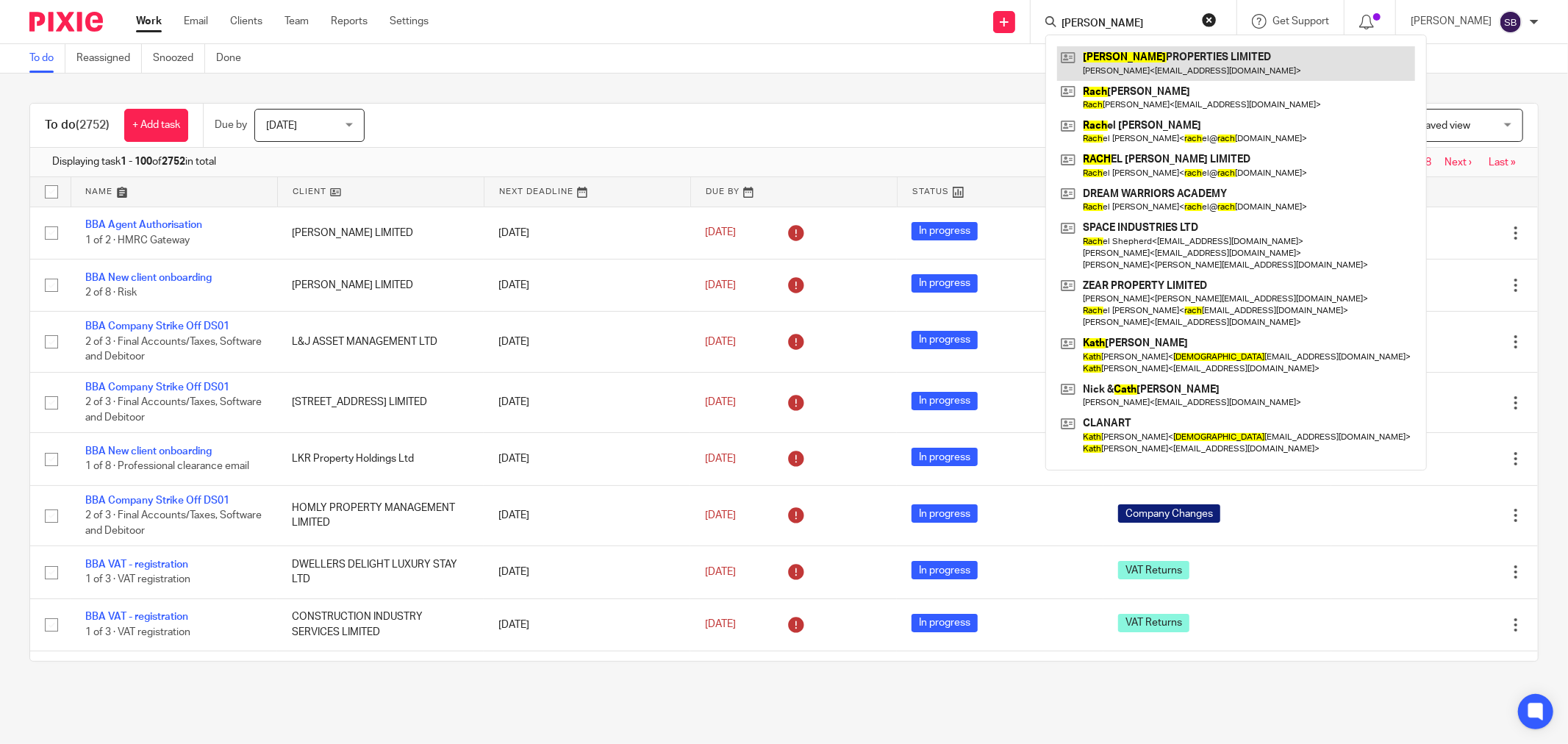
type input "rath"
click at [1130, 68] on link at bounding box center [1236, 62] width 358 height 33
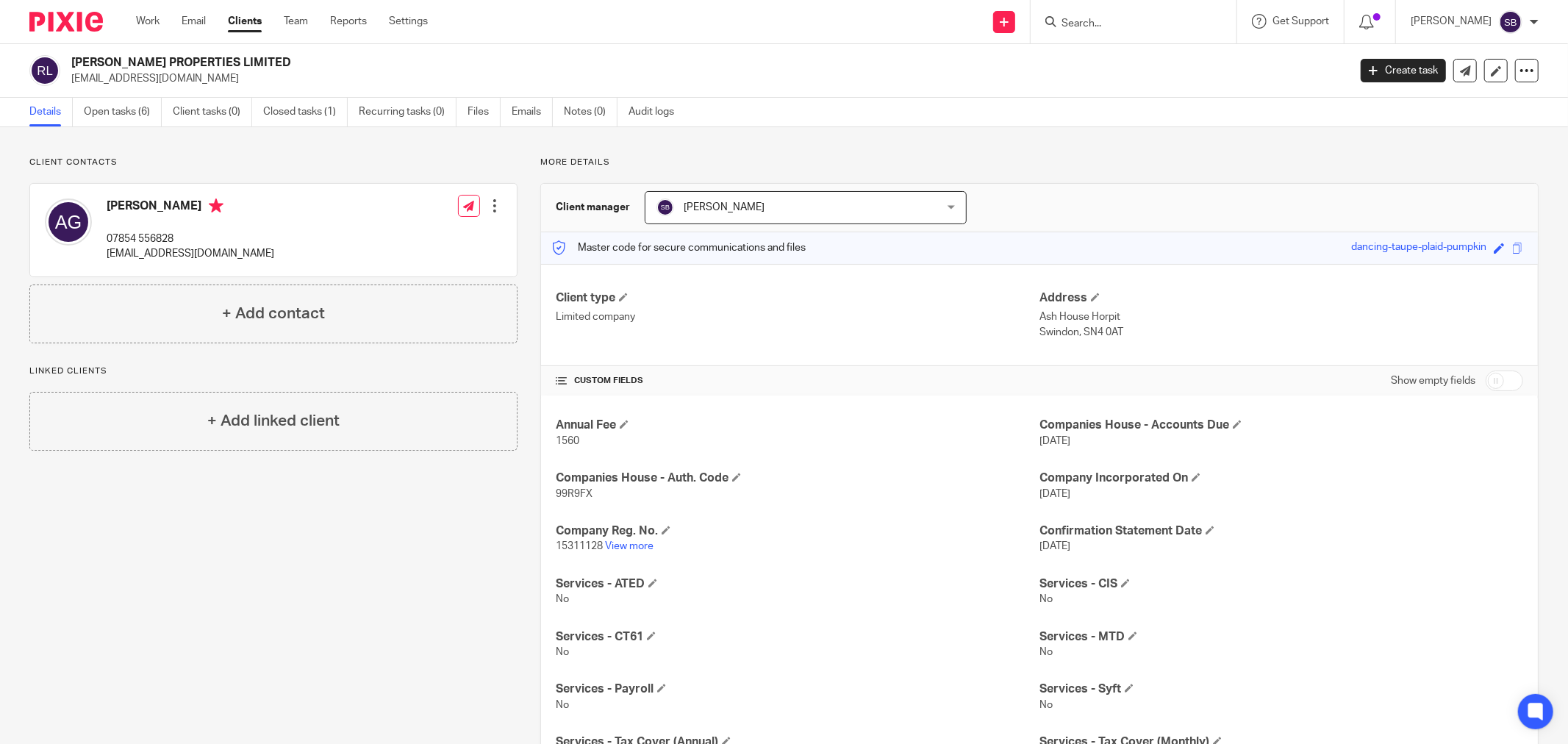
drag, startPoint x: 69, startPoint y: 80, endPoint x: 208, endPoint y: 74, distance: 139.1
click at [208, 74] on div "[PERSON_NAME] PROPERTIES LIMITED [EMAIL_ADDRESS][DOMAIN_NAME]" at bounding box center [683, 70] width 1309 height 31
copy p "[EMAIL_ADDRESS][DOMAIN_NAME]"
